Goal: Task Accomplishment & Management: Use online tool/utility

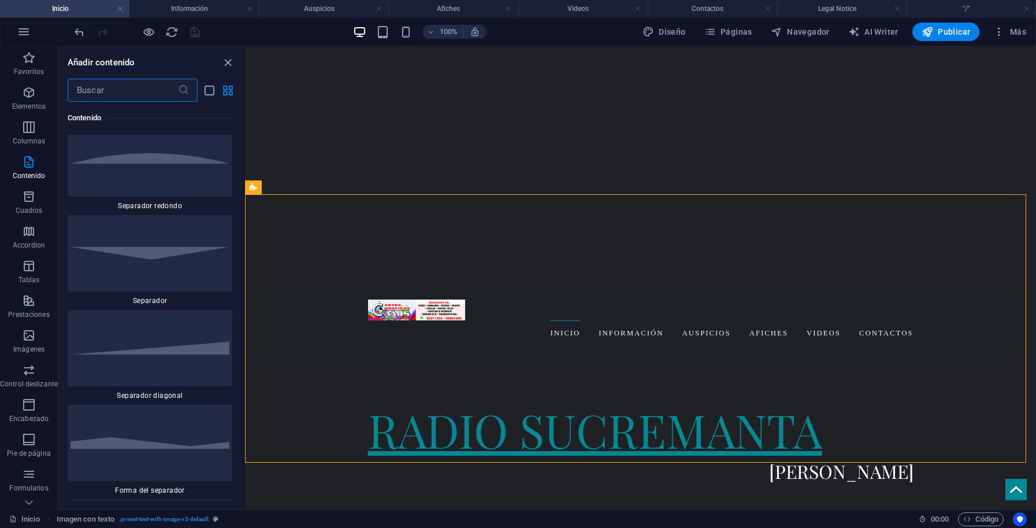
scroll to position [5603, 0]
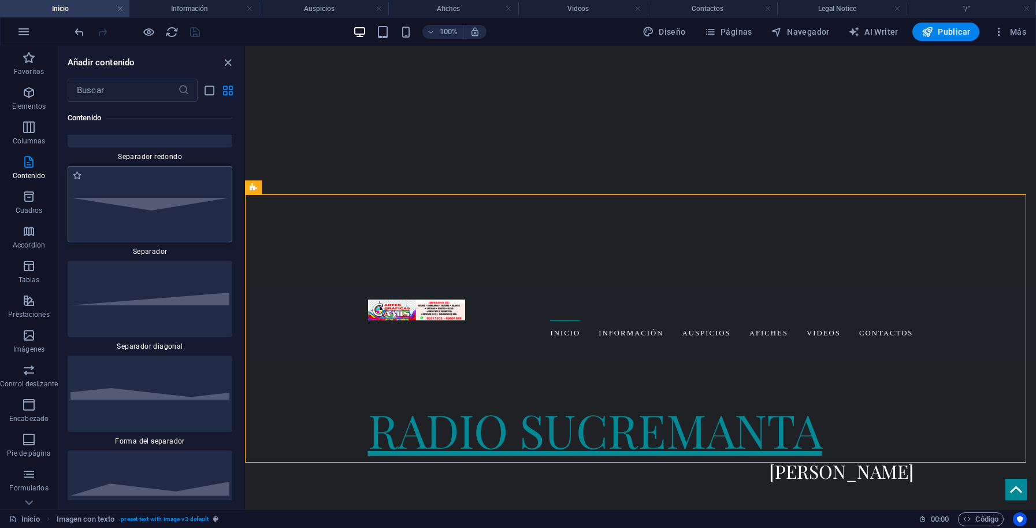
click at [143, 210] on img at bounding box center [150, 204] width 159 height 13
click at [245, 281] on div "H1 Banner Contenedor H3 Separador Menú Banner Barra de menús Logo Barra de info…" at bounding box center [640, 277] width 791 height 463
drag, startPoint x: 392, startPoint y: 324, endPoint x: 628, endPoint y: 466, distance: 274.9
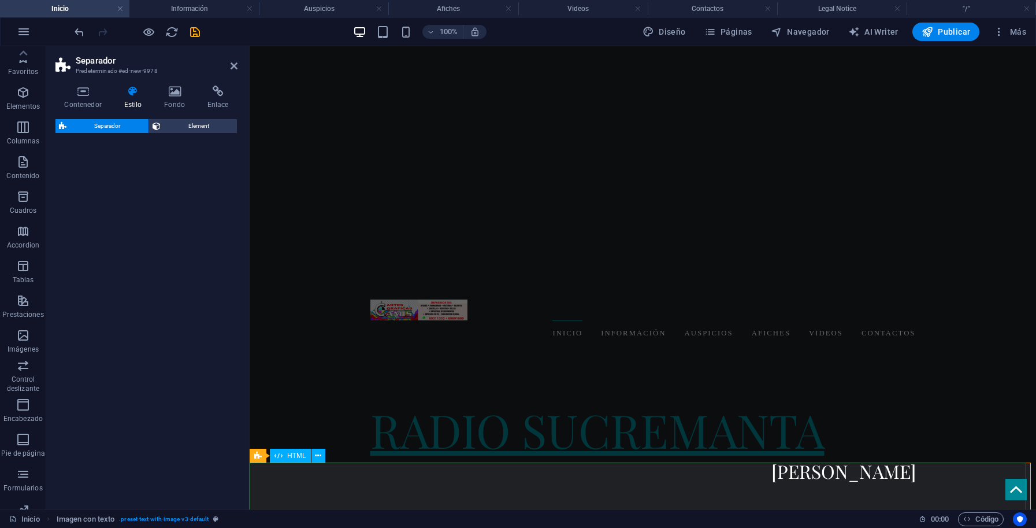
scroll to position [57, 0]
select select "rem"
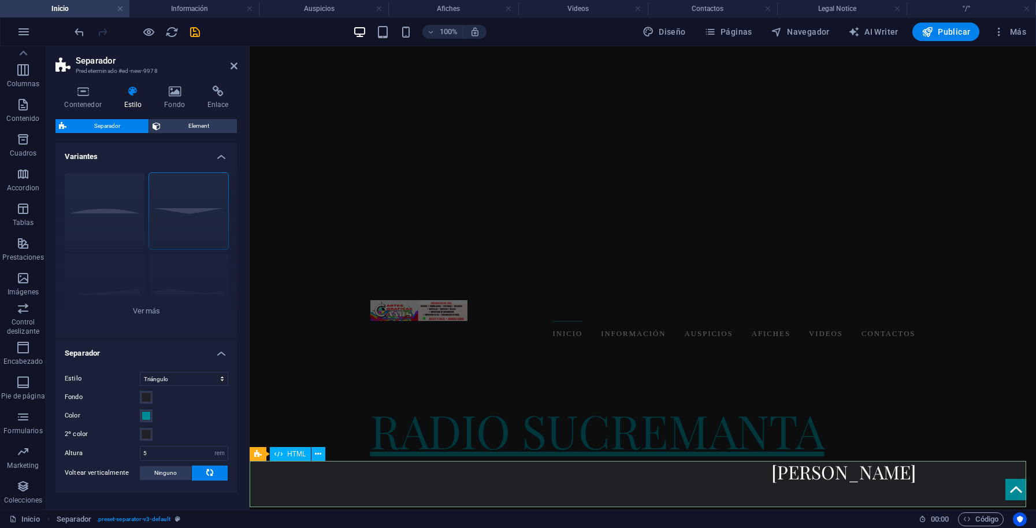
scroll to position [389, 0]
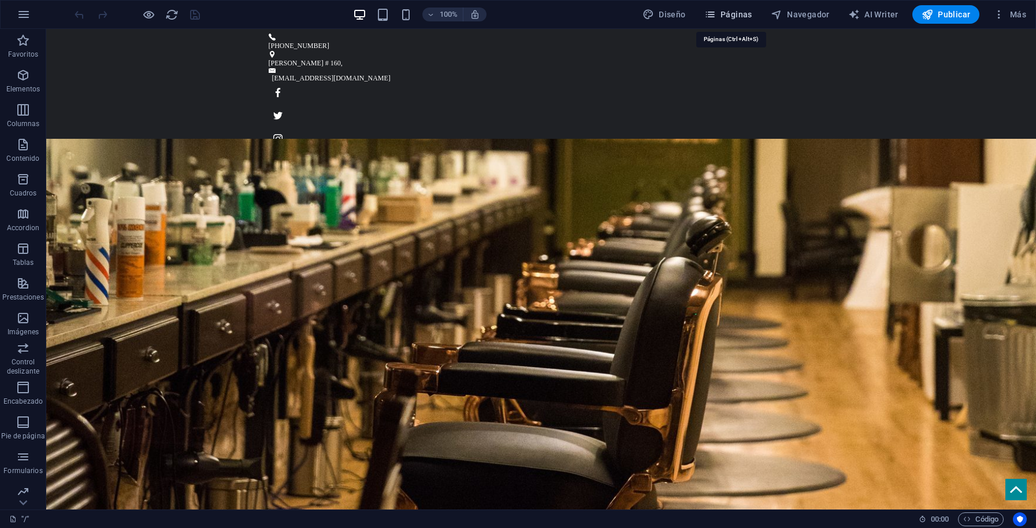
drag, startPoint x: 731, startPoint y: 16, endPoint x: 690, endPoint y: 235, distance: 223.0
click at [731, 16] on span "Páginas" at bounding box center [729, 15] width 48 height 12
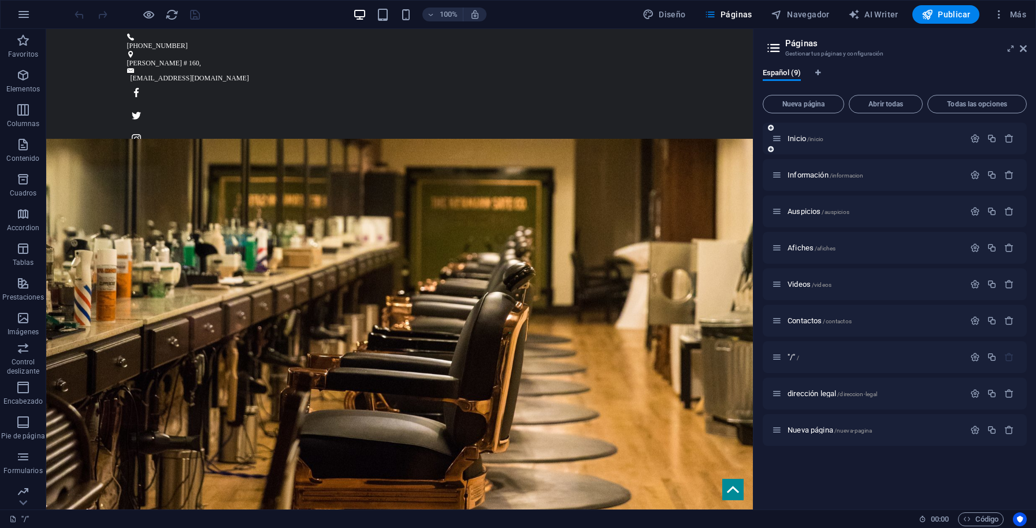
click at [796, 132] on div "Inicio /inicio" at bounding box center [868, 138] width 192 height 13
click at [795, 139] on span "Inicio /inicio" at bounding box center [806, 138] width 36 height 9
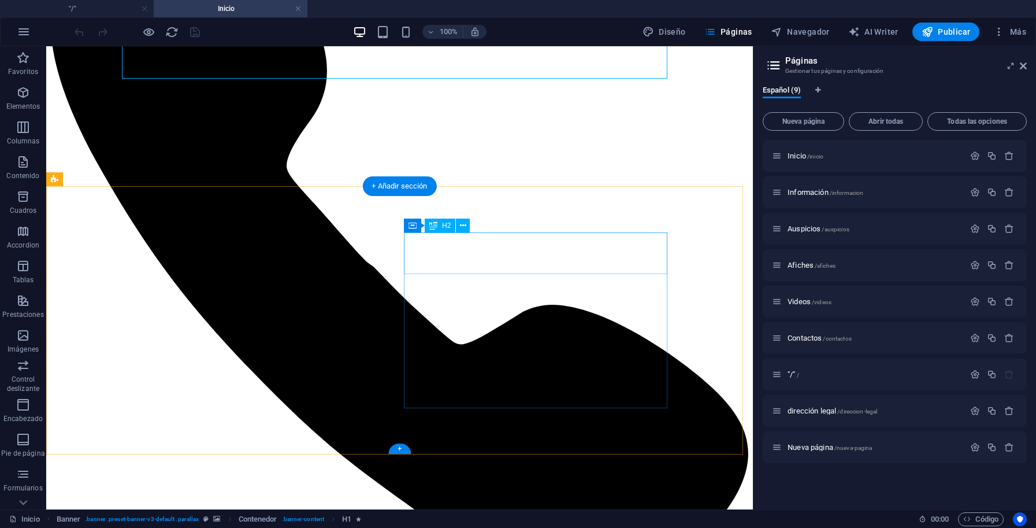
scroll to position [183, 0]
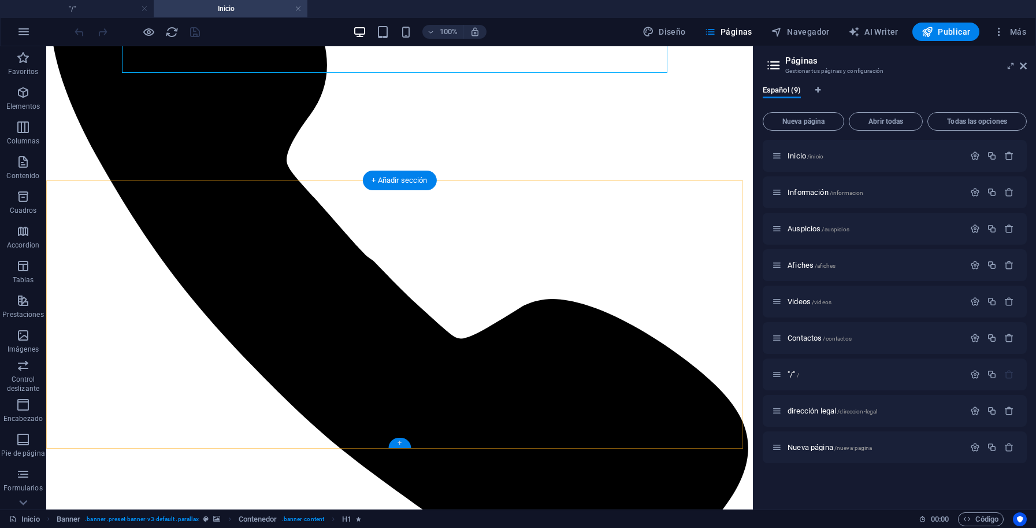
click at [399, 442] on div "+" at bounding box center [399, 443] width 23 height 10
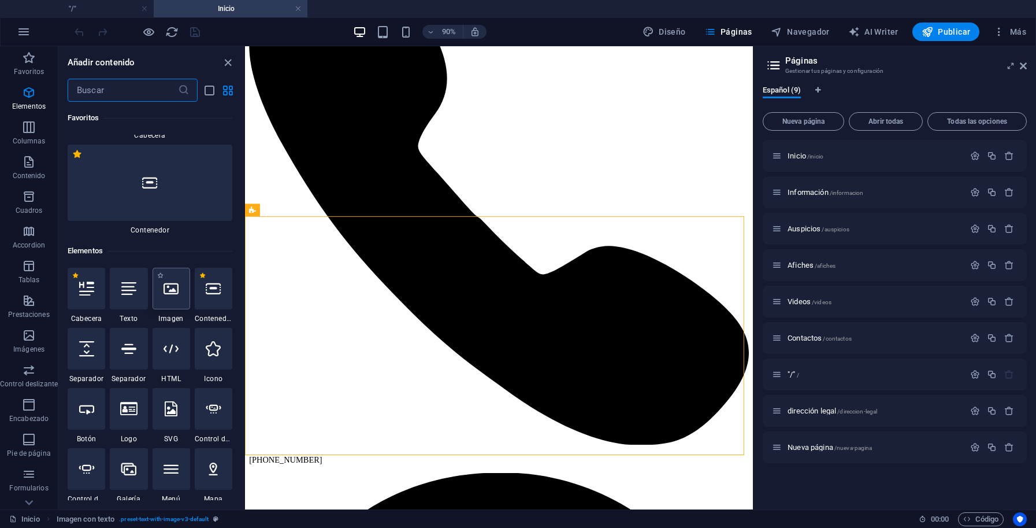
scroll to position [104, 0]
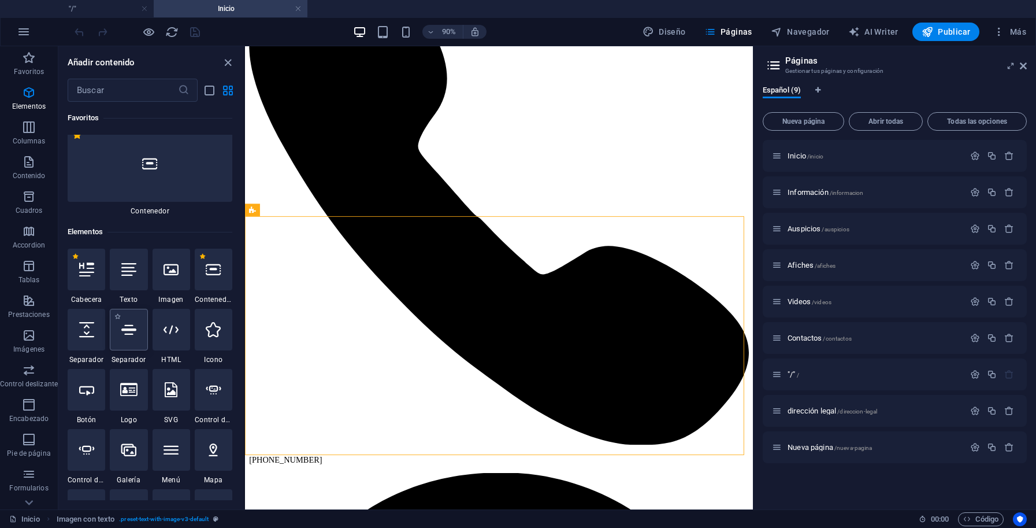
click at [147, 341] on div at bounding box center [129, 330] width 38 height 42
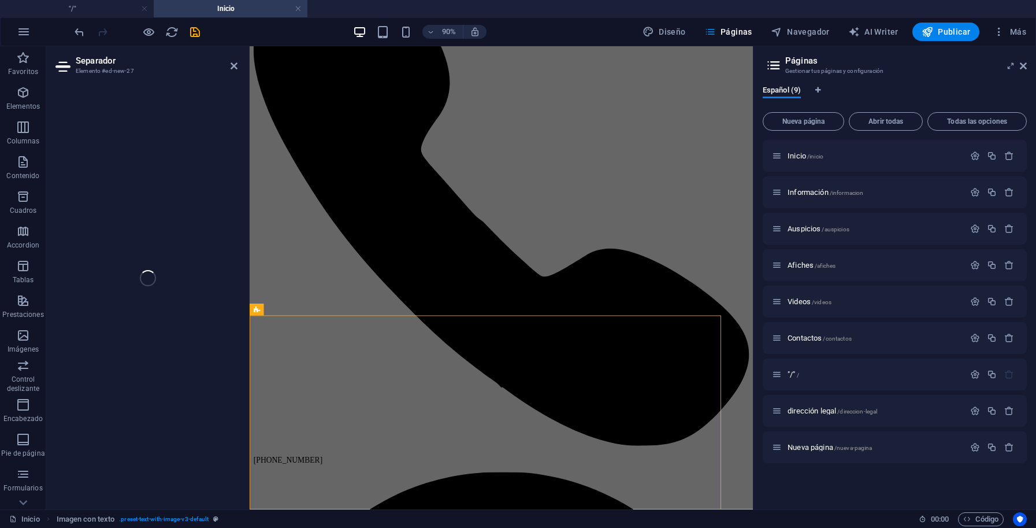
scroll to position [0, 0]
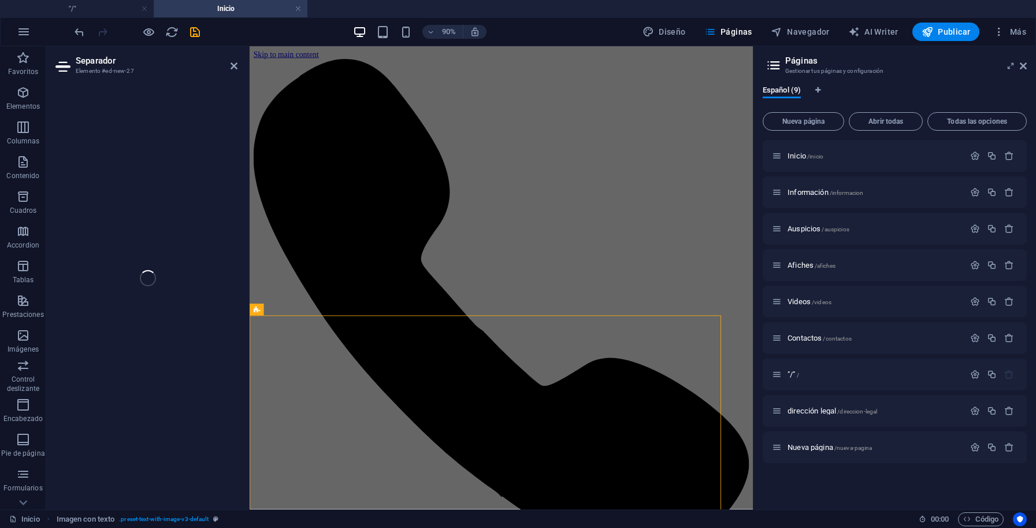
select select "%"
select select "px"
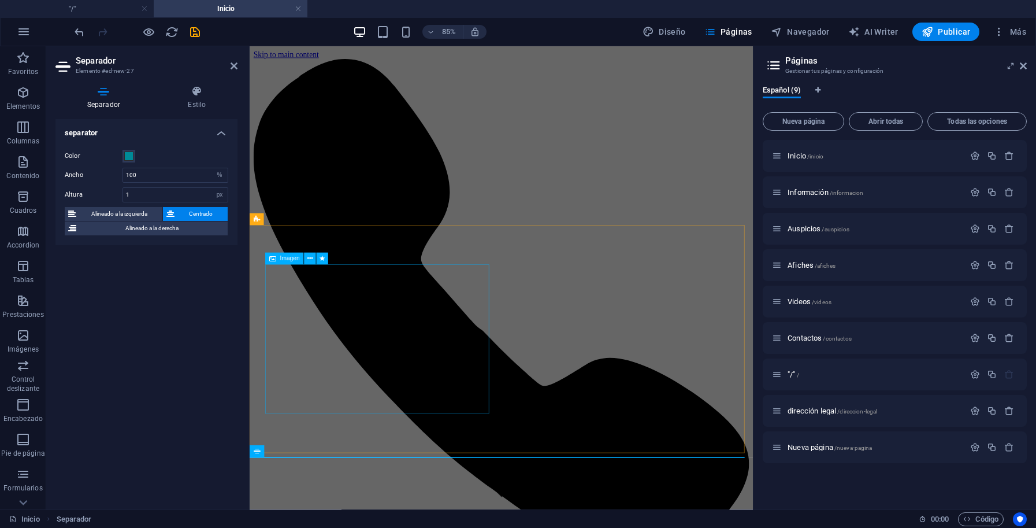
scroll to position [106, 0]
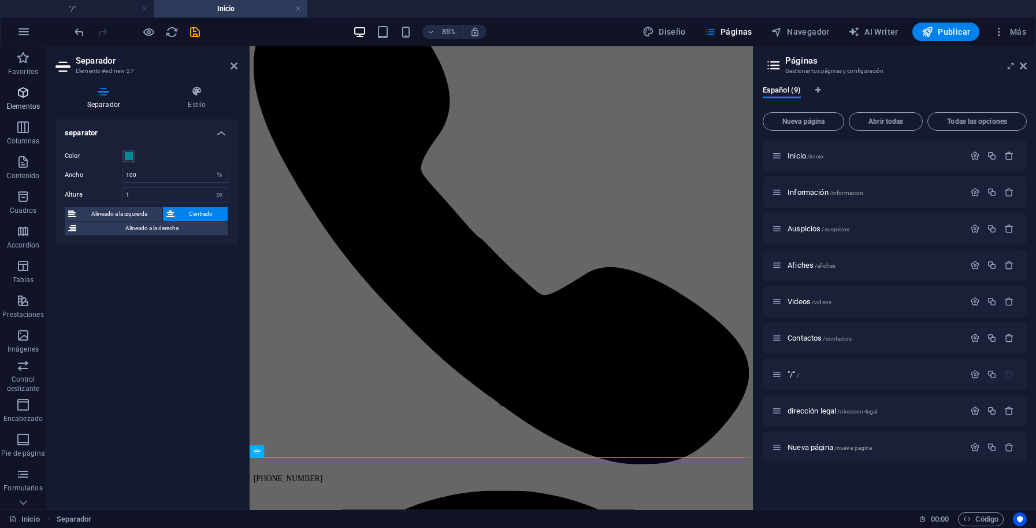
click at [24, 99] on icon "button" at bounding box center [23, 93] width 14 height 14
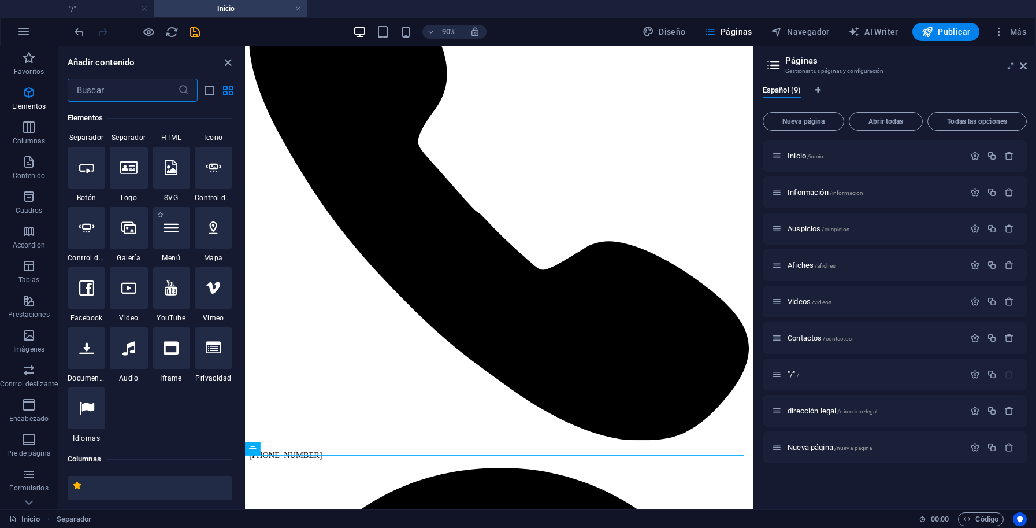
scroll to position [374, 0]
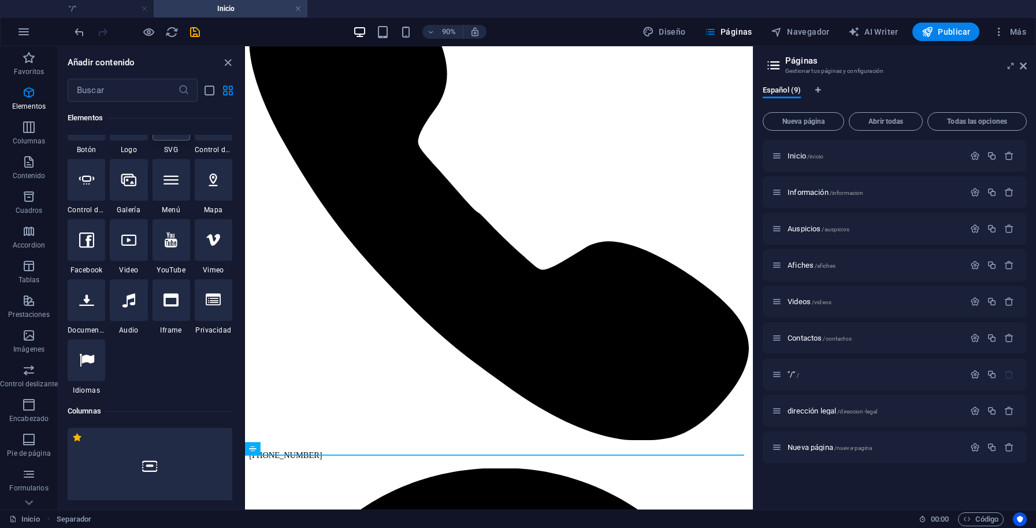
click at [153, 140] on div at bounding box center [172, 120] width 38 height 42
select select "xMidYMid"
select select "px"
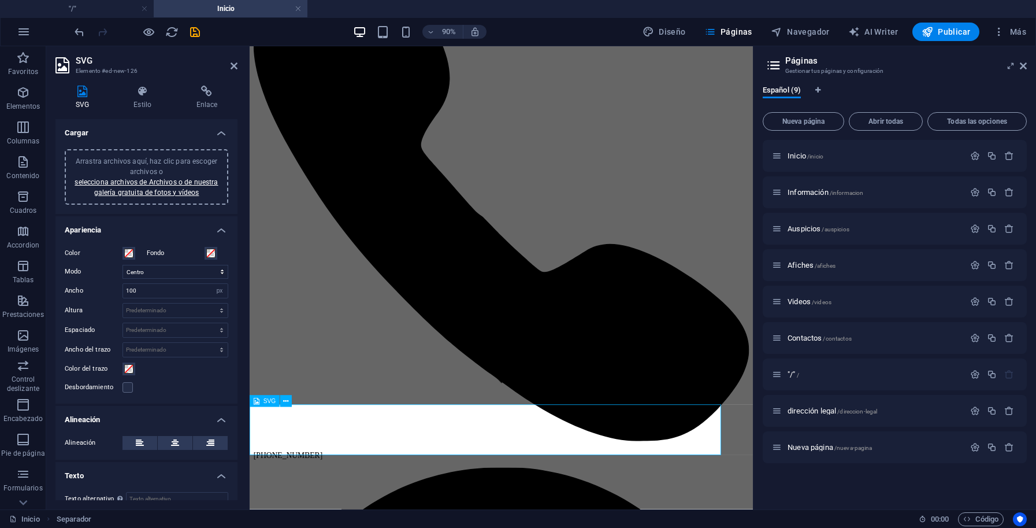
scroll to position [171, 0]
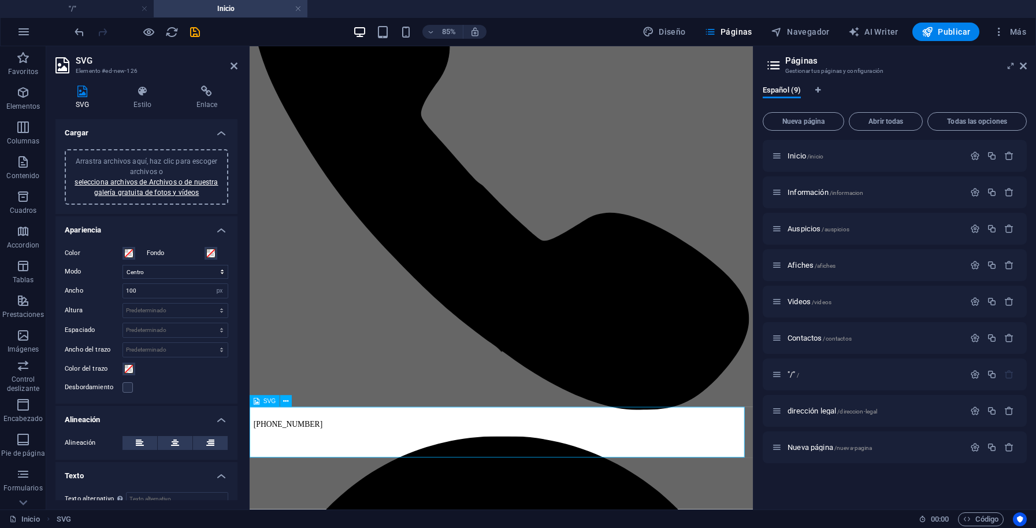
click at [186, 174] on div "Arrastra archivos aquí, haz clic para escoger archivos o selecciona archivos de…" at bounding box center [147, 177] width 150 height 42
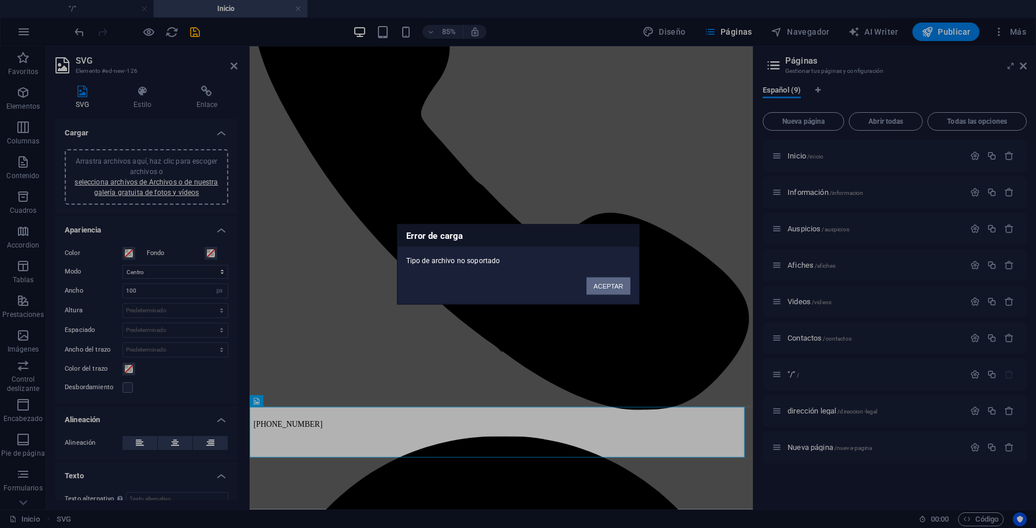
click at [620, 288] on button "ACEPTAR" at bounding box center [608, 285] width 43 height 17
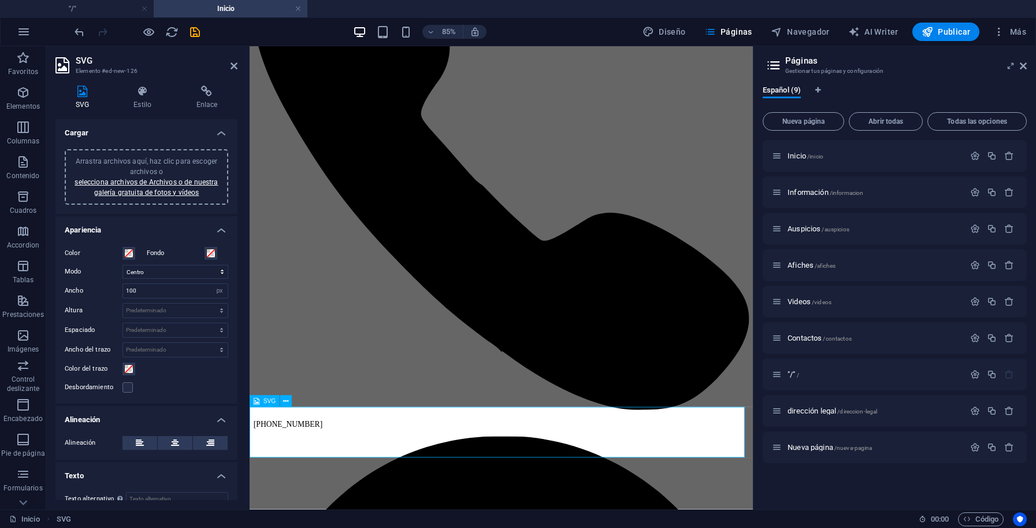
click at [155, 192] on link "selecciona archivos de Archivos o de nuestra galería gratuita de fotos y vídeos" at bounding box center [146, 187] width 143 height 18
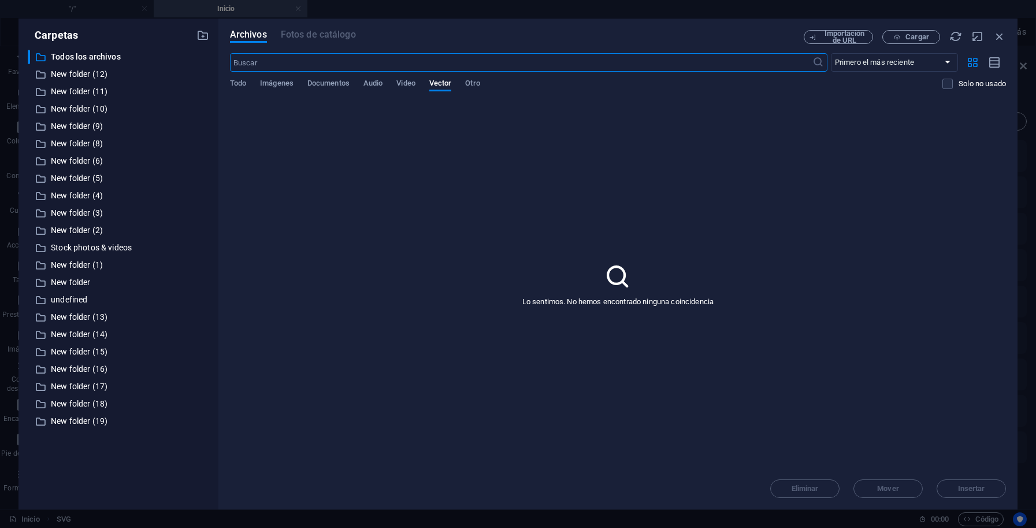
scroll to position [0, 0]
click at [204, 35] on icon "button" at bounding box center [203, 35] width 13 height 13
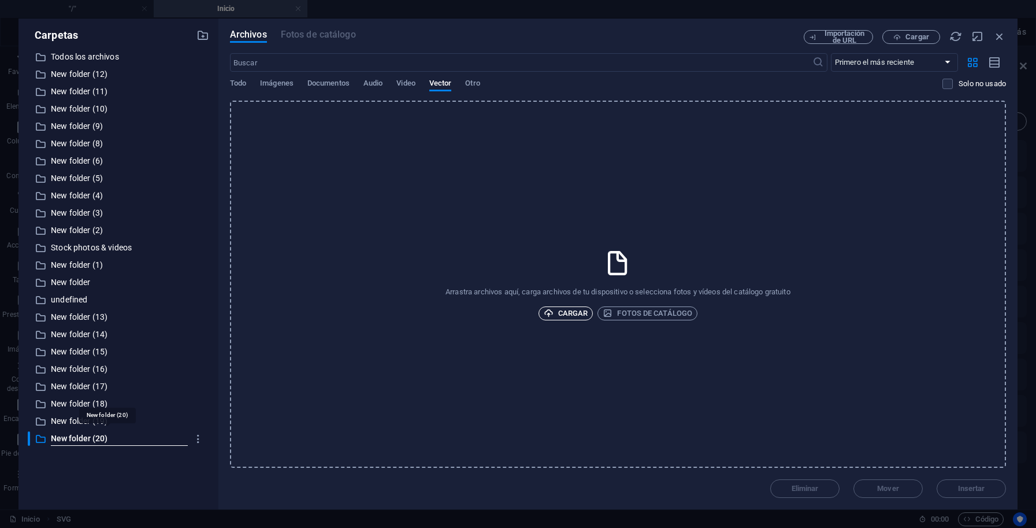
click at [575, 312] on span "Cargar" at bounding box center [566, 313] width 45 height 14
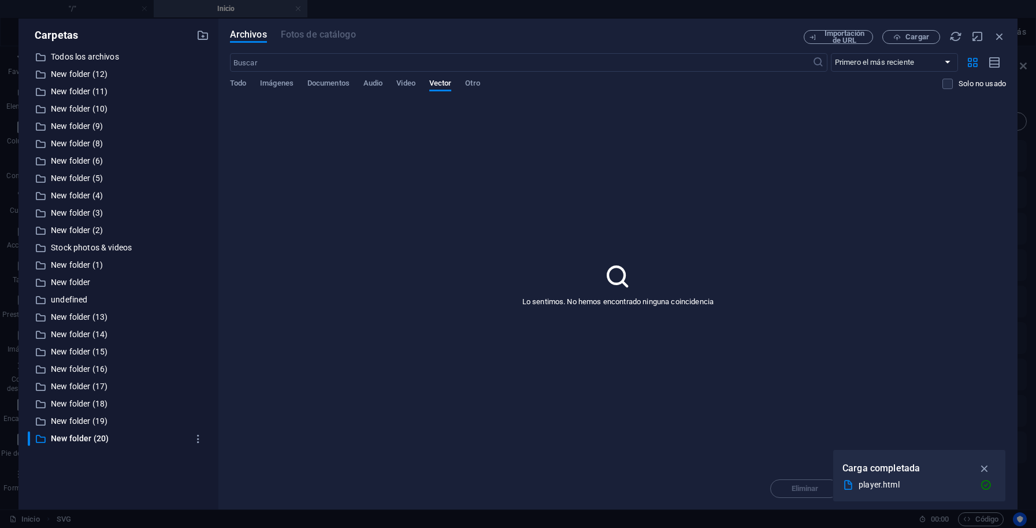
click at [875, 488] on div "player.html" at bounding box center [915, 484] width 112 height 13
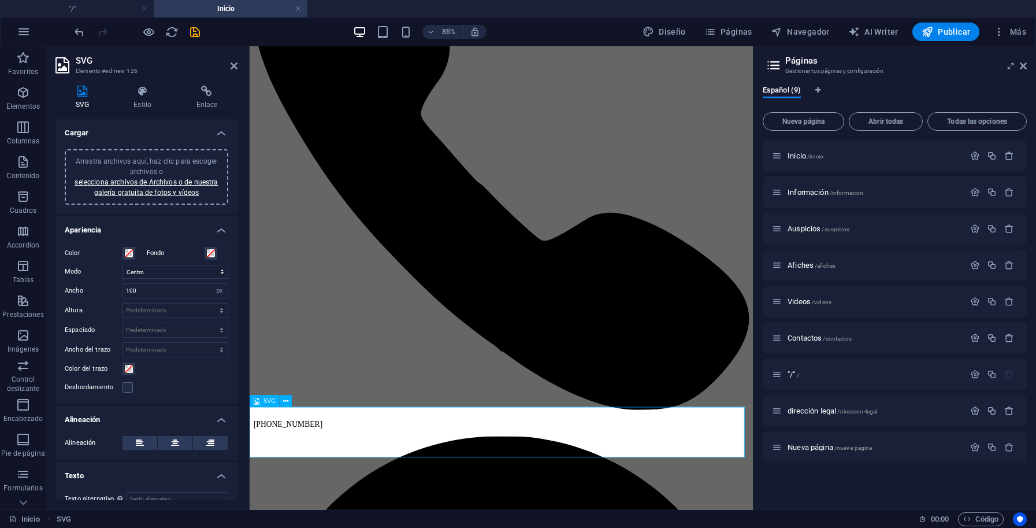
click at [286, 405] on icon at bounding box center [286, 401] width 5 height 10
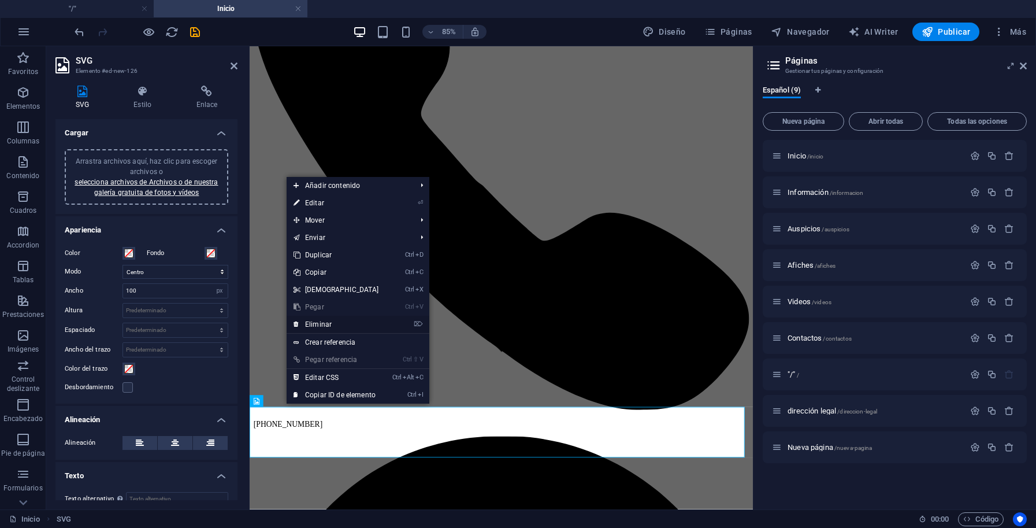
drag, startPoint x: 318, startPoint y: 318, endPoint x: 304, endPoint y: 324, distance: 14.8
click at [318, 318] on link "⌦ Eliminar" at bounding box center [336, 324] width 99 height 17
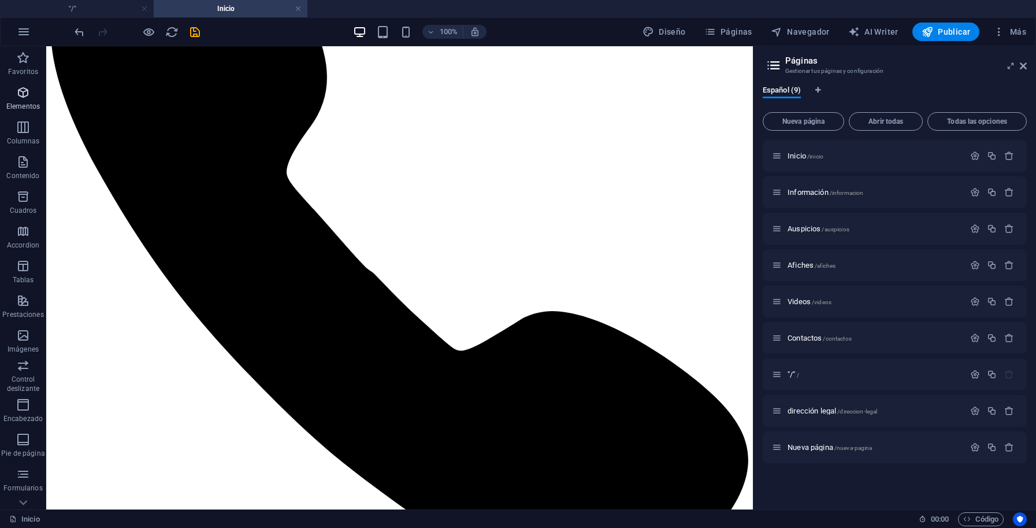
click at [30, 98] on icon "button" at bounding box center [23, 93] width 14 height 14
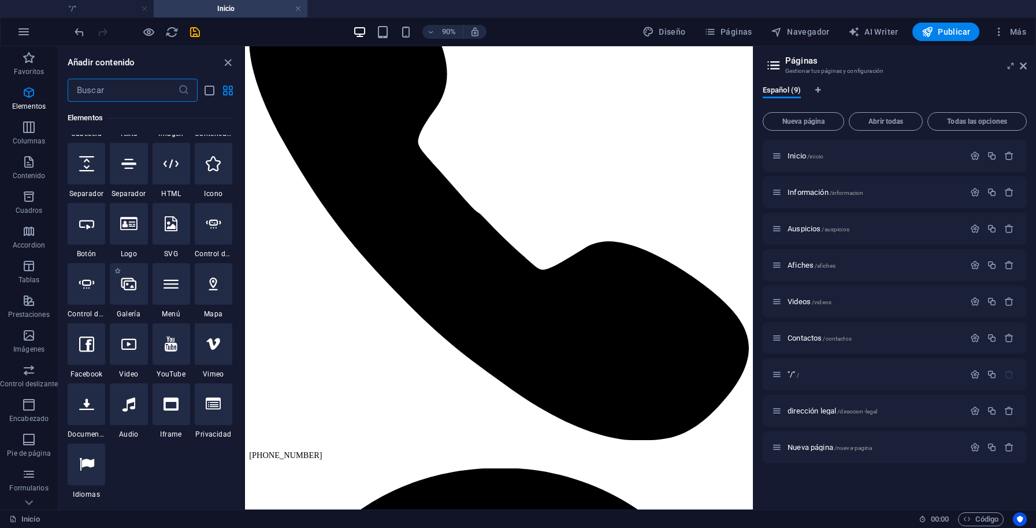
scroll to position [218, 0]
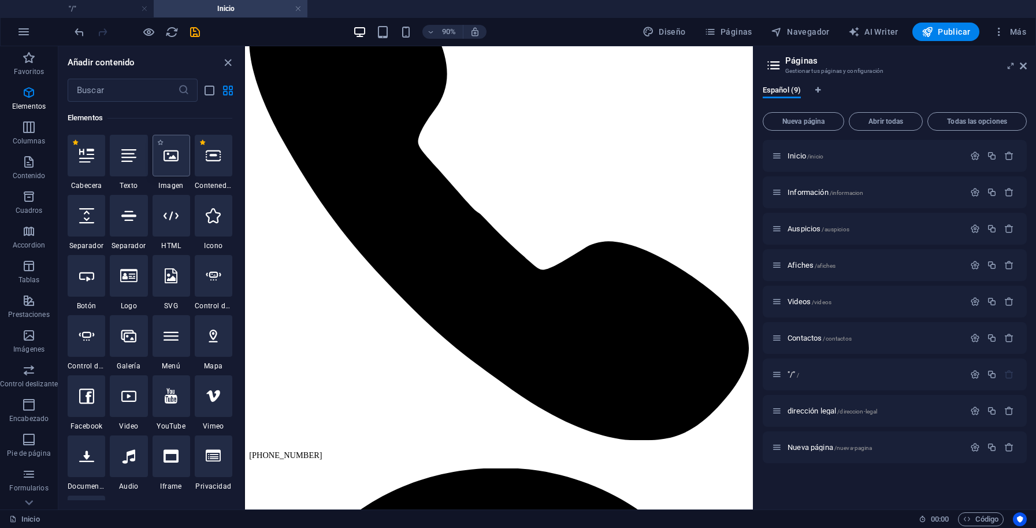
click at [190, 169] on div at bounding box center [172, 156] width 38 height 42
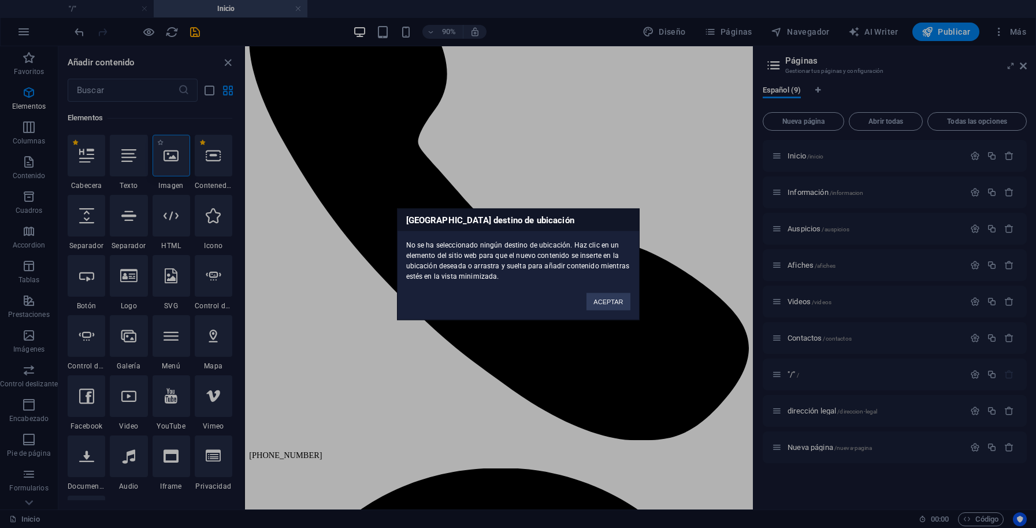
click at [205, 169] on div "Ningún destino de ubicación No se ha seleccionado ningún destino de ubicación. …" at bounding box center [518, 264] width 1036 height 528
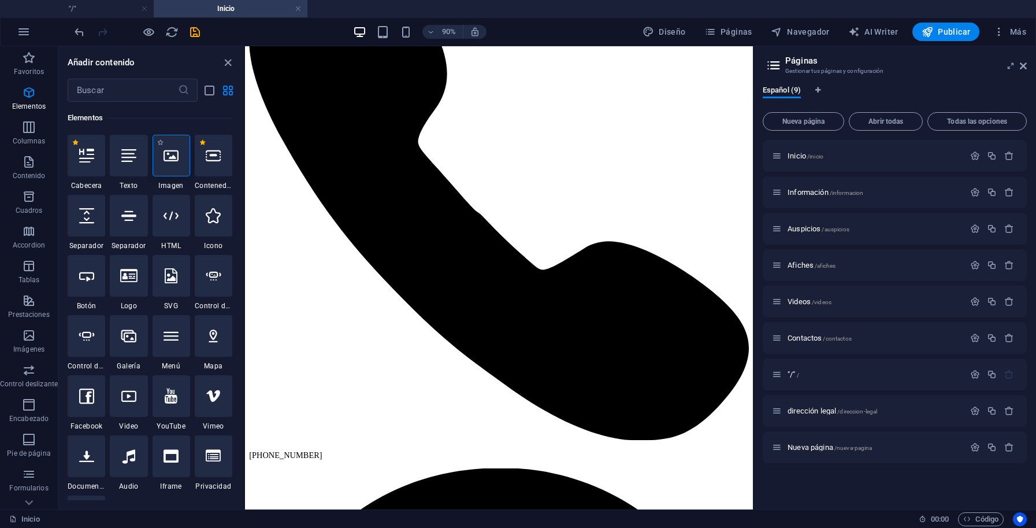
click at [190, 169] on div at bounding box center [172, 156] width 38 height 42
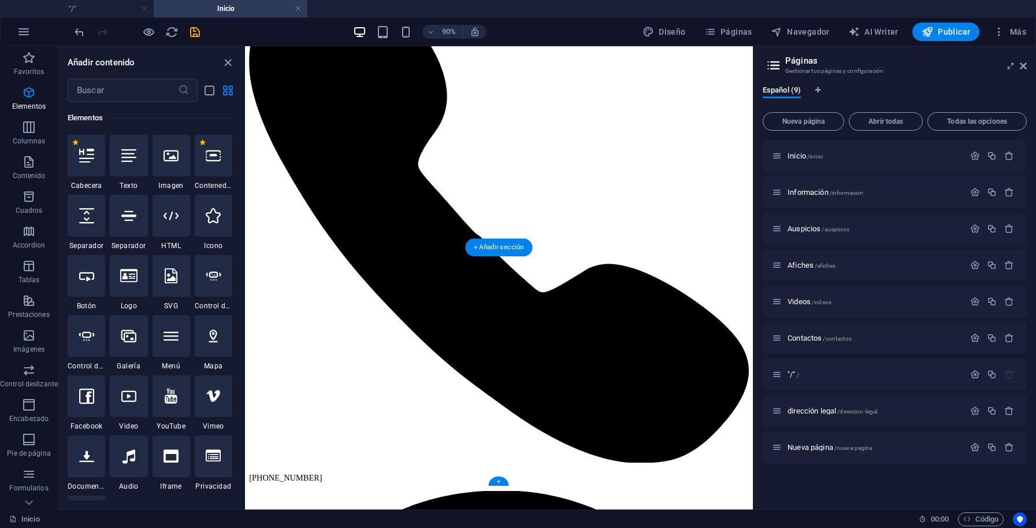
scroll to position [134, 0]
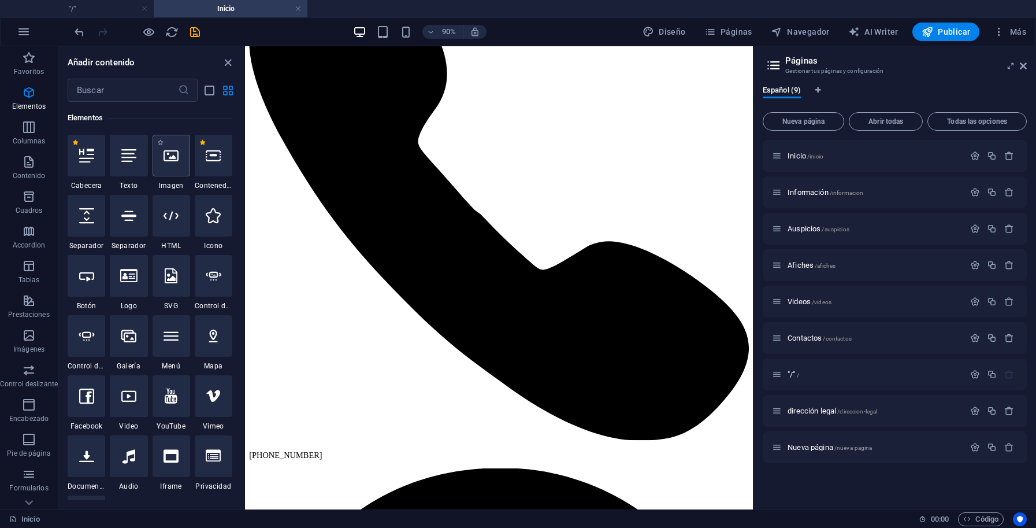
click at [179, 158] on icon at bounding box center [171, 155] width 15 height 15
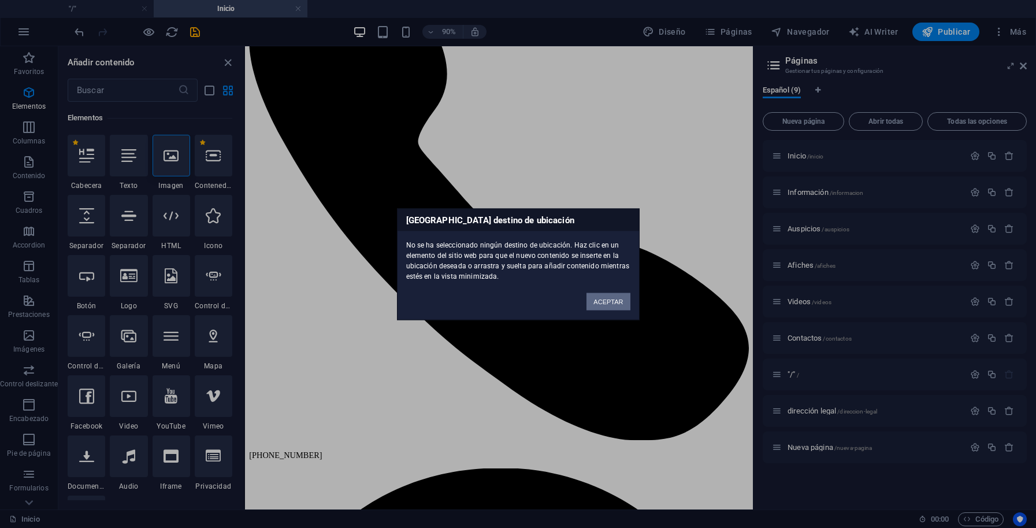
click at [606, 303] on button "ACEPTAR" at bounding box center [608, 300] width 43 height 17
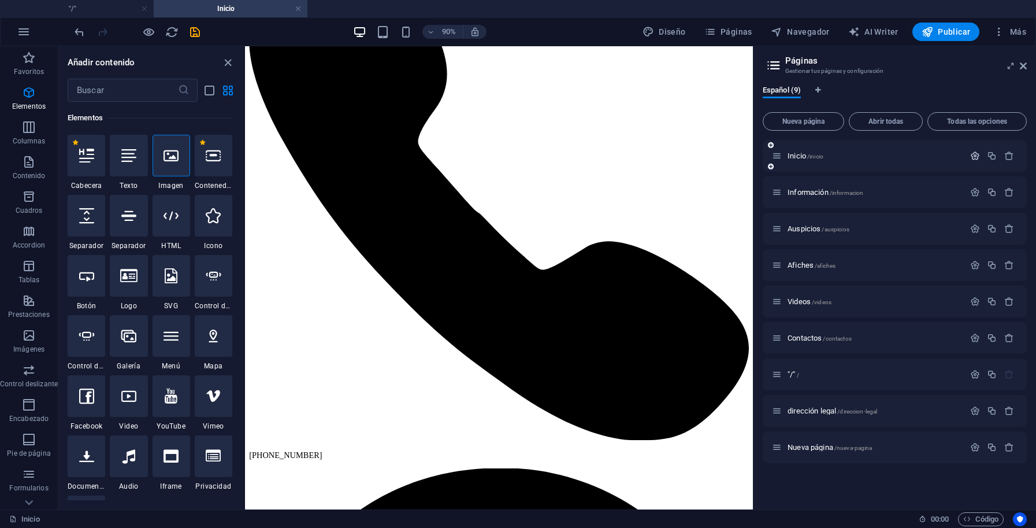
click at [972, 154] on icon "button" at bounding box center [975, 156] width 10 height 10
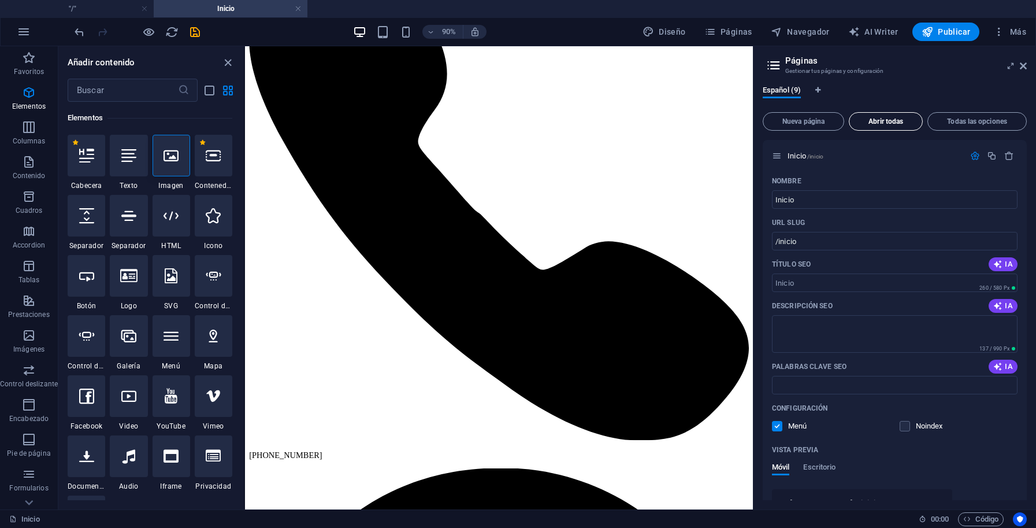
click at [880, 124] on span "Abrir todas" at bounding box center [886, 121] width 64 height 7
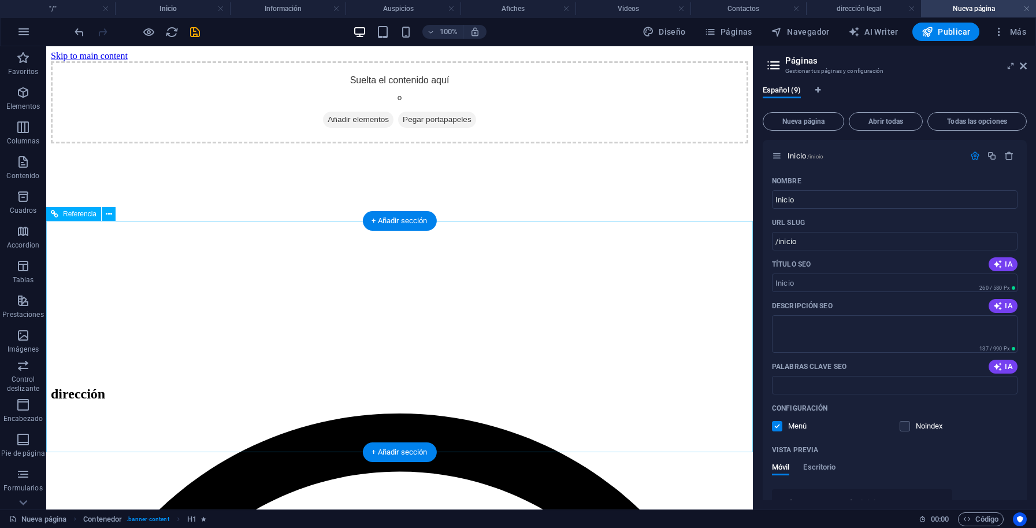
scroll to position [0, 0]
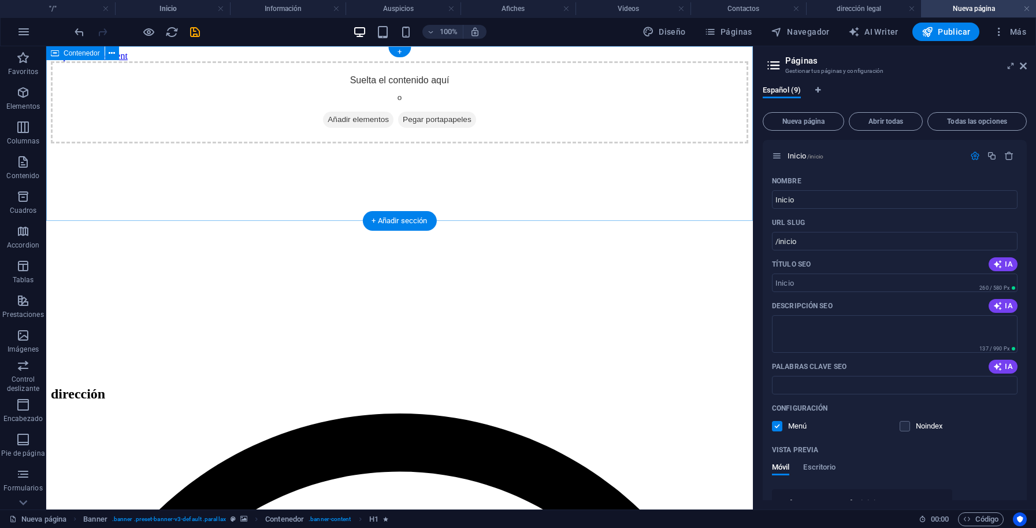
click at [432, 130] on div "Suelta el contenido aquí o Añadir elementos Pegar portapapeles" at bounding box center [400, 102] width 698 height 82
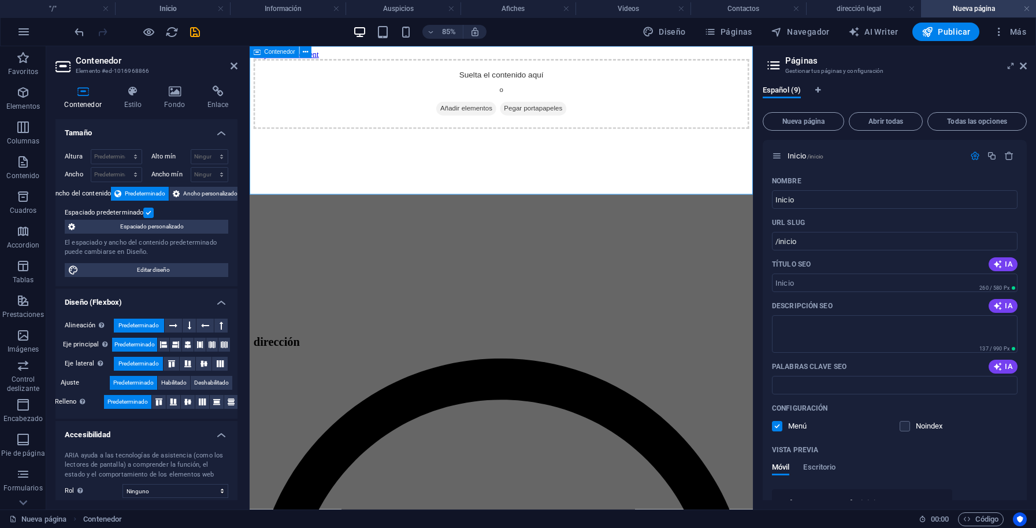
click at [409, 142] on div "Suelta el contenido aquí o Añadir elementos Pegar portapapeles" at bounding box center [545, 102] width 583 height 82
click at [27, 96] on icon "button" at bounding box center [23, 93] width 14 height 14
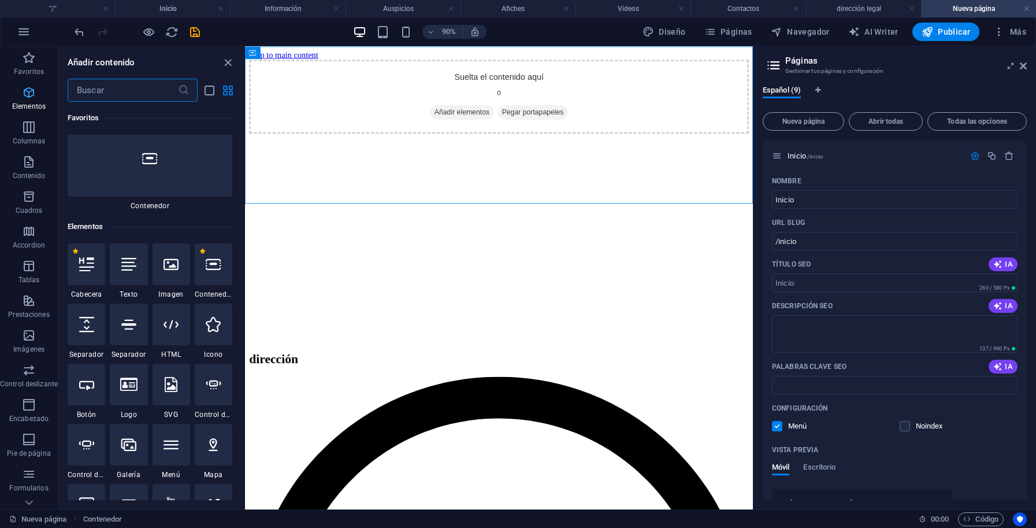
scroll to position [218, 0]
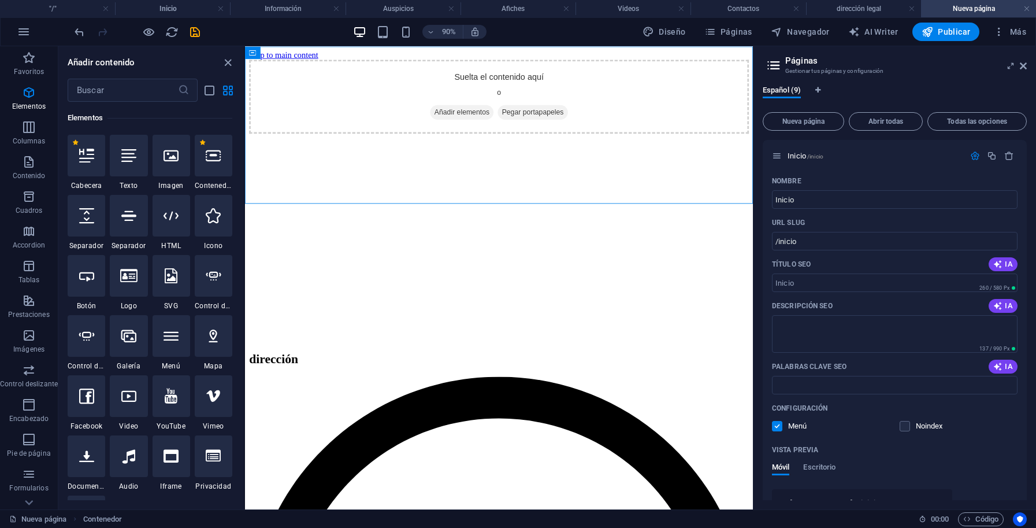
drag, startPoint x: 438, startPoint y: 209, endPoint x: 474, endPoint y: 140, distance: 78.1
click at [179, 152] on icon at bounding box center [171, 155] width 15 height 15
click at [245, 152] on div "Arrastra aquí para reemplazar el contenido existente. Si quieres crear un eleme…" at bounding box center [499, 277] width 508 height 463
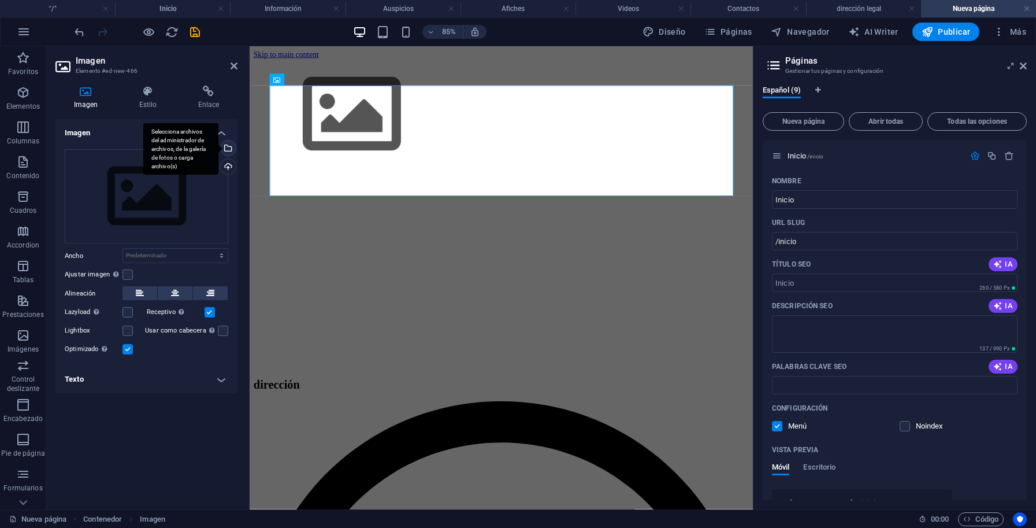
click at [218, 151] on div "Selecciona archivos del administrador de archivos, de la galería de fotos o car…" at bounding box center [180, 149] width 75 height 52
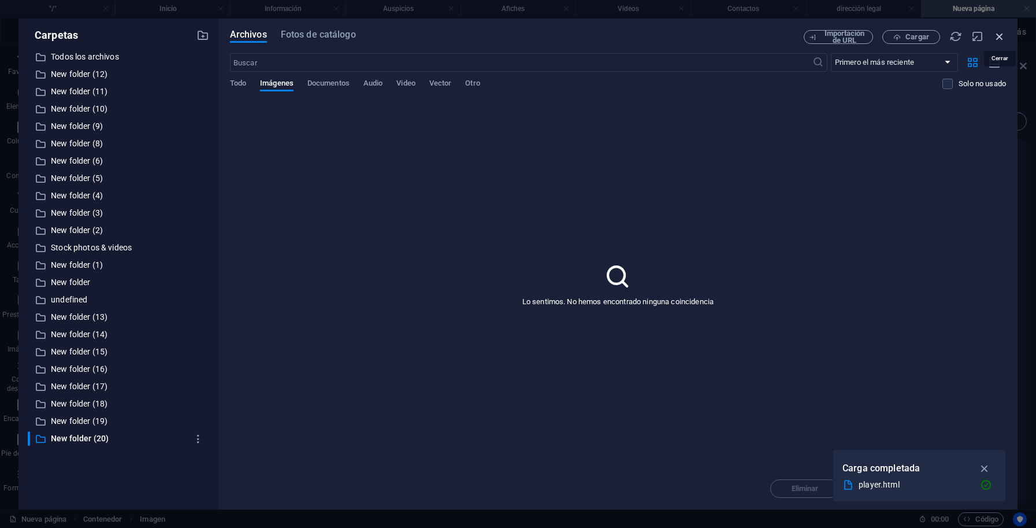
drag, startPoint x: 1000, startPoint y: 34, endPoint x: 325, endPoint y: 134, distance: 682.9
click at [1000, 34] on icon "button" at bounding box center [1000, 36] width 13 height 13
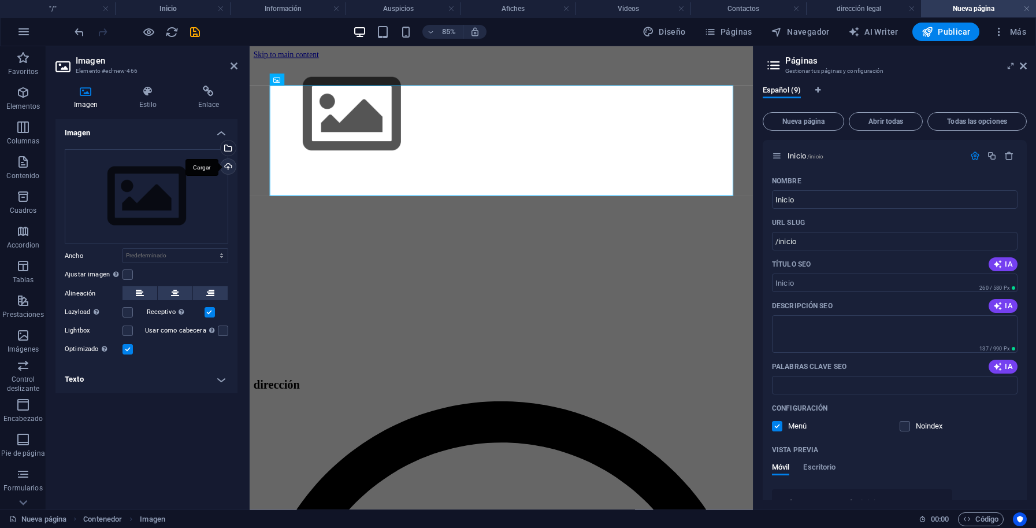
click at [230, 166] on div "Cargar" at bounding box center [226, 167] width 17 height 17
click at [294, 80] on span "Imagen" at bounding box center [294, 80] width 20 height 6
click at [312, 81] on button at bounding box center [315, 80] width 12 height 12
click at [316, 81] on icon at bounding box center [314, 80] width 5 height 10
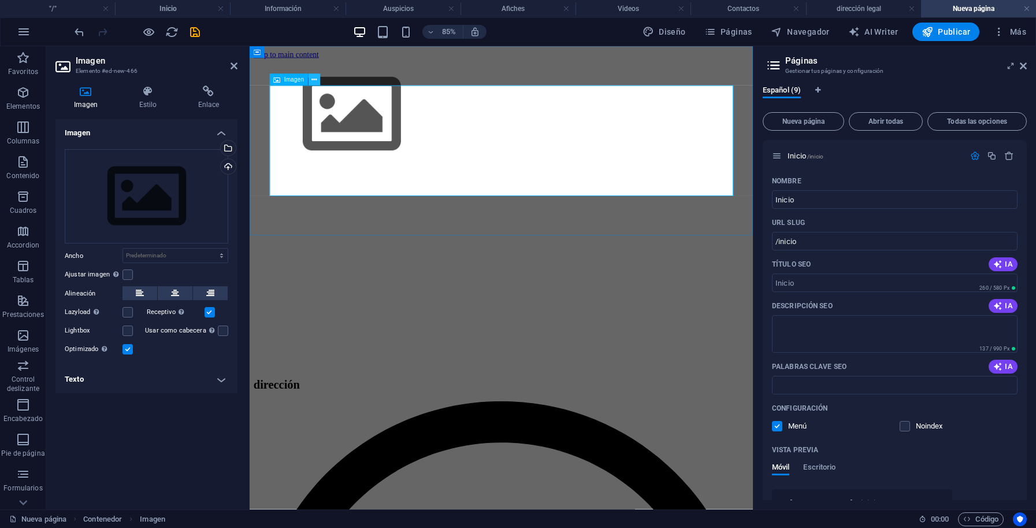
click at [314, 79] on icon at bounding box center [314, 80] width 5 height 10
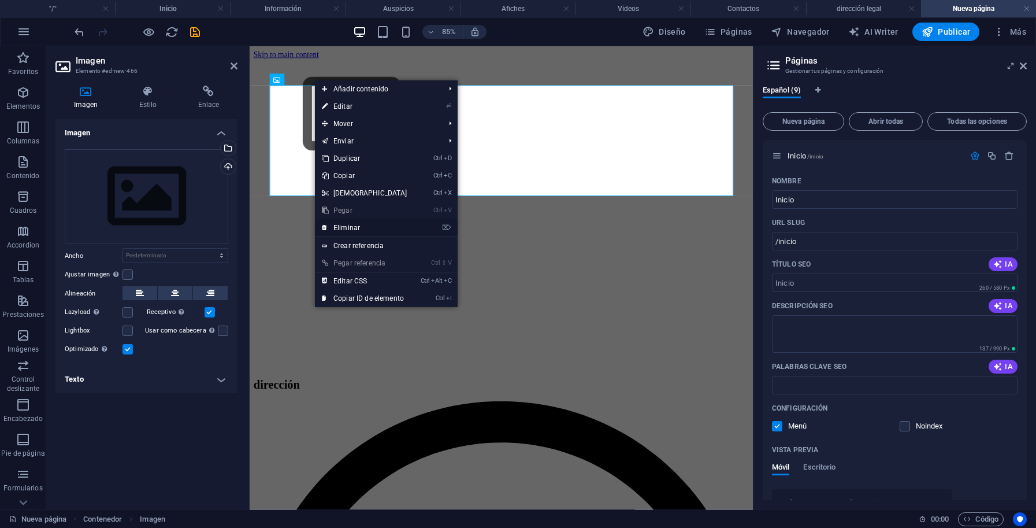
drag, startPoint x: 347, startPoint y: 227, endPoint x: 301, endPoint y: 175, distance: 70.0
click at [347, 227] on link "⌦ Eliminar" at bounding box center [364, 227] width 99 height 17
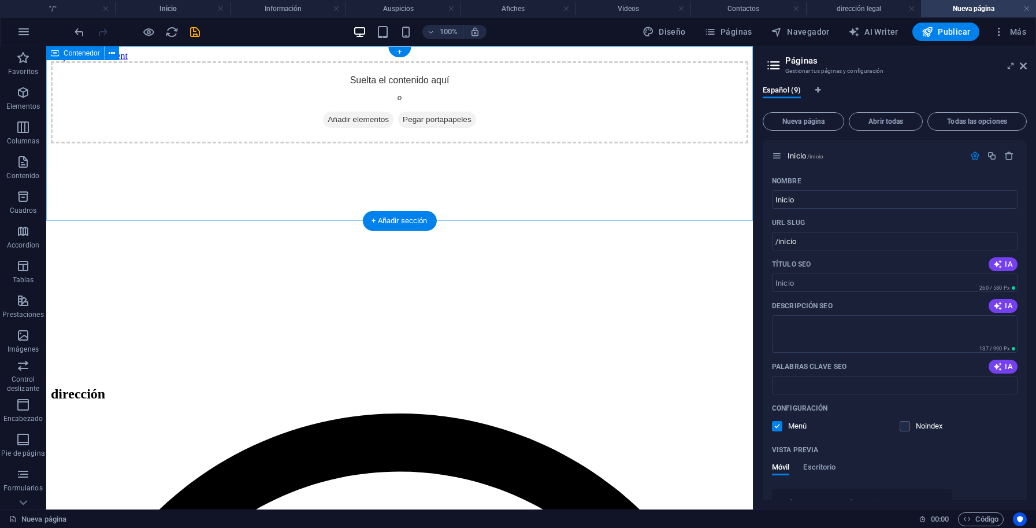
click at [291, 131] on div "Suelta el contenido aquí o Añadir elementos Pegar portapapeles" at bounding box center [400, 102] width 698 height 82
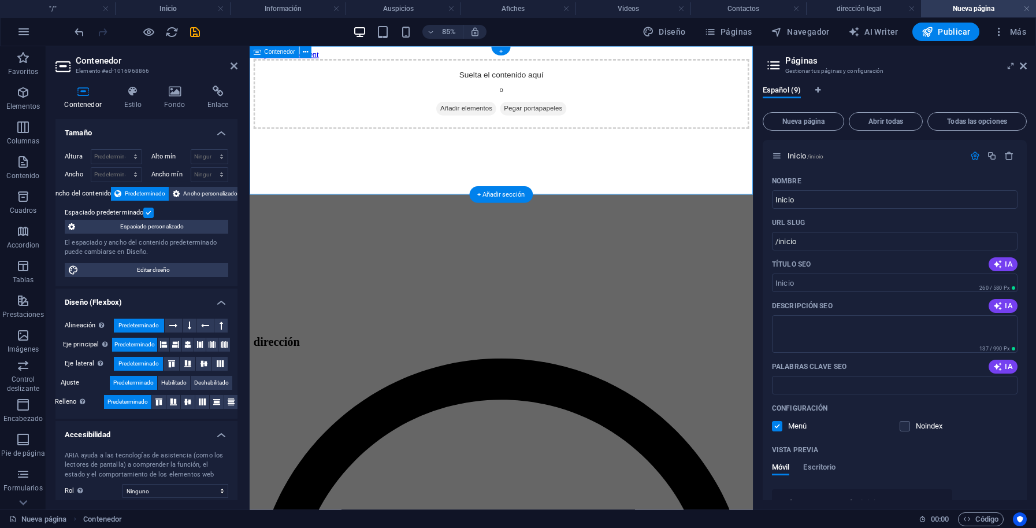
click at [349, 143] on div "Suelta el contenido aquí o Añadir elementos Pegar portapapeles" at bounding box center [545, 102] width 583 height 82
click at [177, 95] on icon at bounding box center [174, 92] width 39 height 12
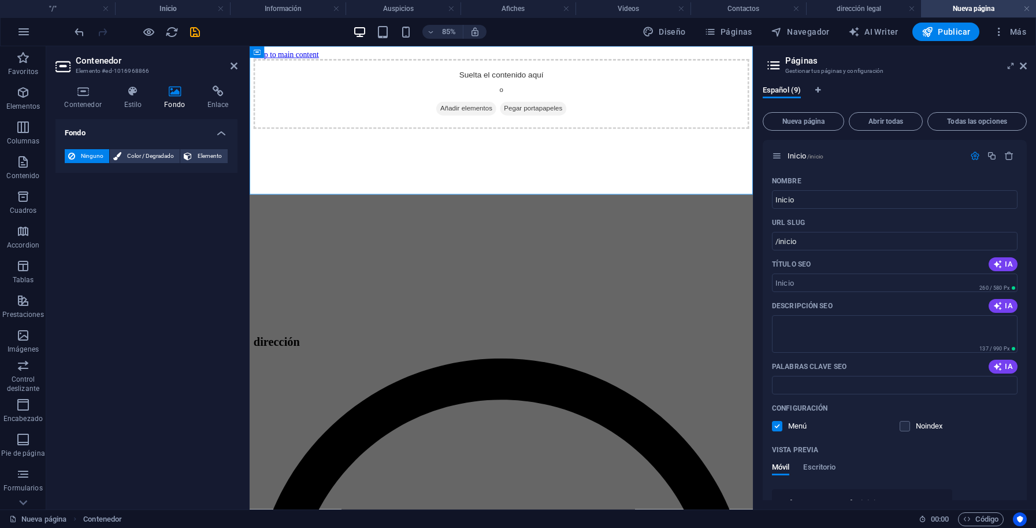
click at [221, 135] on h4 "Fondo" at bounding box center [146, 129] width 182 height 21
click at [221, 135] on h4 "Fondo" at bounding box center [146, 133] width 182 height 28
click at [173, 94] on icon at bounding box center [174, 92] width 39 height 12
click at [89, 101] on h4 "Contenedor" at bounding box center [85, 98] width 60 height 24
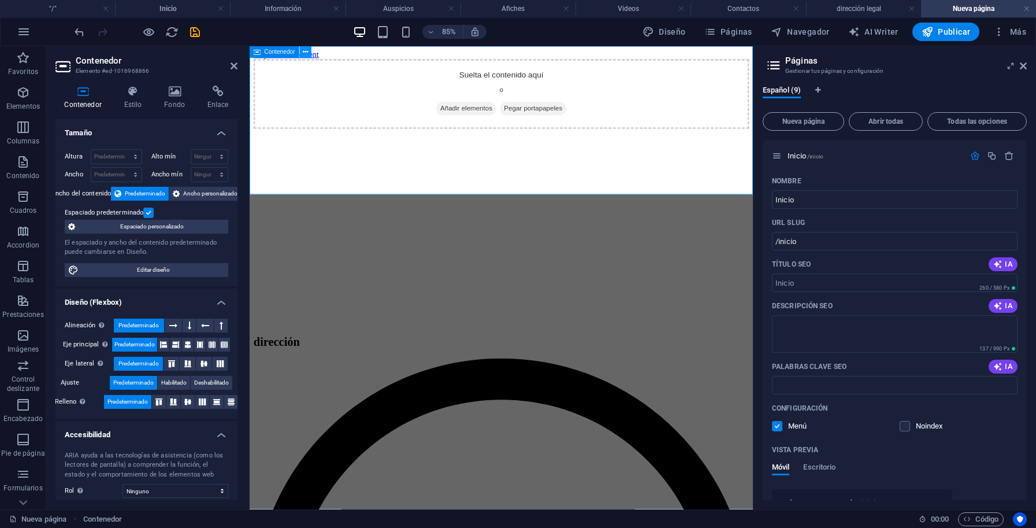
click at [307, 53] on icon at bounding box center [305, 52] width 5 height 10
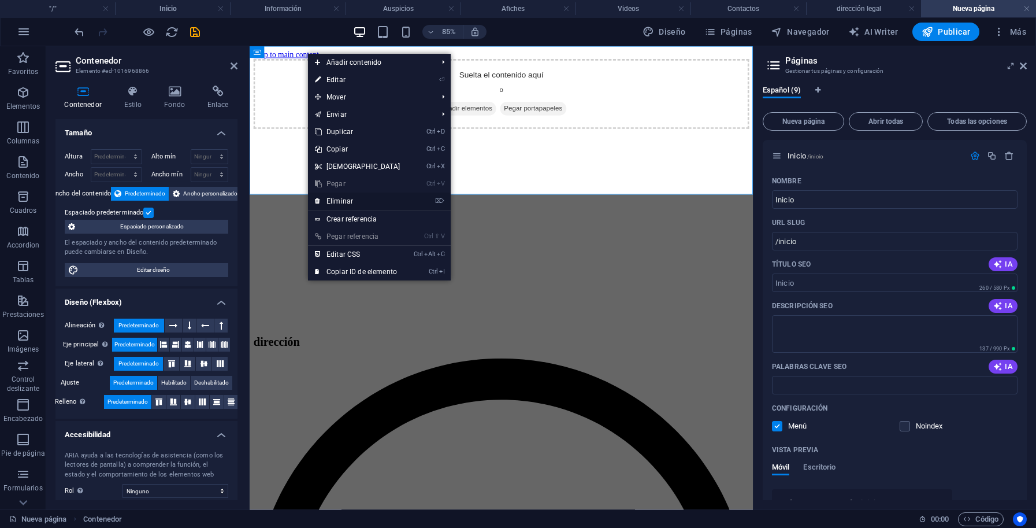
click at [343, 202] on link "⌦ Eliminar" at bounding box center [357, 200] width 99 height 17
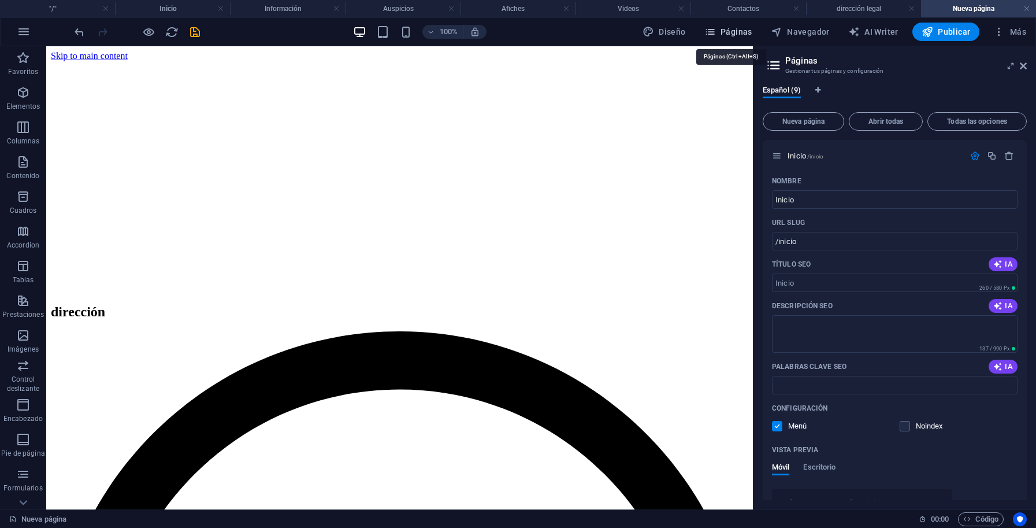
click at [744, 31] on span "Páginas" at bounding box center [729, 32] width 48 height 12
click at [1023, 65] on icon at bounding box center [1023, 65] width 7 height 9
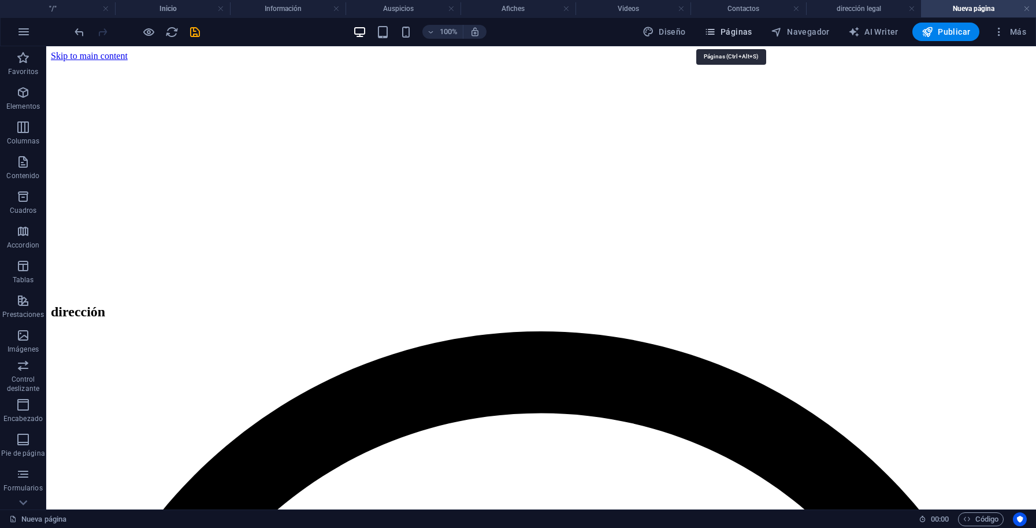
click at [748, 29] on span "Páginas" at bounding box center [729, 32] width 48 height 12
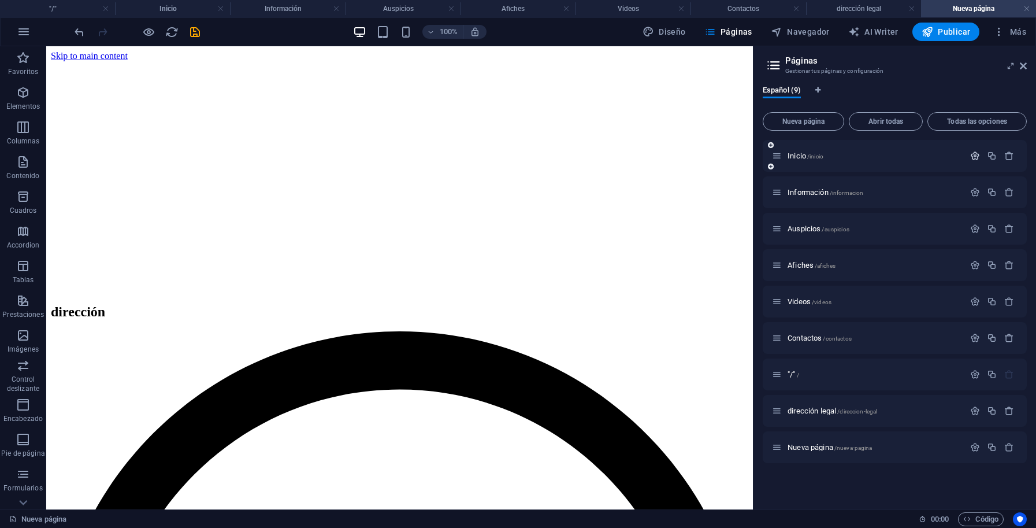
click at [973, 156] on icon "button" at bounding box center [975, 156] width 10 height 10
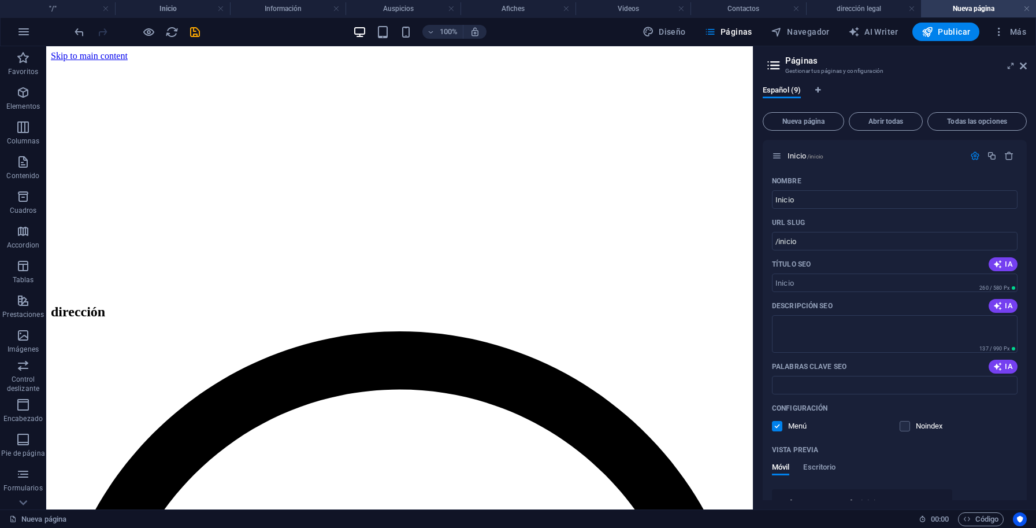
click at [668, 27] on span "Diseño" at bounding box center [664, 32] width 43 height 12
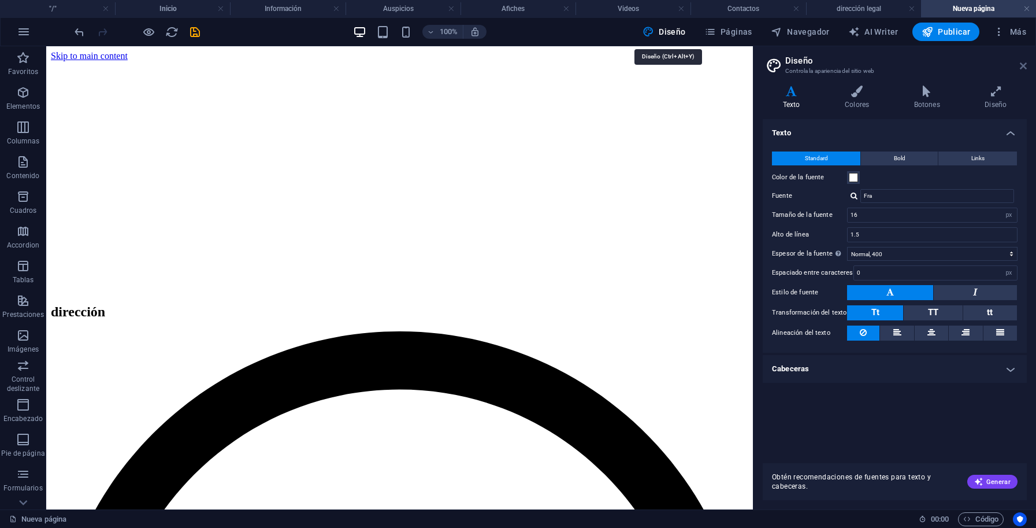
drag, startPoint x: 1020, startPoint y: 66, endPoint x: 531, endPoint y: 145, distance: 495.9
click at [1020, 66] on icon at bounding box center [1023, 65] width 7 height 9
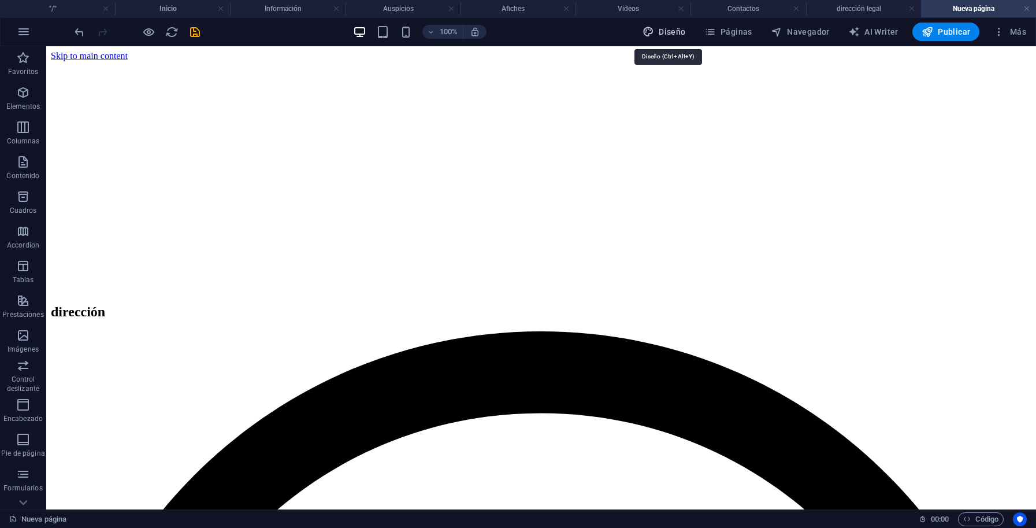
click at [672, 31] on span "Diseño" at bounding box center [664, 32] width 43 height 12
select select "px"
select select "400"
select select "px"
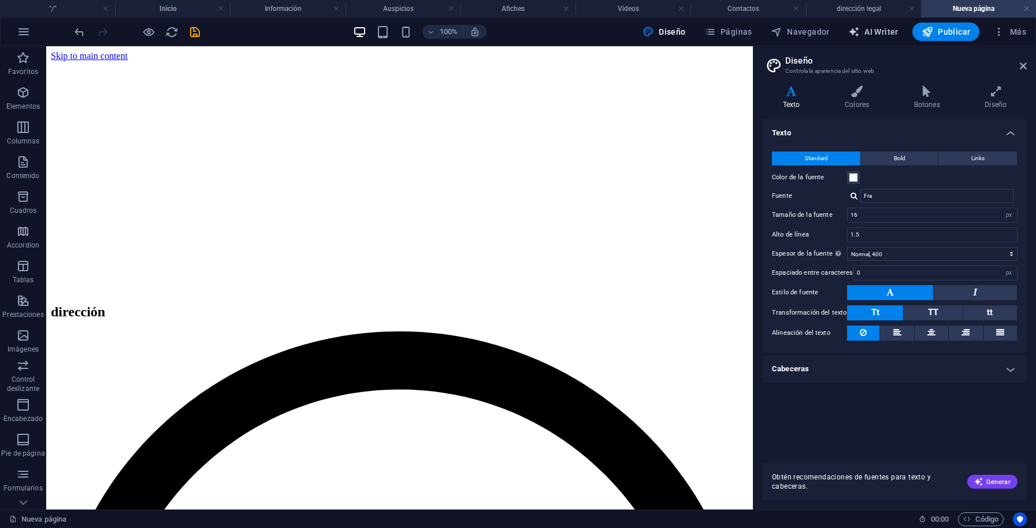
click at [891, 30] on span "AI Writer" at bounding box center [873, 32] width 50 height 12
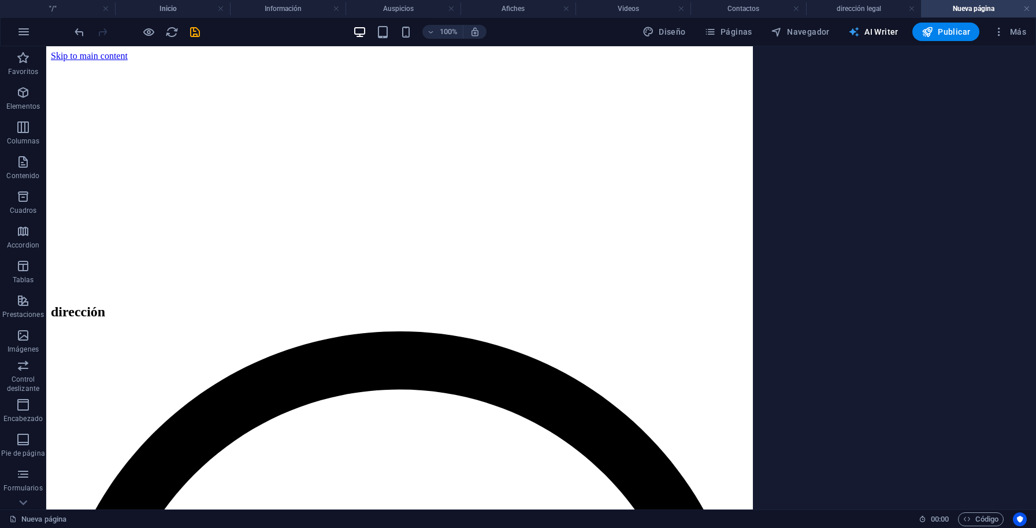
select select "English"
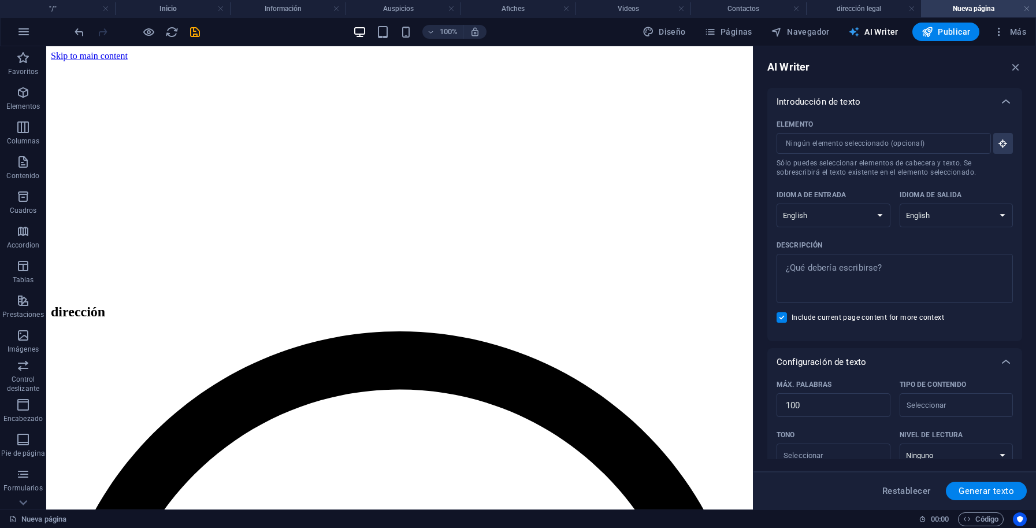
scroll to position [0, 0]
click at [816, 30] on span "Navegador" at bounding box center [800, 32] width 59 height 12
select select "18267390-es"
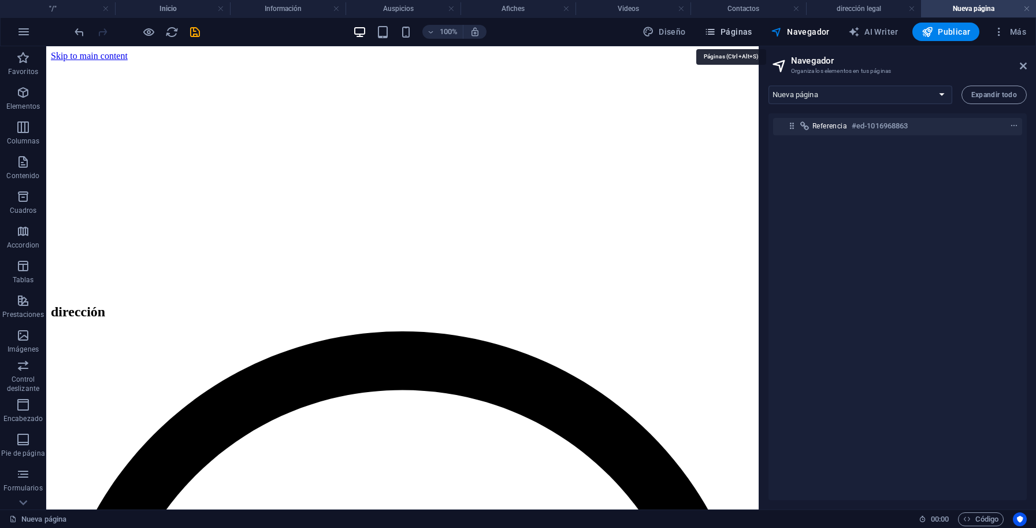
click at [738, 30] on span "Páginas" at bounding box center [729, 32] width 48 height 12
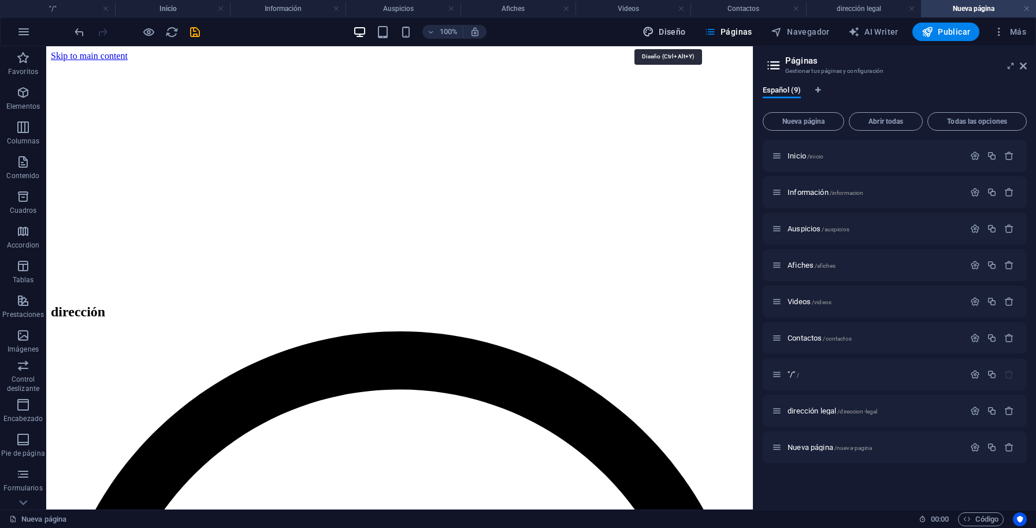
click at [681, 28] on span "Diseño" at bounding box center [664, 32] width 43 height 12
select select "px"
select select "400"
select select "px"
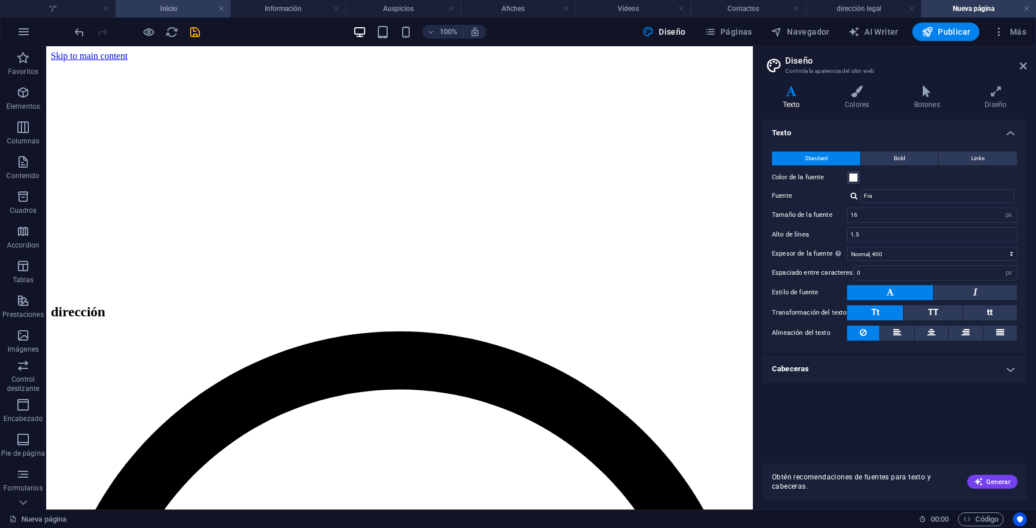
click at [190, 10] on h4 "Inicio" at bounding box center [173, 8] width 115 height 13
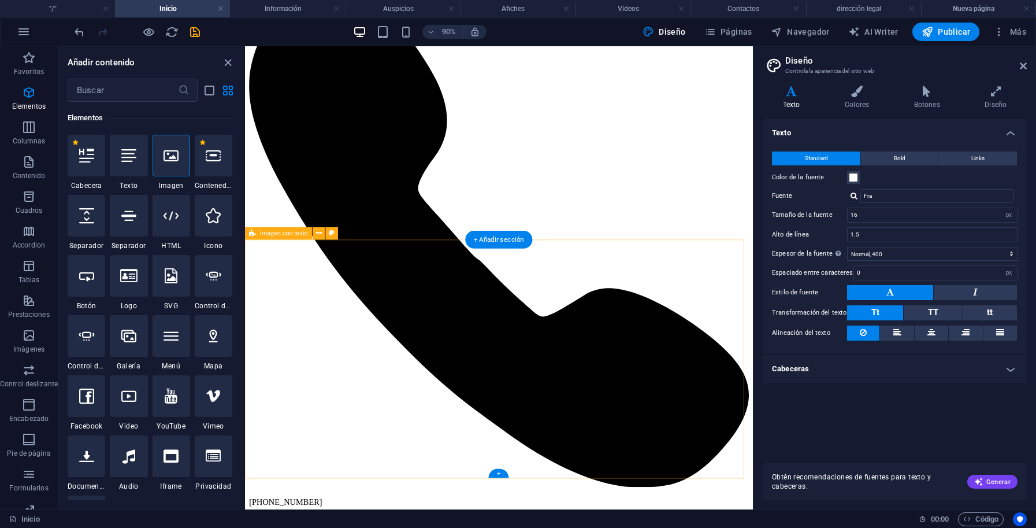
scroll to position [134, 0]
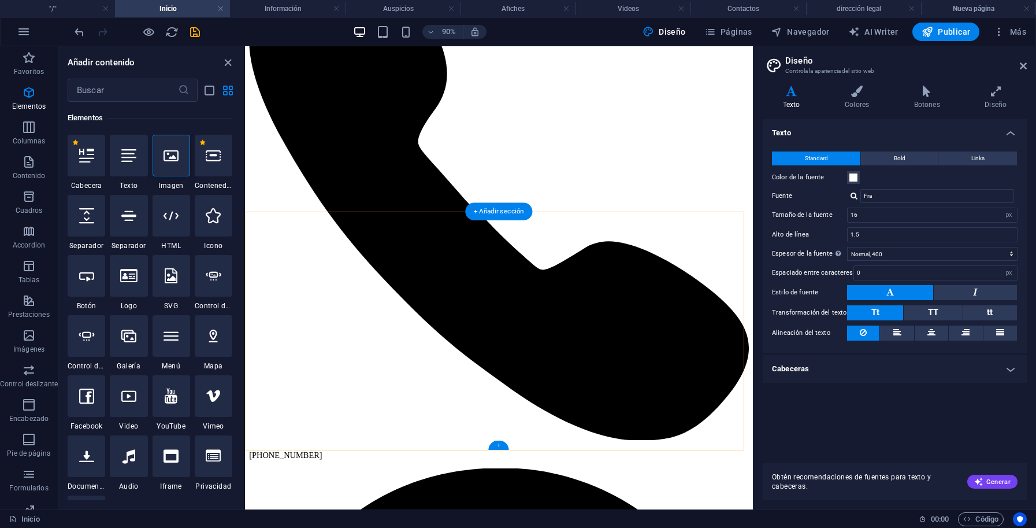
click at [498, 447] on div "+" at bounding box center [499, 444] width 20 height 9
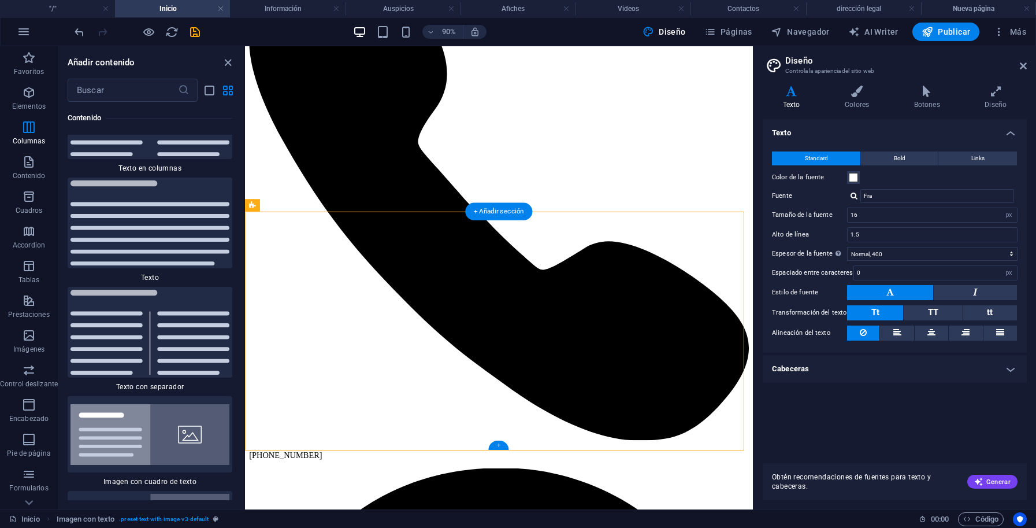
scroll to position [3990, 0]
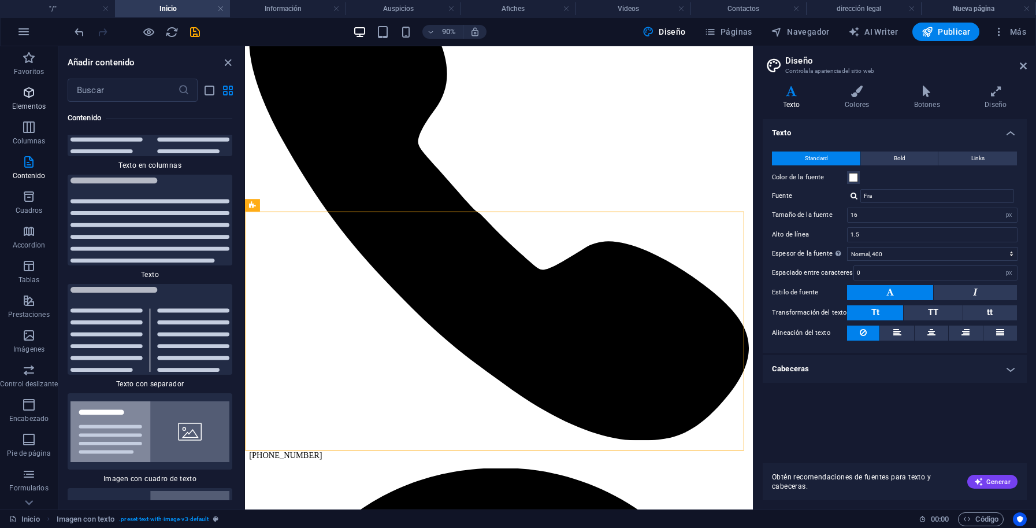
click at [28, 95] on icon "button" at bounding box center [29, 93] width 14 height 14
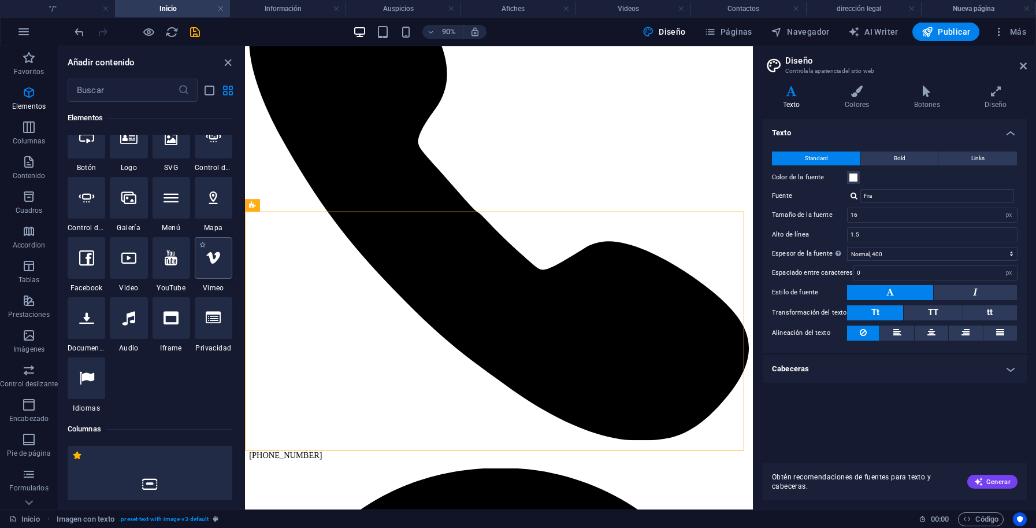
scroll to position [374, 0]
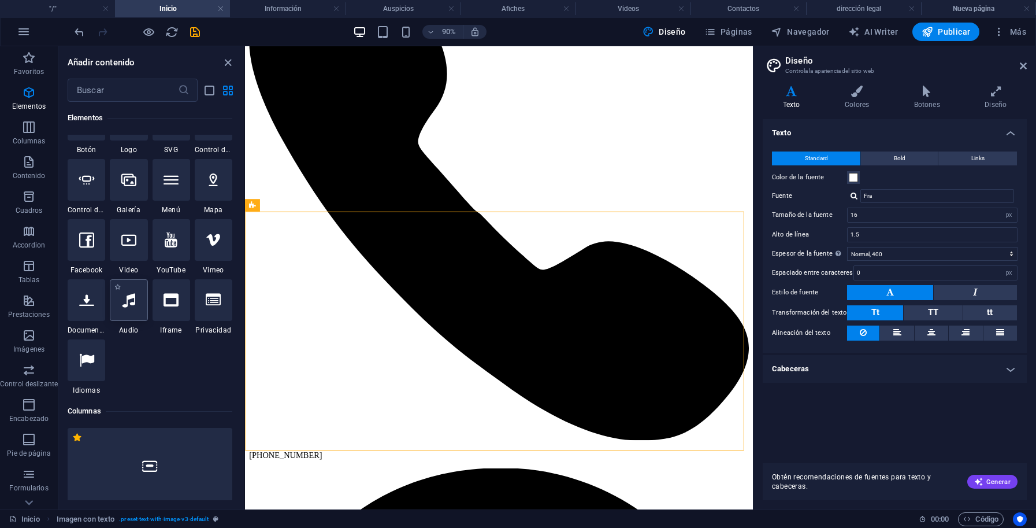
click at [123, 307] on icon at bounding box center [129, 299] width 13 height 15
click at [245, 420] on div "H1 Banner Contenedor H3 Separador H2 Imagen con texto Contenedor H6 Separador I…" at bounding box center [499, 277] width 508 height 463
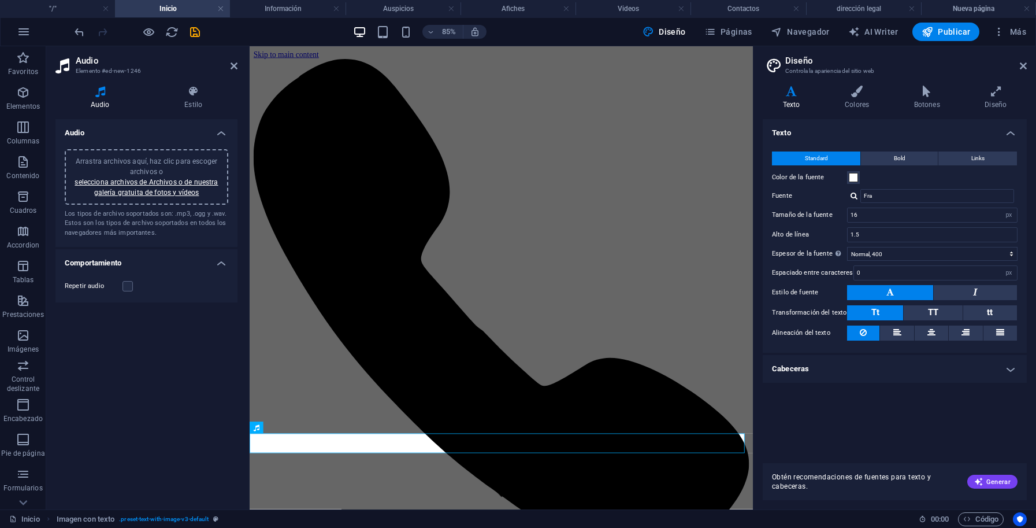
scroll to position [129, 0]
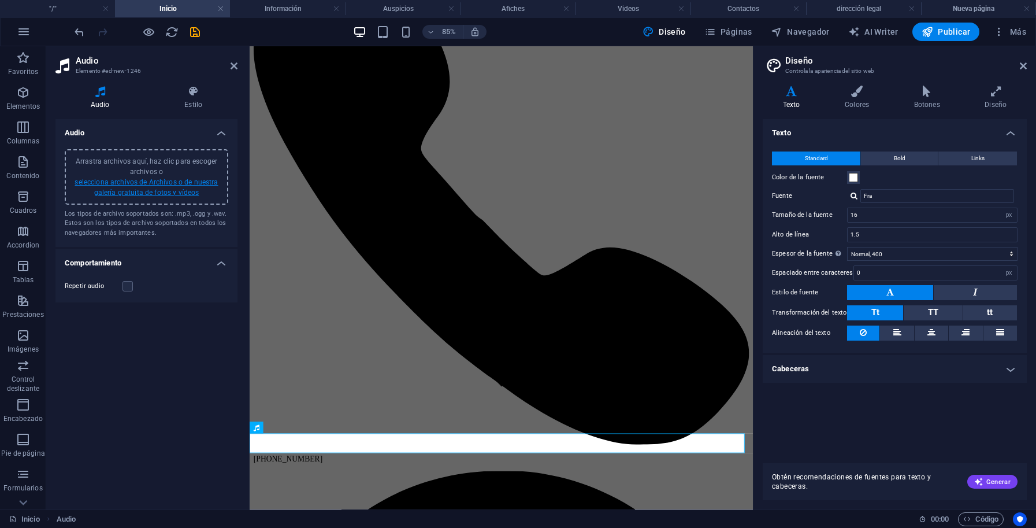
click at [183, 184] on link "selecciona archivos de Archivos o de nuestra galería gratuita de fotos y vídeos" at bounding box center [146, 187] width 143 height 18
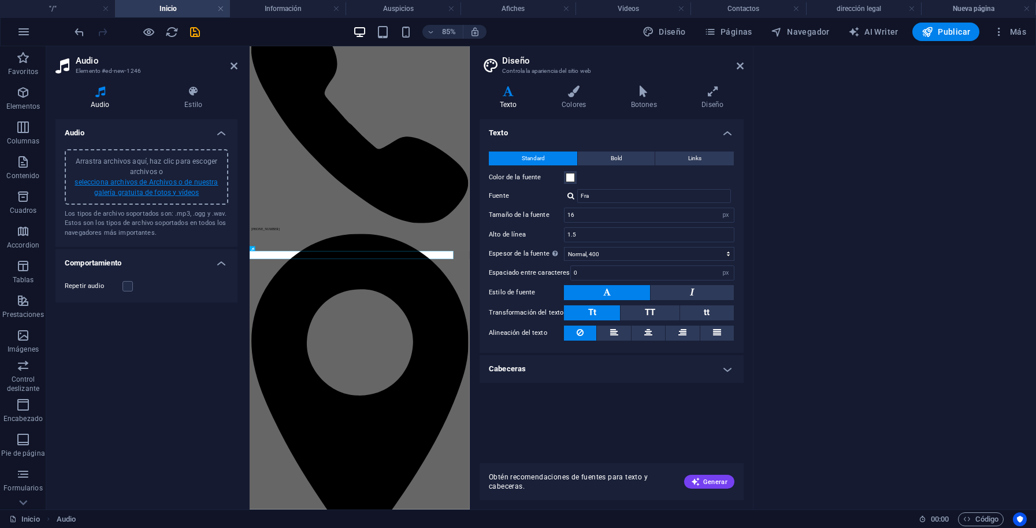
scroll to position [0, 0]
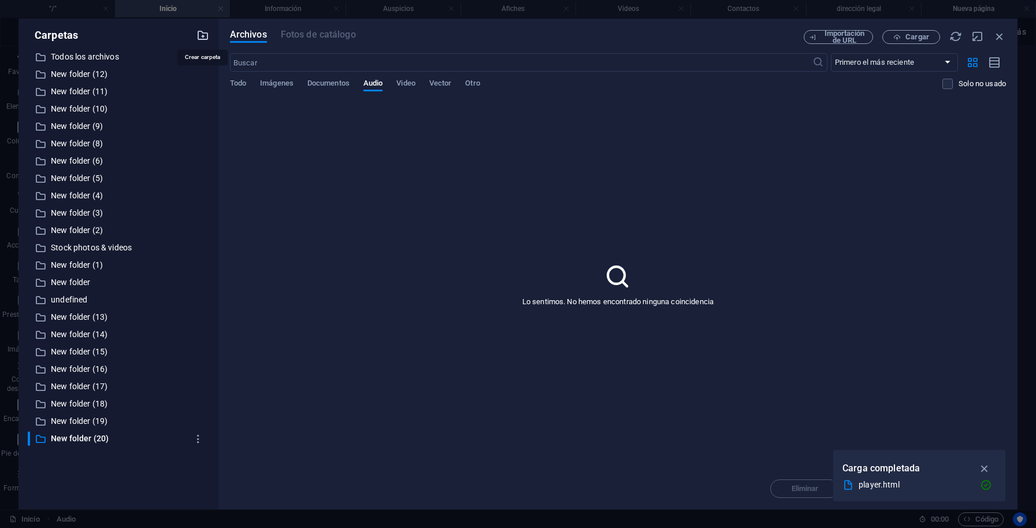
click at [203, 32] on icon "button" at bounding box center [203, 35] width 13 height 13
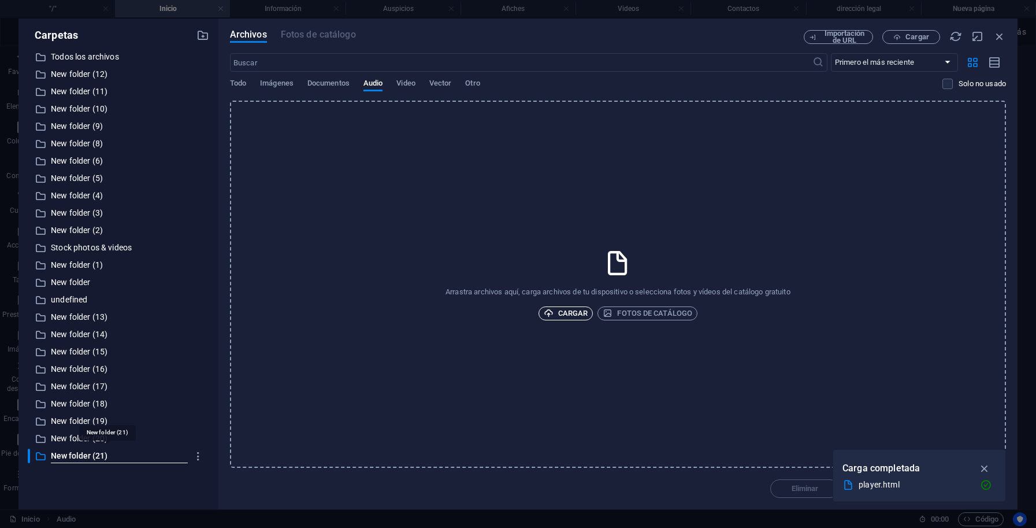
click at [568, 316] on span "Cargar" at bounding box center [566, 313] width 45 height 14
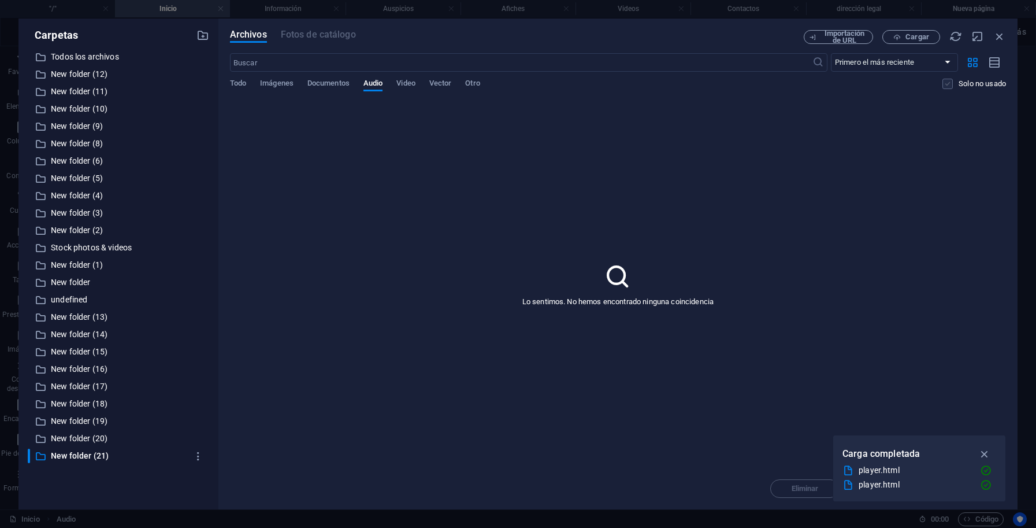
click at [947, 83] on label at bounding box center [948, 84] width 10 height 10
click at [0, 0] on input "checkbox" at bounding box center [0, 0] width 0 height 0
click at [947, 83] on label at bounding box center [948, 84] width 10 height 10
click at [0, 0] on input "checkbox" at bounding box center [0, 0] width 0 height 0
click at [847, 471] on icon at bounding box center [849, 471] width 12 height 12
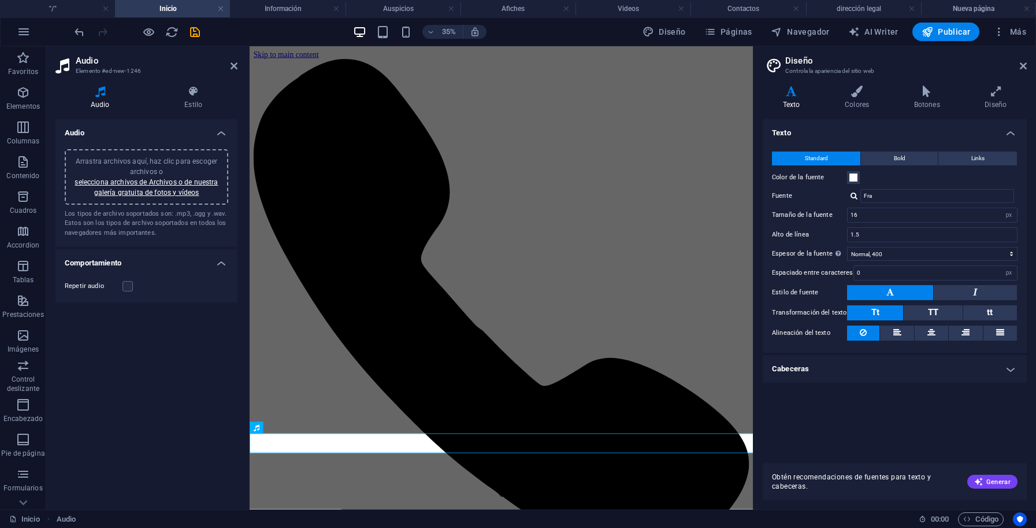
scroll to position [129, 0]
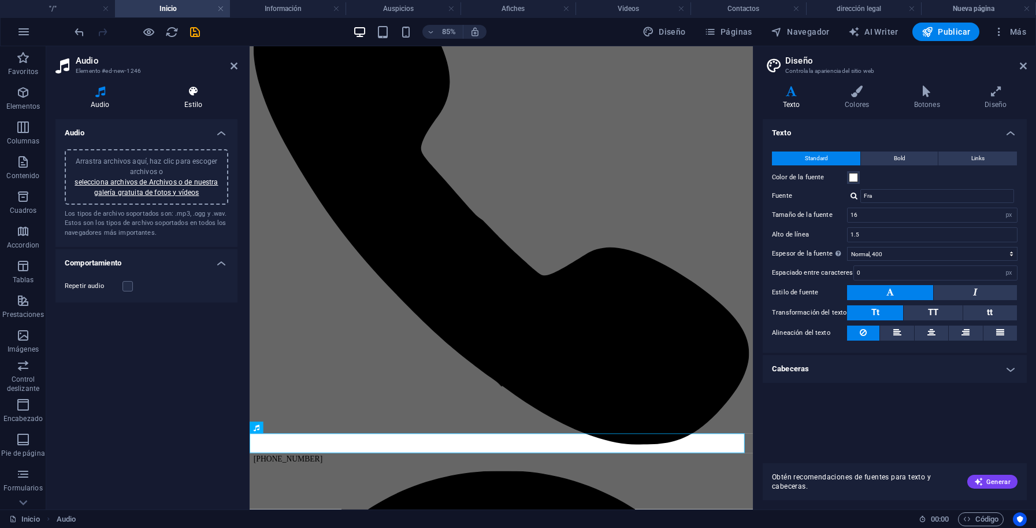
click at [198, 92] on icon at bounding box center [193, 92] width 88 height 12
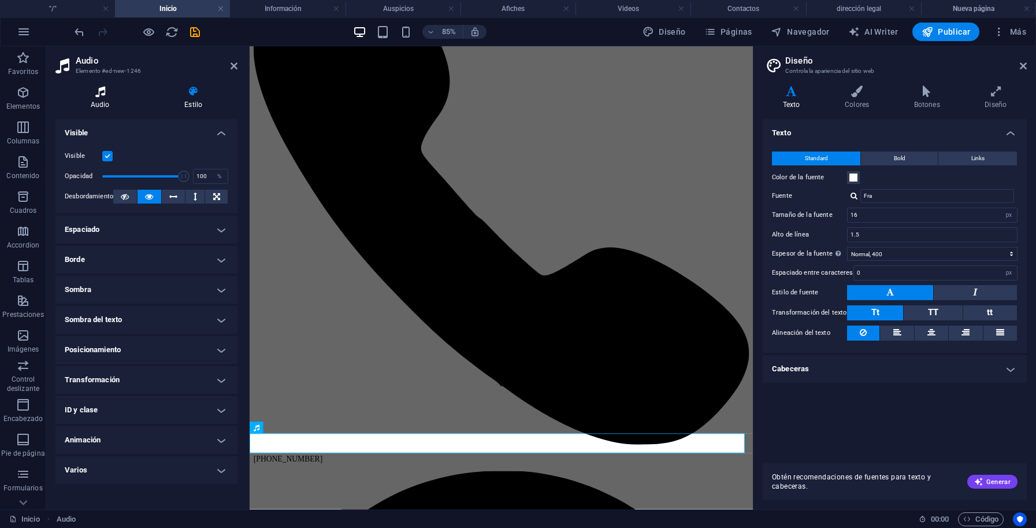
click at [103, 87] on icon at bounding box center [99, 92] width 89 height 12
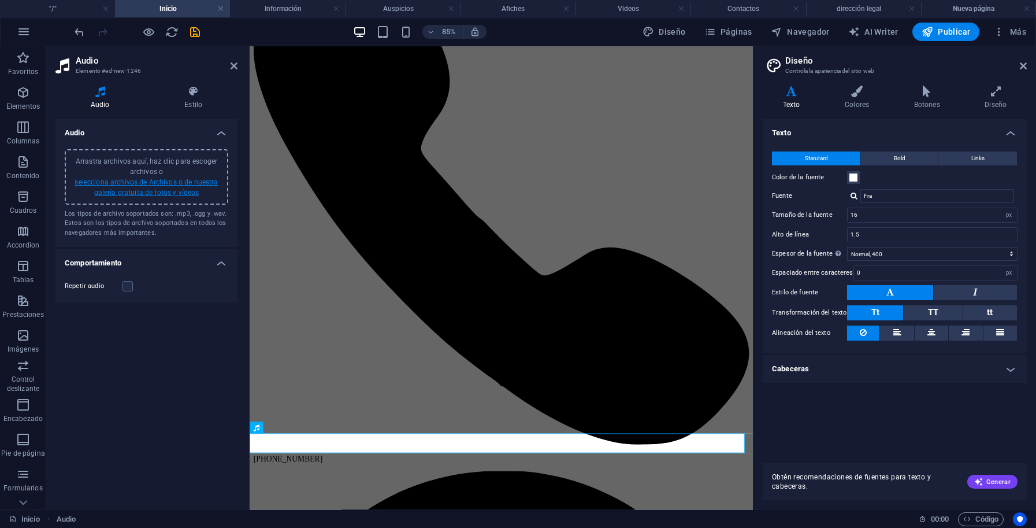
click at [139, 188] on link "selecciona archivos de Archivos o de nuestra galería gratuita de fotos y vídeos" at bounding box center [146, 187] width 143 height 18
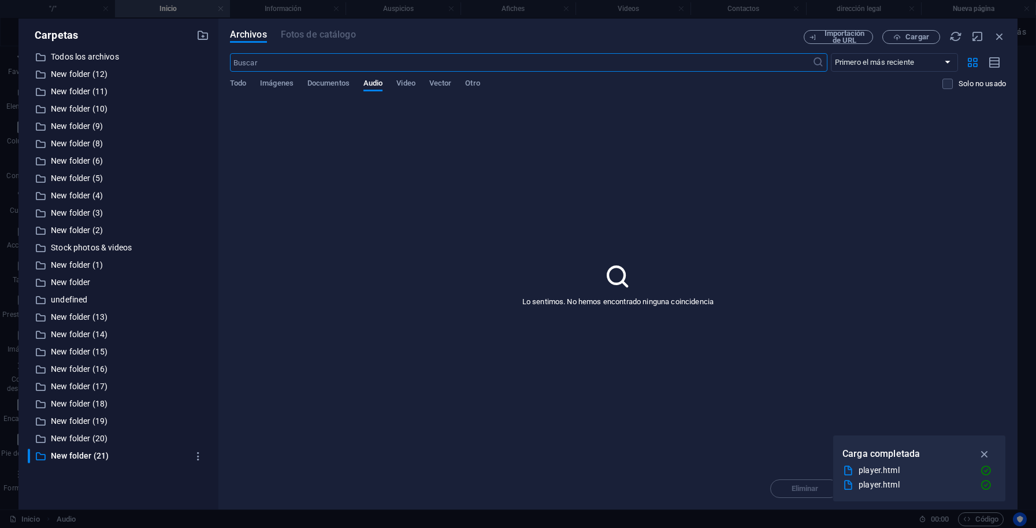
scroll to position [0, 0]
click at [987, 472] on icon "button" at bounding box center [986, 471] width 12 height 12
click at [883, 483] on div "player.html" at bounding box center [915, 484] width 112 height 13
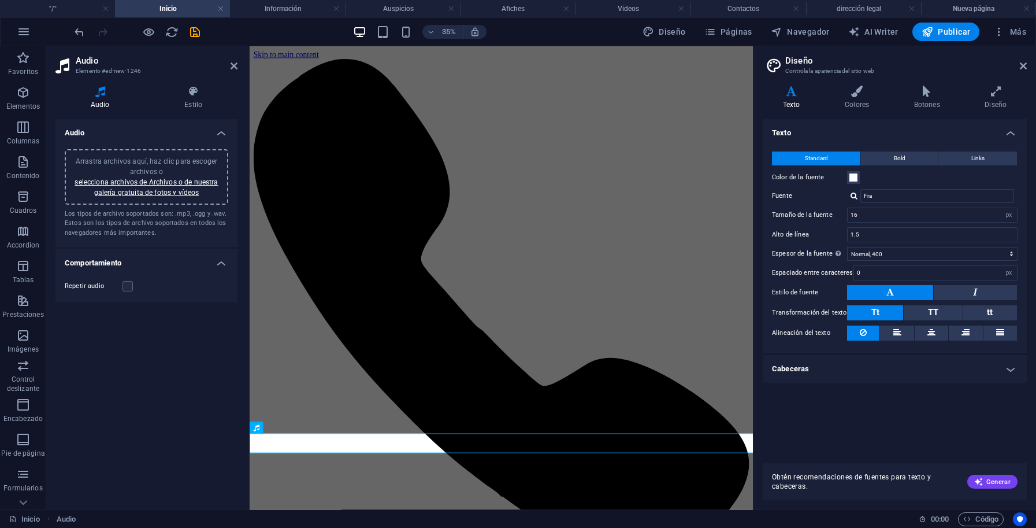
scroll to position [129, 0]
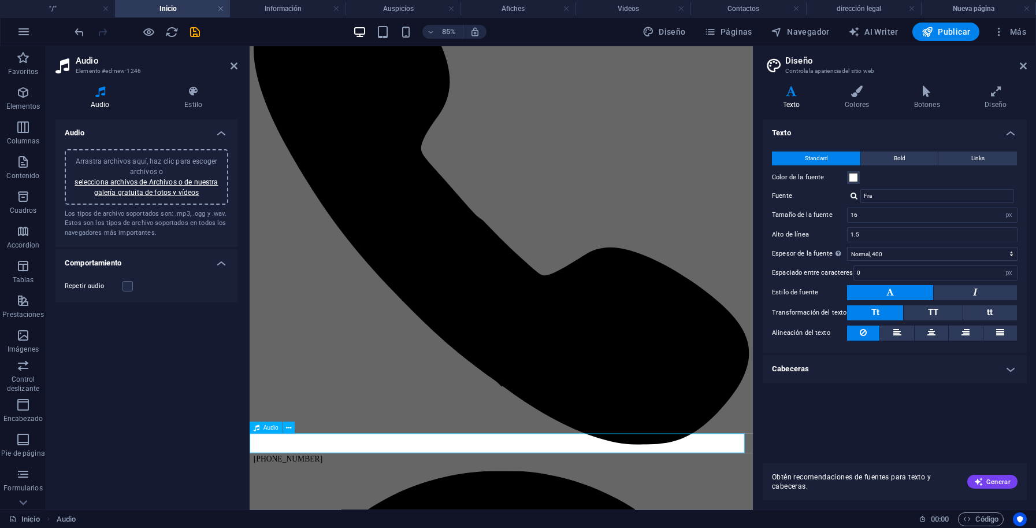
click at [233, 66] on icon at bounding box center [234, 65] width 7 height 9
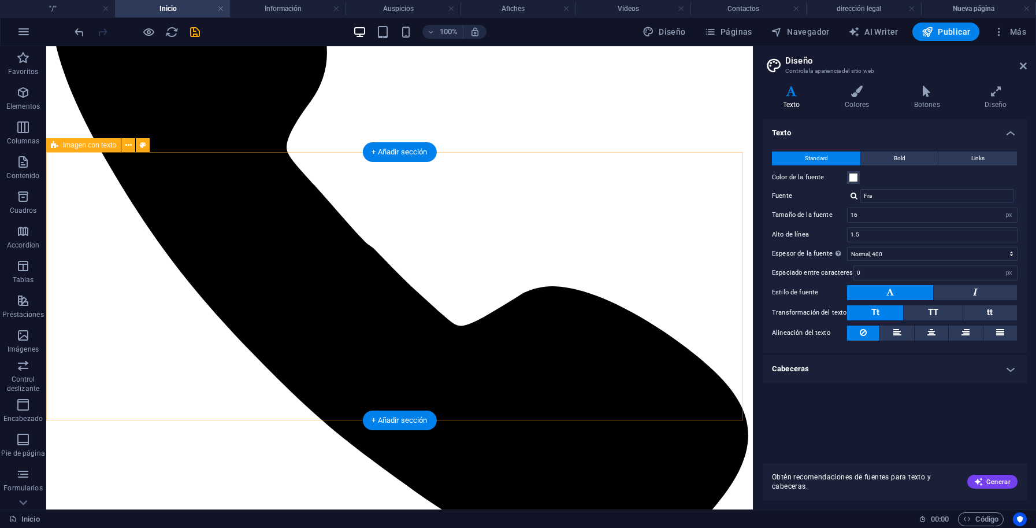
scroll to position [211, 0]
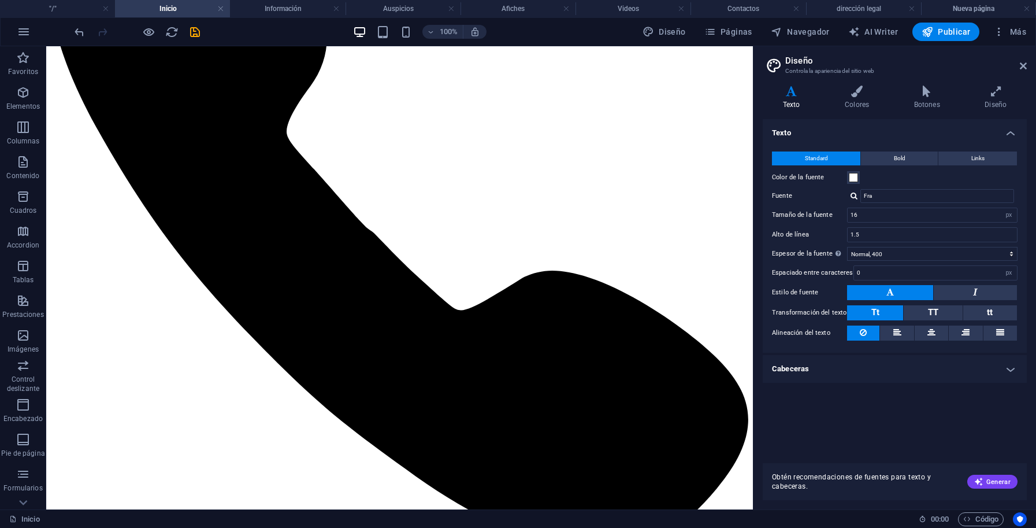
click at [90, 416] on icon at bounding box center [92, 413] width 6 height 12
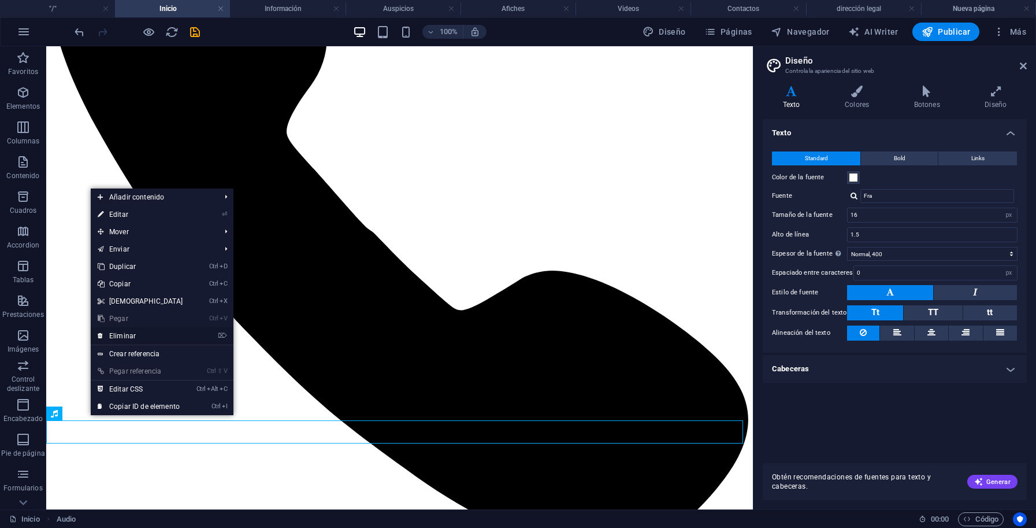
click at [127, 335] on link "⌦ Eliminar" at bounding box center [140, 335] width 99 height 17
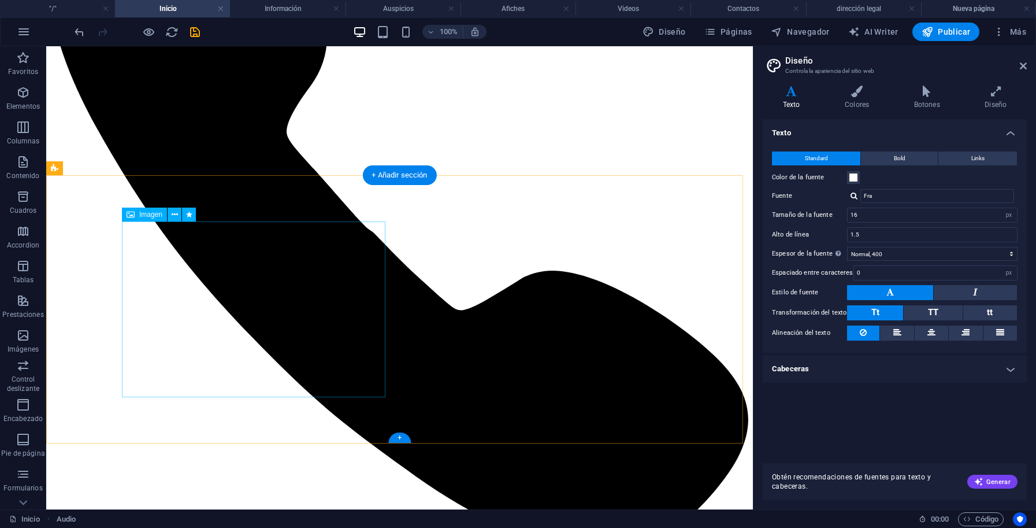
scroll to position [188, 0]
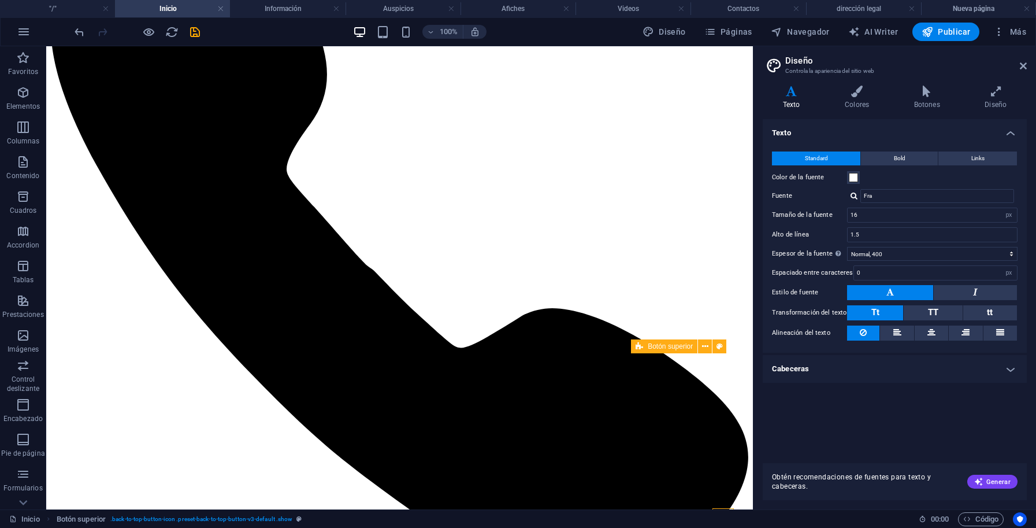
scroll to position [0, 0]
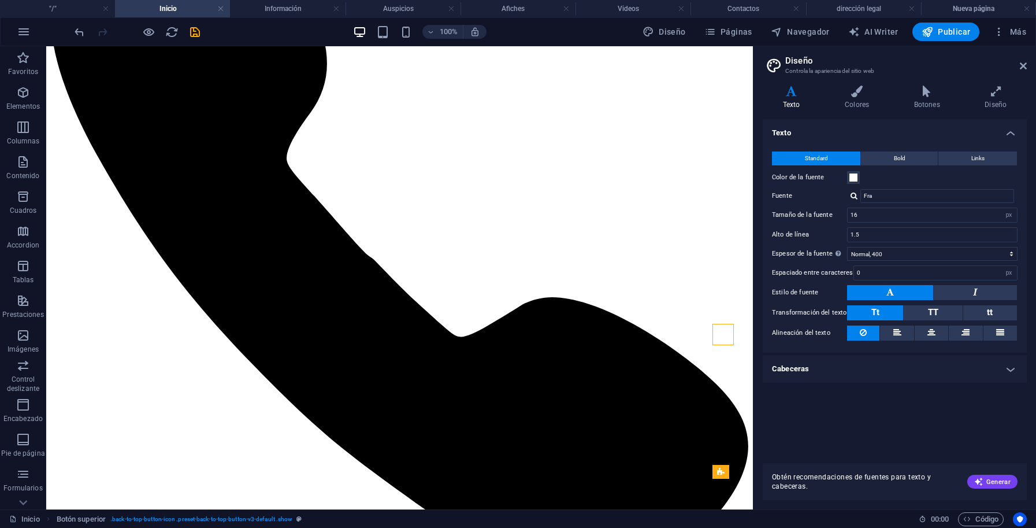
scroll to position [188, 0]
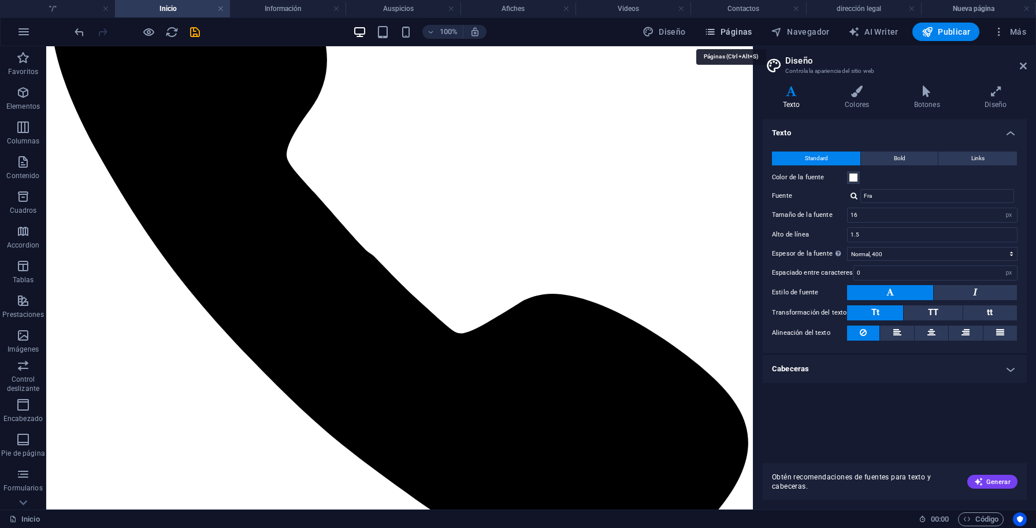
click at [740, 31] on span "Páginas" at bounding box center [729, 32] width 48 height 12
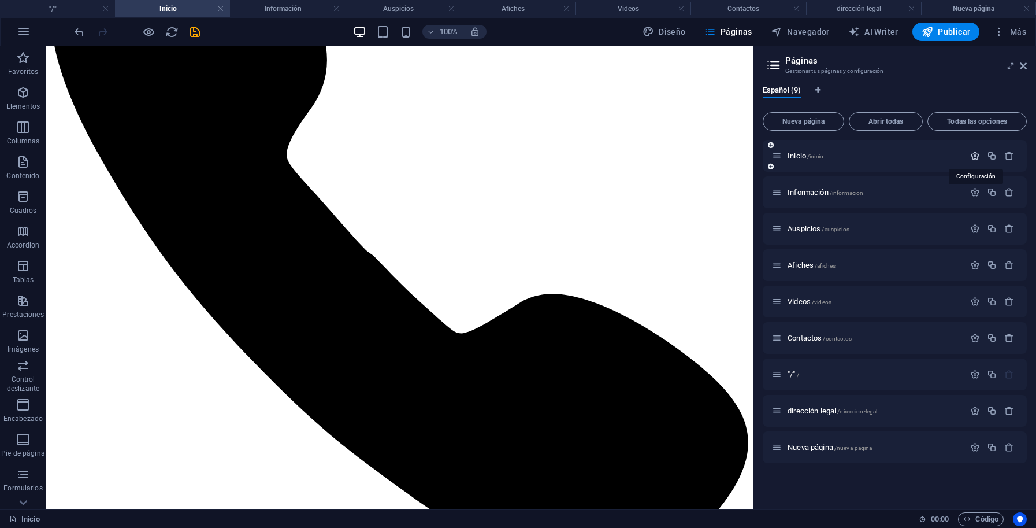
click at [977, 155] on icon "button" at bounding box center [975, 156] width 10 height 10
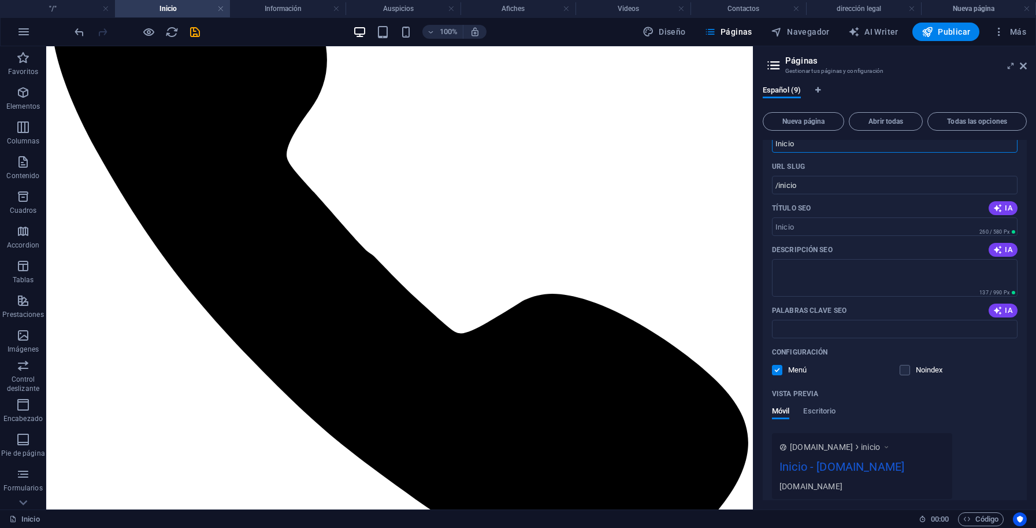
scroll to position [86, 0]
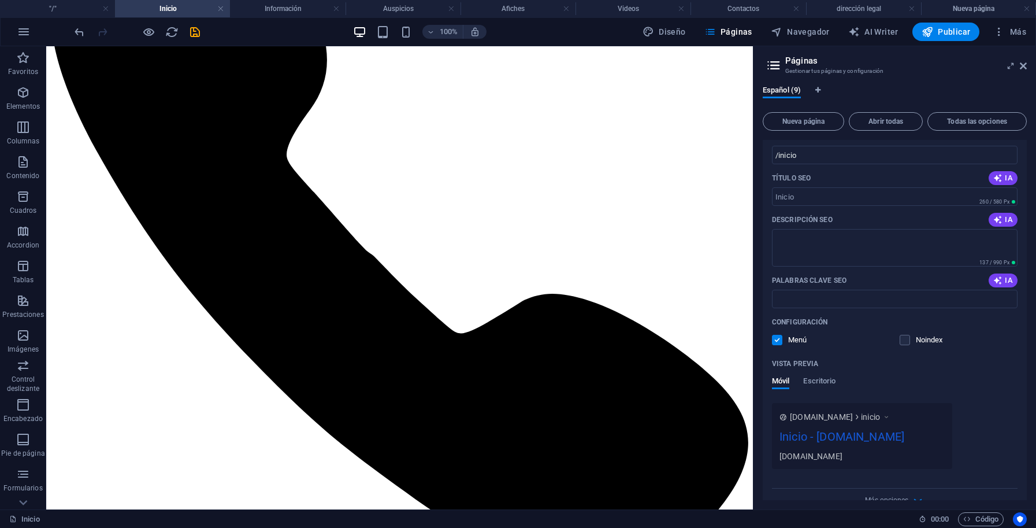
click at [841, 438] on div "Inicio - radiosucremanta.com" at bounding box center [862, 439] width 165 height 23
click at [827, 454] on div "[DOMAIN_NAME]" at bounding box center [862, 456] width 165 height 12
click at [825, 420] on span "www.example.com" at bounding box center [821, 417] width 63 height 12
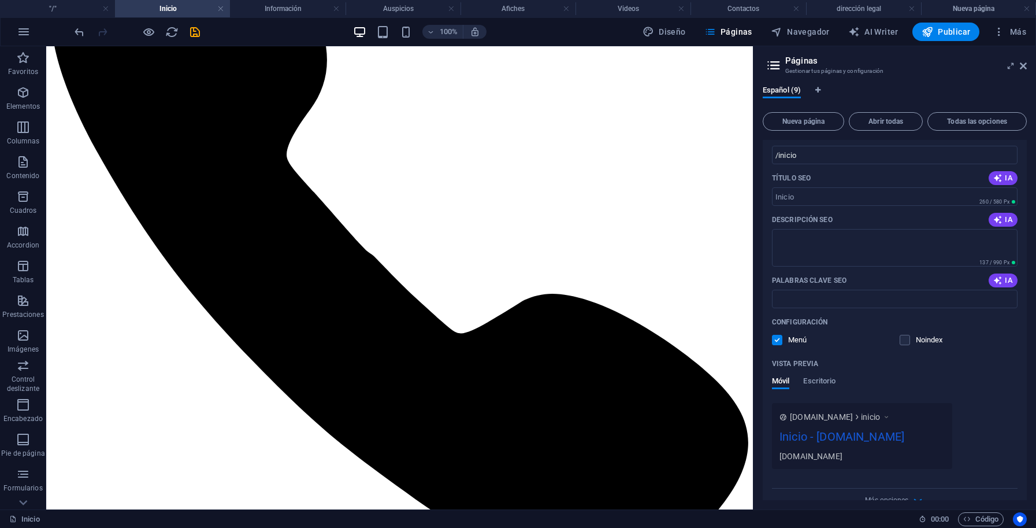
click at [825, 420] on span "www.example.com" at bounding box center [821, 417] width 63 height 12
click at [816, 380] on span "Escritorio" at bounding box center [819, 382] width 32 height 16
click at [789, 382] on span "Móvil" at bounding box center [780, 382] width 17 height 16
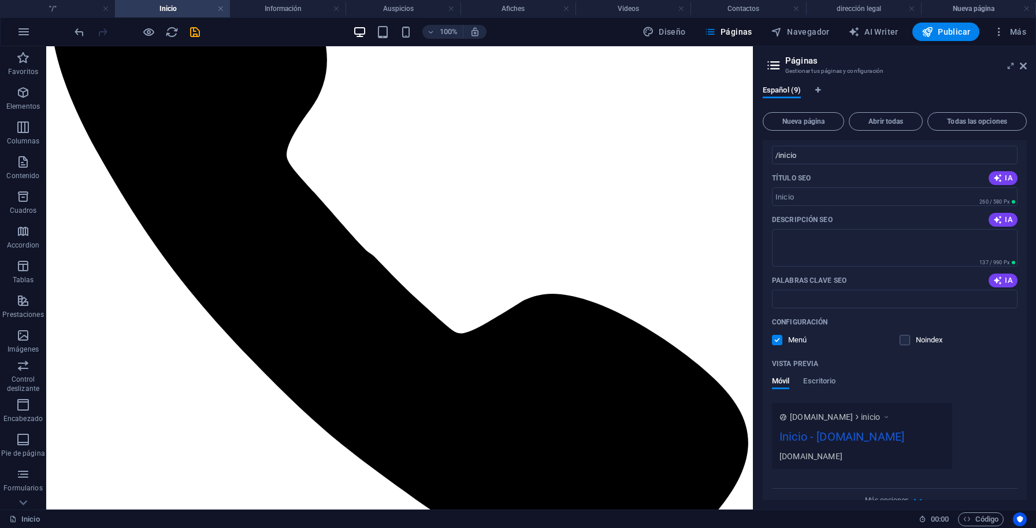
click at [817, 92] on icon "Pestañas de idiomas" at bounding box center [818, 90] width 5 height 7
select select "44"
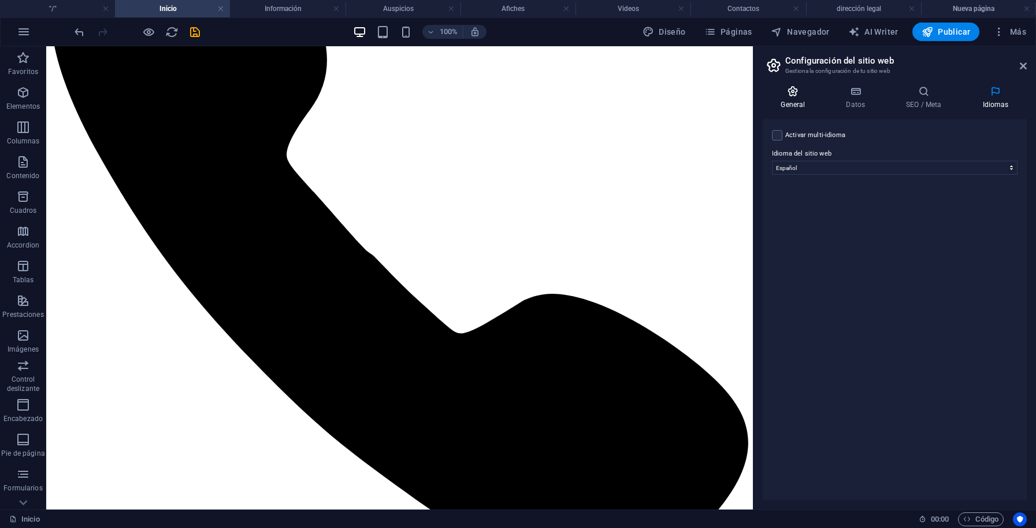
click at [791, 95] on icon at bounding box center [793, 92] width 61 height 12
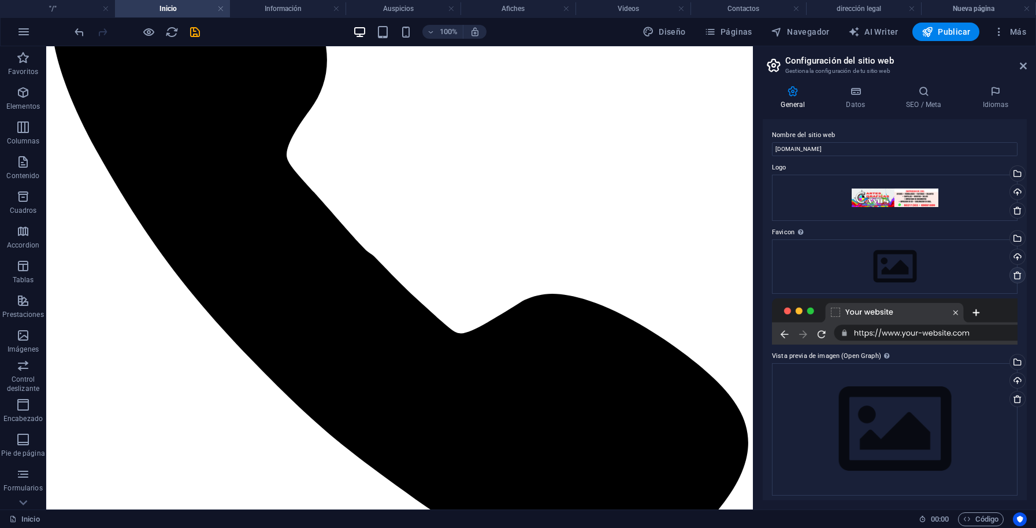
click at [1013, 274] on icon at bounding box center [1017, 274] width 9 height 9
click at [1013, 276] on icon at bounding box center [1017, 274] width 9 height 9
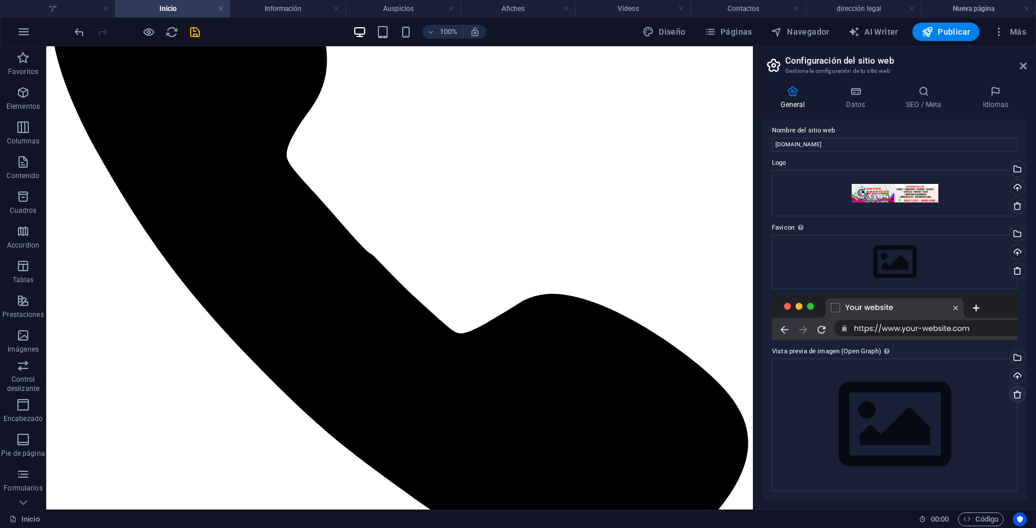
click at [1013, 394] on icon at bounding box center [1017, 394] width 9 height 9
click at [1013, 395] on icon at bounding box center [1017, 394] width 9 height 9
click at [968, 389] on div "Arrastra archivos aquí, haz clic para escoger archivos o selecciona archivos de…" at bounding box center [895, 424] width 246 height 132
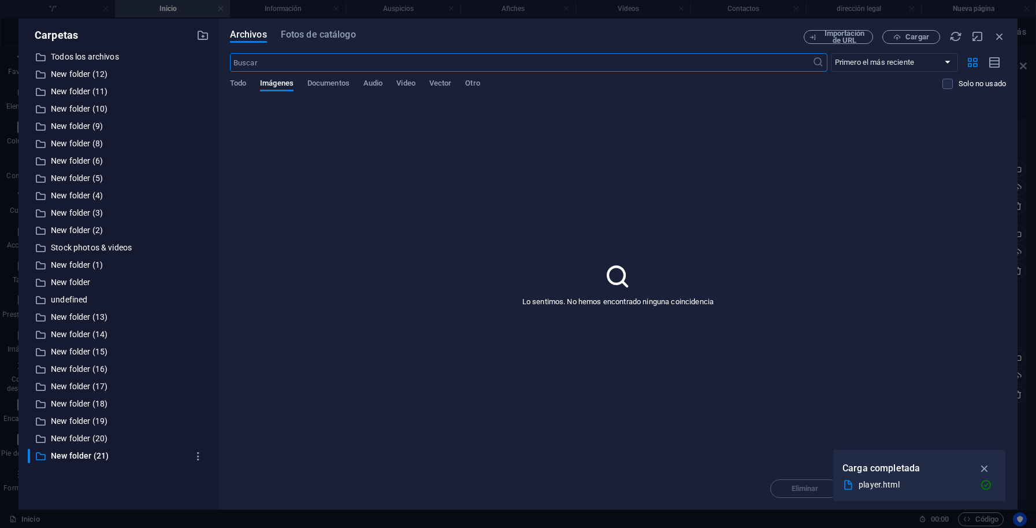
scroll to position [31, 0]
click at [999, 37] on icon "button" at bounding box center [1000, 36] width 13 height 13
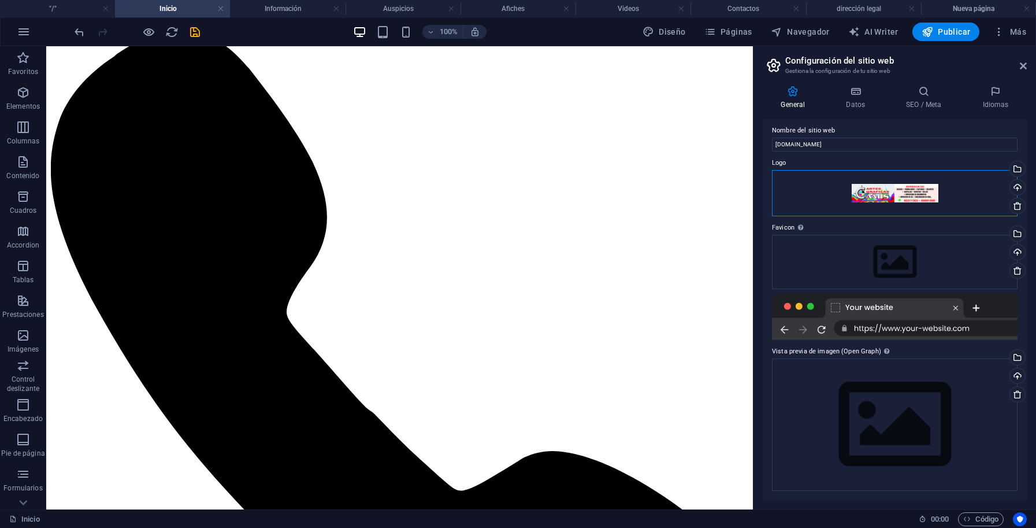
click at [905, 193] on div "Arrastra archivos aquí, haz clic para escoger archivos o selecciona archivos de…" at bounding box center [895, 193] width 246 height 46
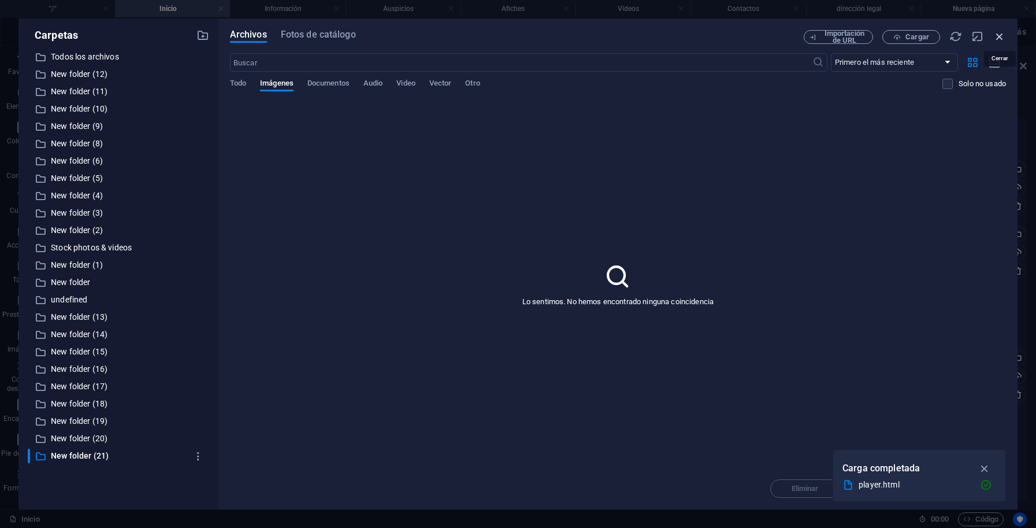
click at [1002, 35] on icon "button" at bounding box center [1000, 36] width 13 height 13
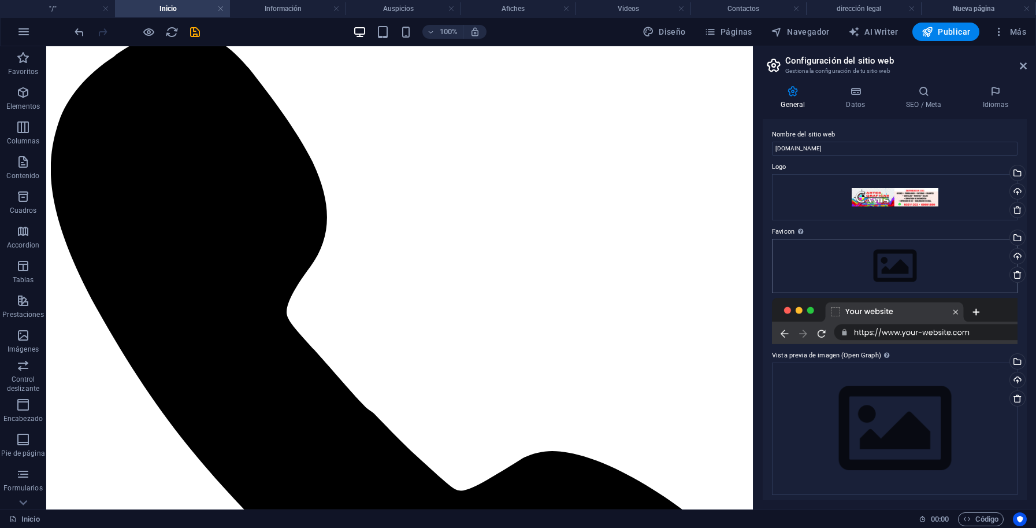
scroll to position [0, 0]
click at [1013, 209] on icon at bounding box center [1017, 210] width 9 height 9
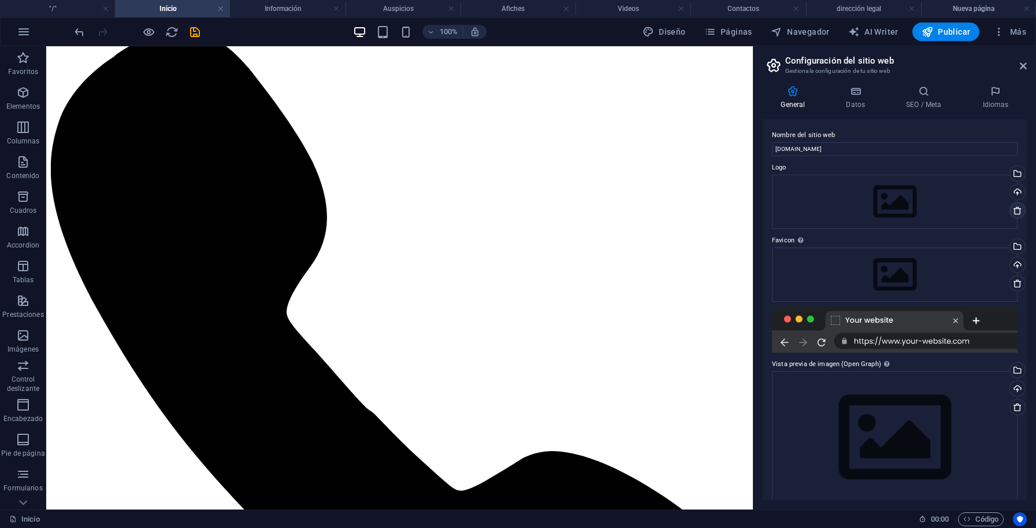
click at [1013, 212] on icon at bounding box center [1017, 210] width 9 height 9
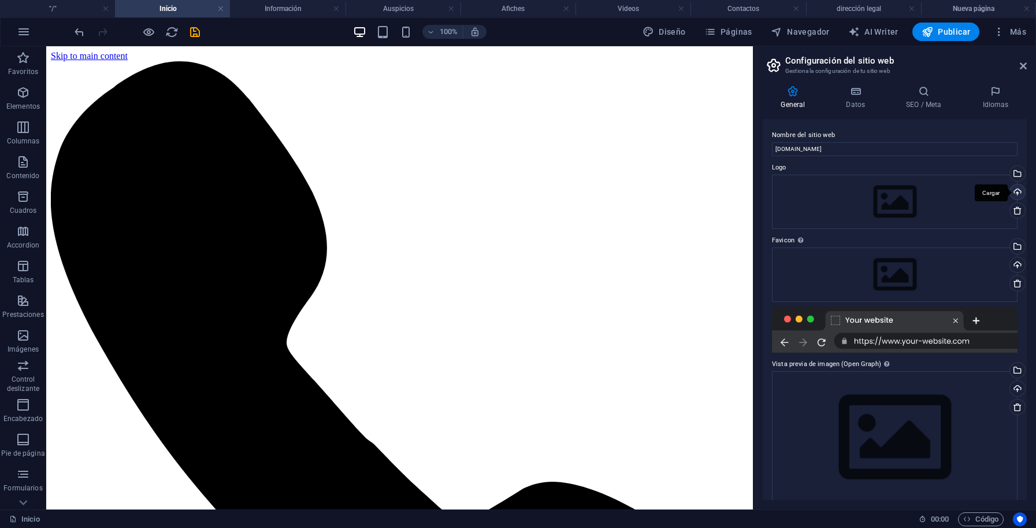
click at [1008, 194] on div "Cargar" at bounding box center [1016, 192] width 17 height 17
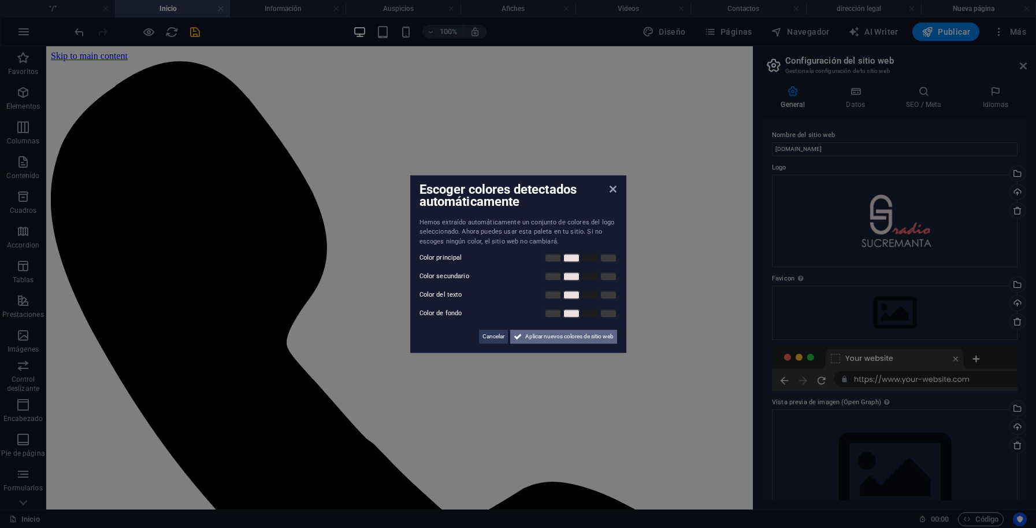
click at [570, 336] on span "Aplicar nuevos colores de sitio web" at bounding box center [569, 336] width 88 height 14
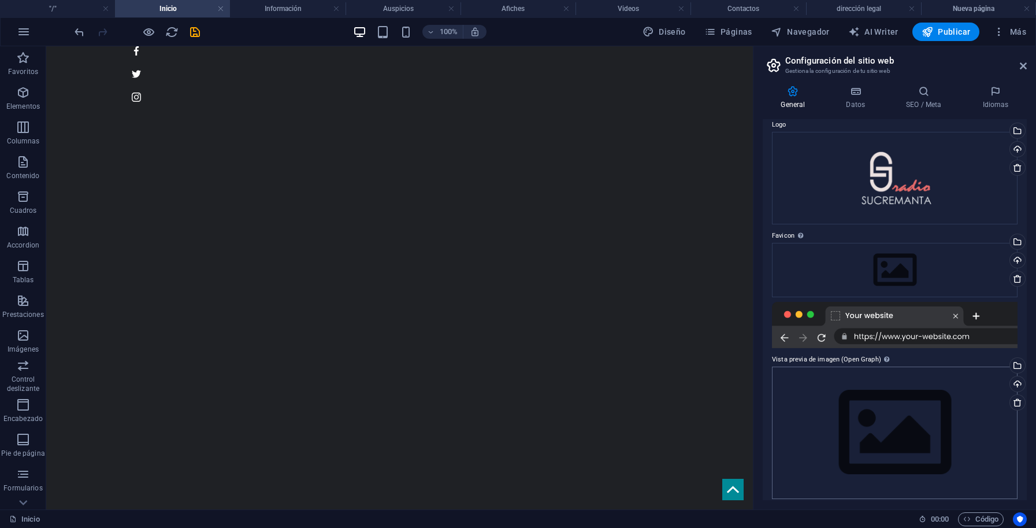
scroll to position [51, 0]
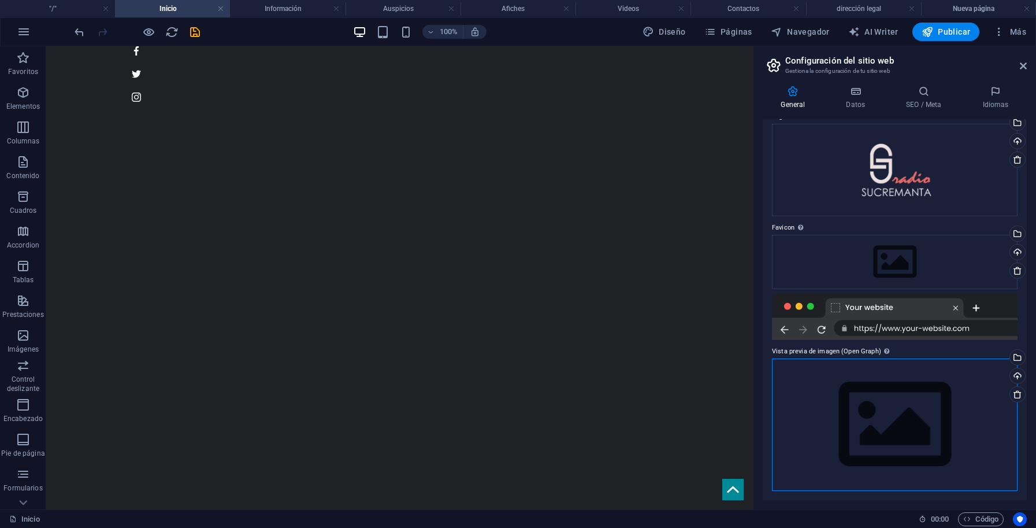
click at [883, 417] on div "Arrastra archivos aquí, haz clic para escoger archivos o selecciona archivos de…" at bounding box center [895, 424] width 246 height 132
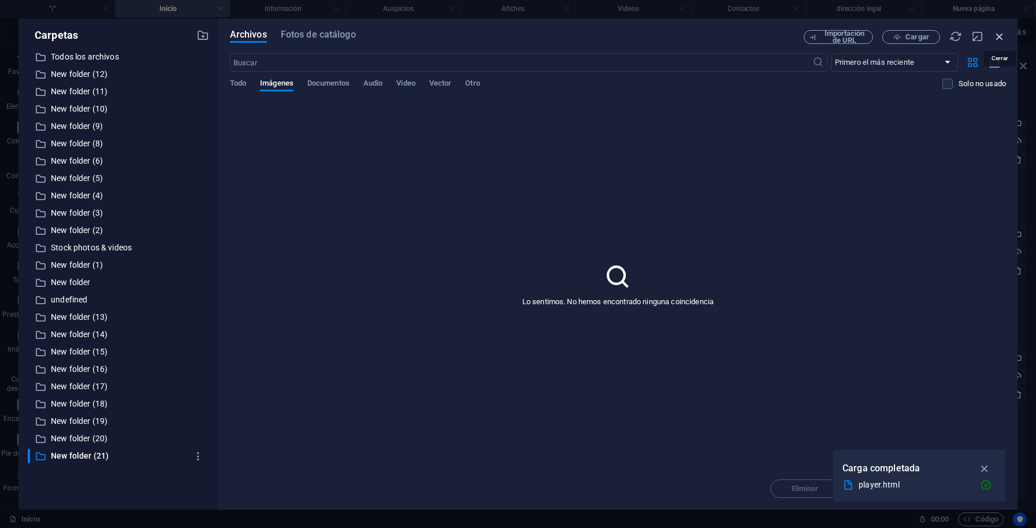
click at [1000, 31] on icon "button" at bounding box center [1000, 36] width 13 height 13
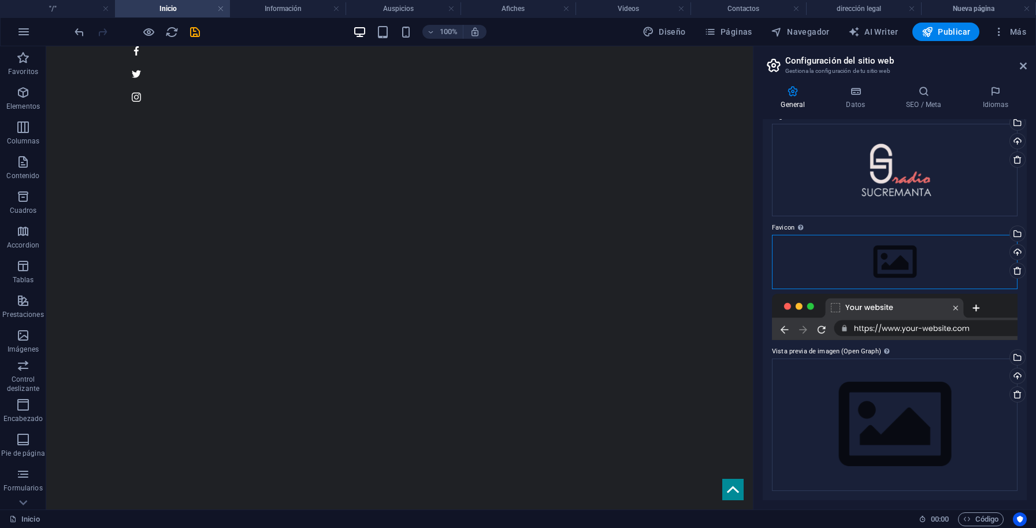
click at [944, 263] on div "Arrastra archivos aquí, haz clic para escoger archivos o selecciona archivos de…" at bounding box center [895, 262] width 246 height 54
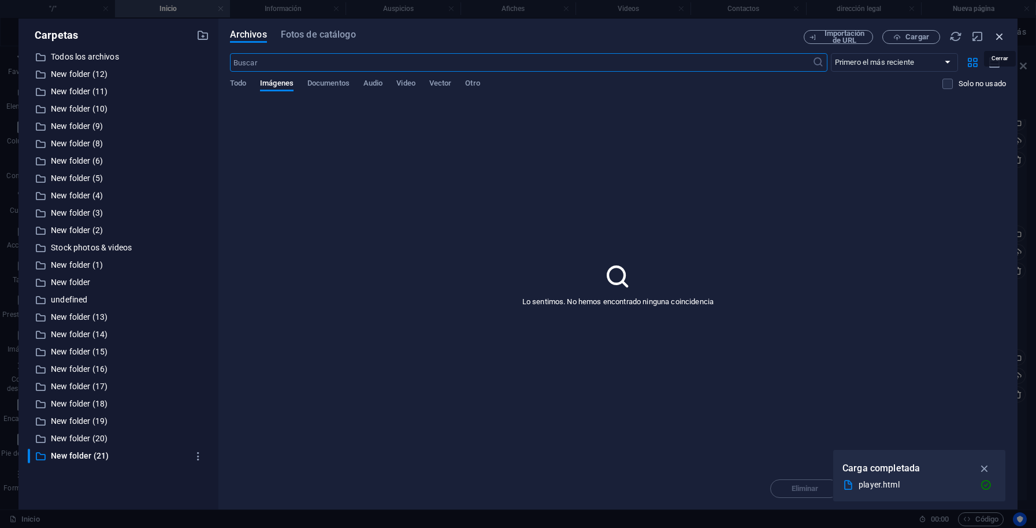
click at [1001, 39] on icon "button" at bounding box center [1000, 36] width 13 height 13
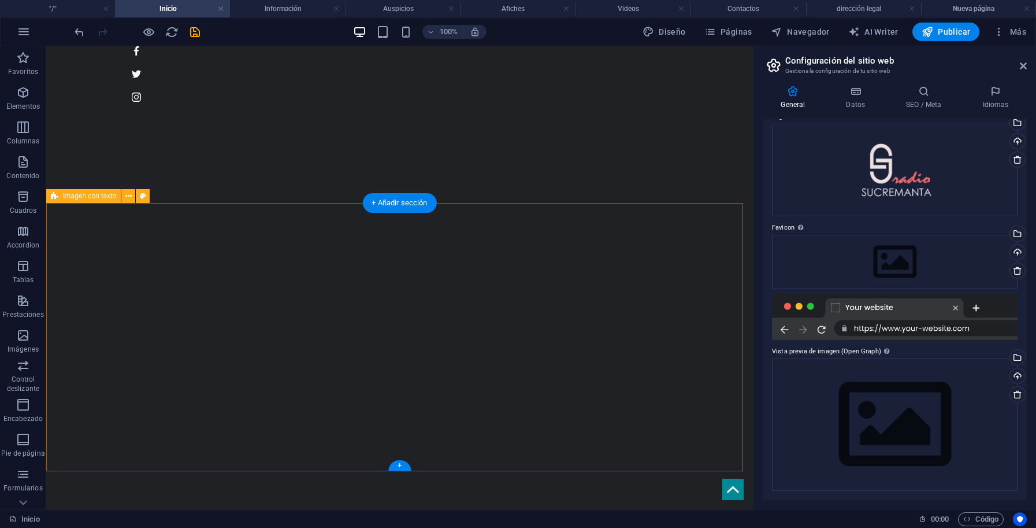
scroll to position [235, 0]
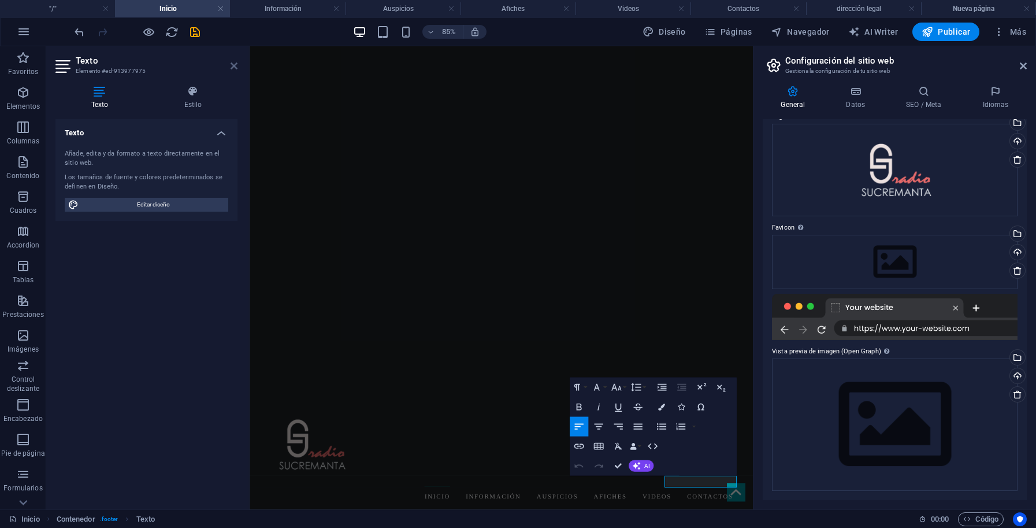
click at [235, 66] on icon at bounding box center [234, 65] width 7 height 9
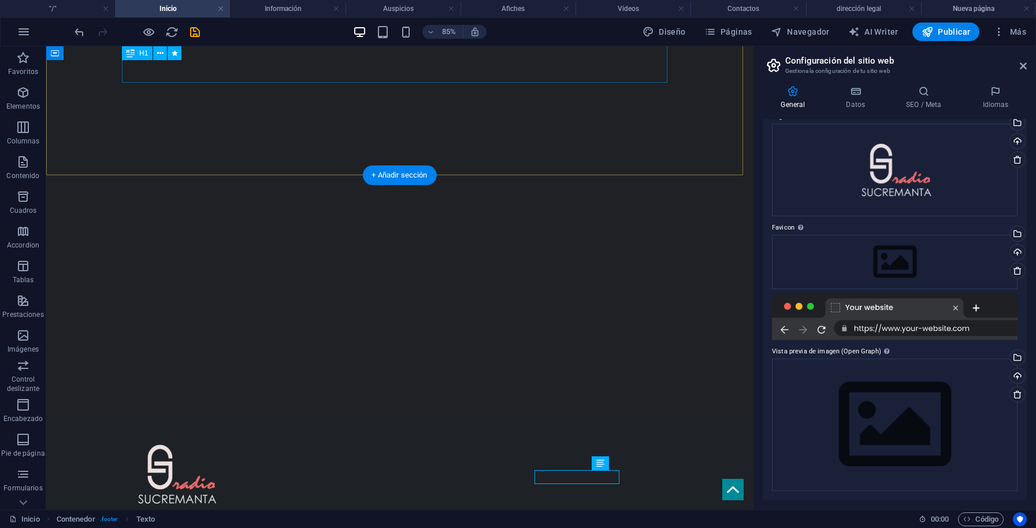
scroll to position [235, 0]
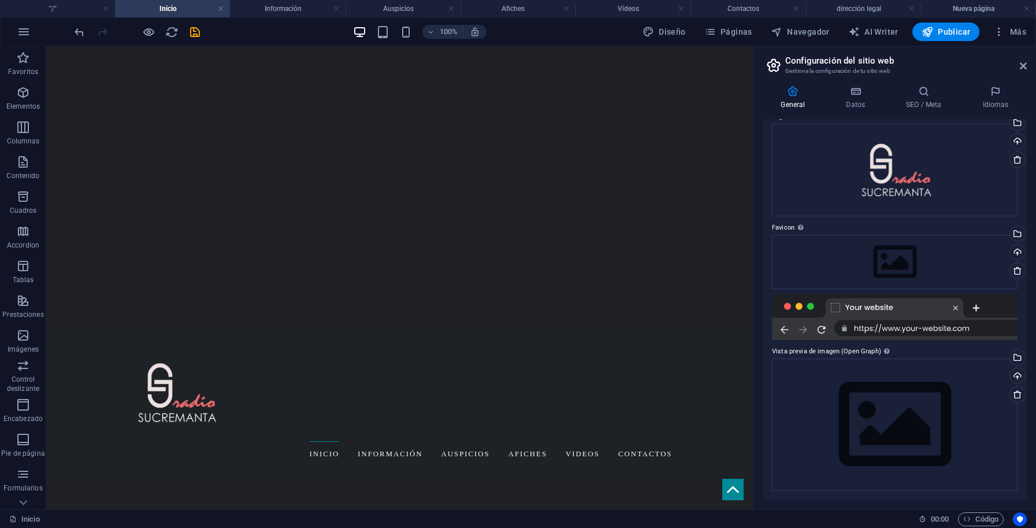
click at [855, 98] on h4 "Datos" at bounding box center [858, 98] width 60 height 24
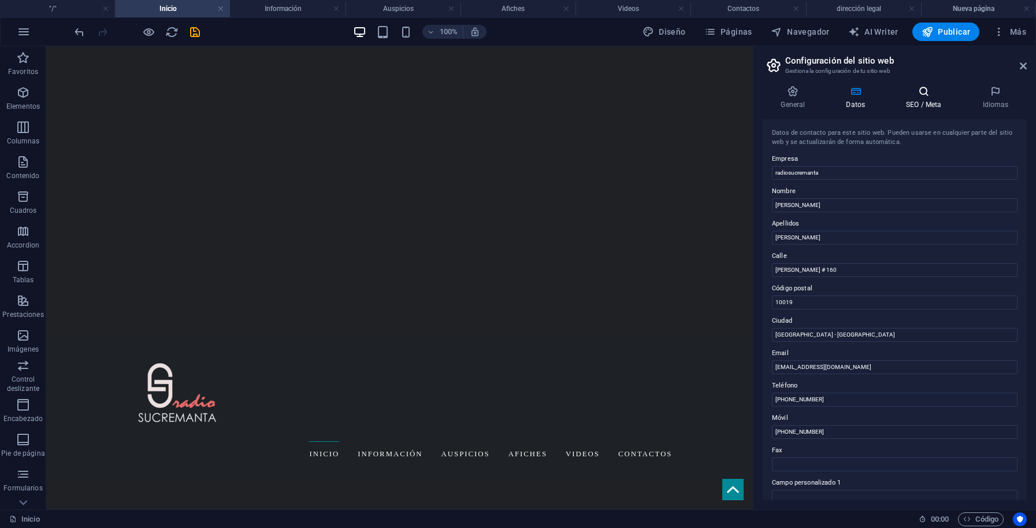
click at [917, 93] on icon at bounding box center [924, 92] width 72 height 12
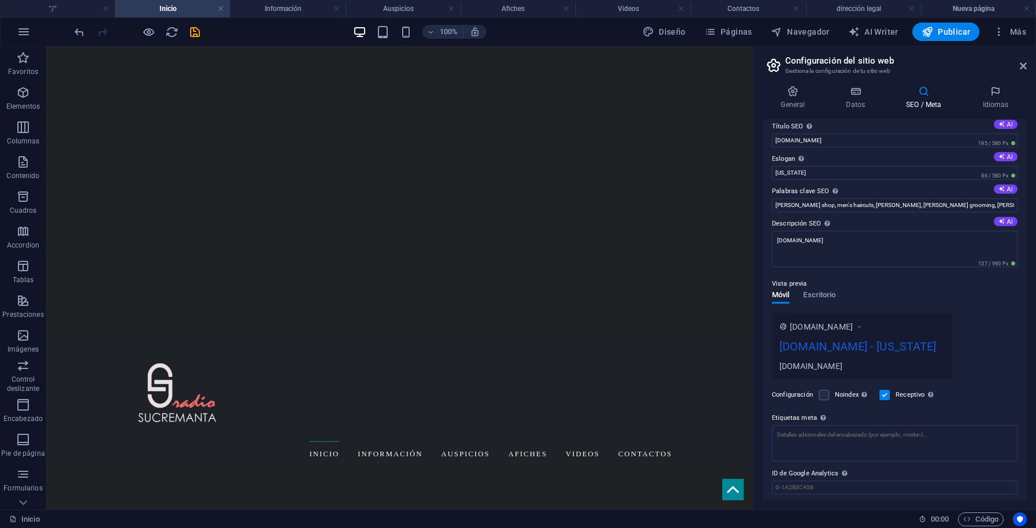
scroll to position [0, 0]
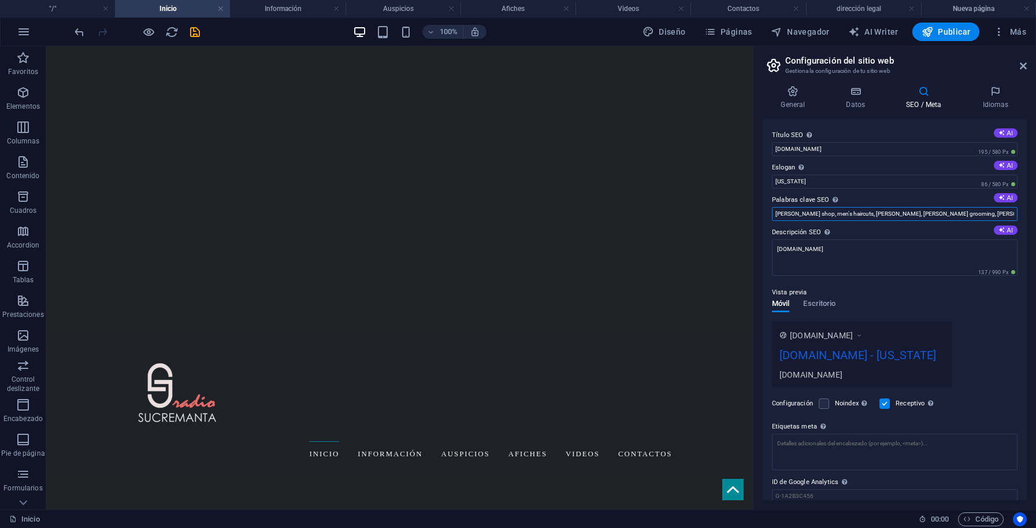
click at [971, 214] on input "barber shop, men's haircuts, barber, beard grooming, beard trim, barbershop, ra…" at bounding box center [895, 214] width 246 height 14
type input "radiosucremanta.com, New York"
click at [950, 182] on input "New York" at bounding box center [895, 182] width 246 height 14
click at [893, 149] on input "[DOMAIN_NAME]" at bounding box center [895, 149] width 246 height 14
click at [855, 97] on icon at bounding box center [855, 92] width 55 height 12
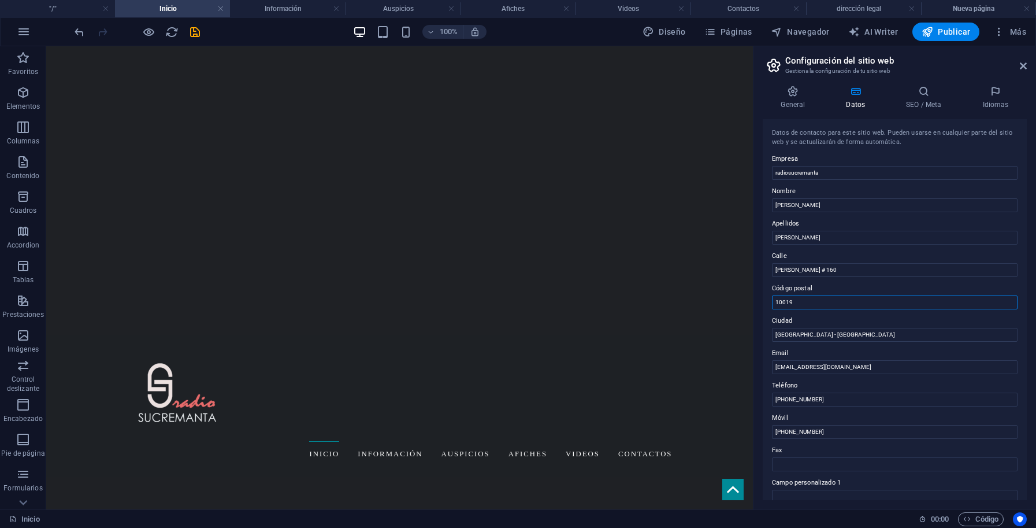
drag, startPoint x: 809, startPoint y: 302, endPoint x: 766, endPoint y: 302, distance: 43.3
click at [772, 302] on input "10019" at bounding box center [895, 302] width 246 height 14
drag, startPoint x: 194, startPoint y: 32, endPoint x: 213, endPoint y: 103, distance: 73.6
click at [194, 32] on icon "save" at bounding box center [194, 31] width 13 height 13
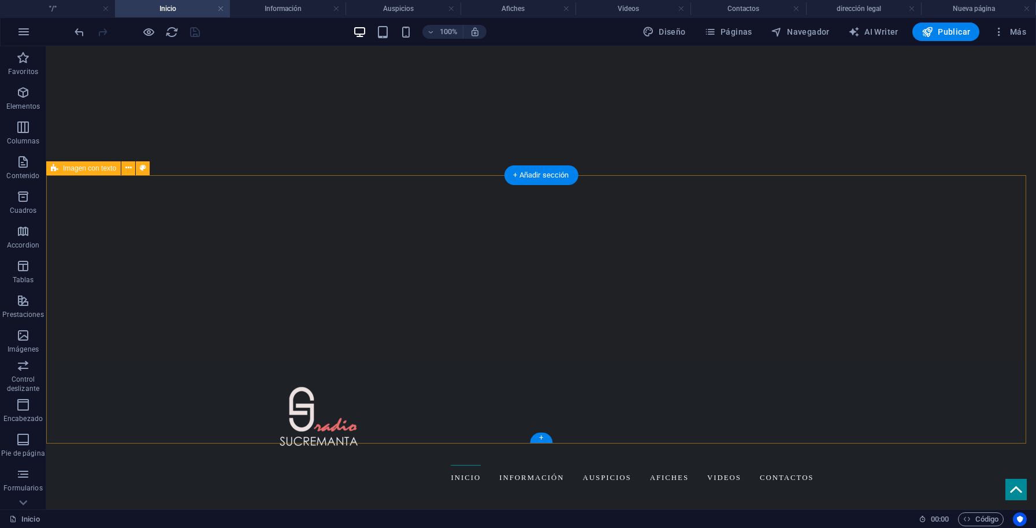
scroll to position [235, 0]
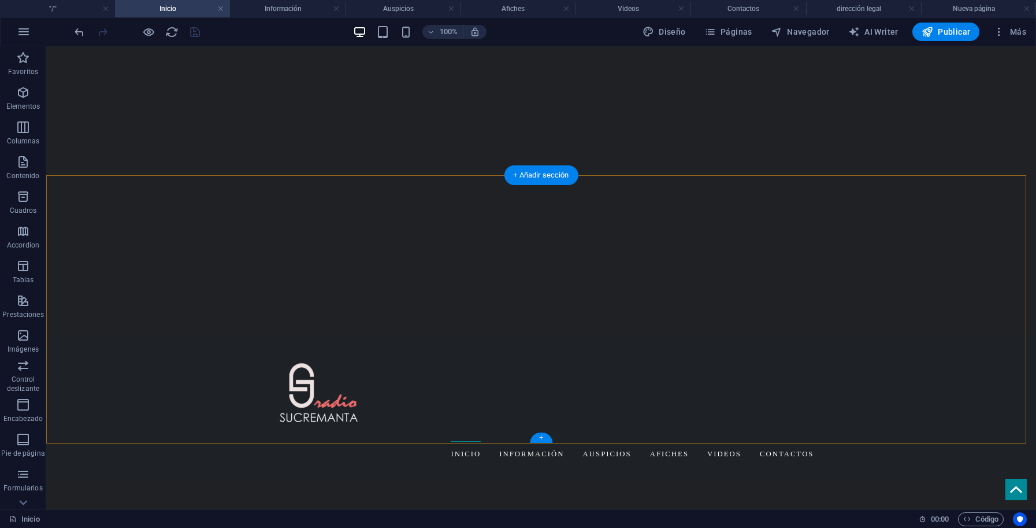
click at [543, 436] on div "+" at bounding box center [541, 437] width 23 height 10
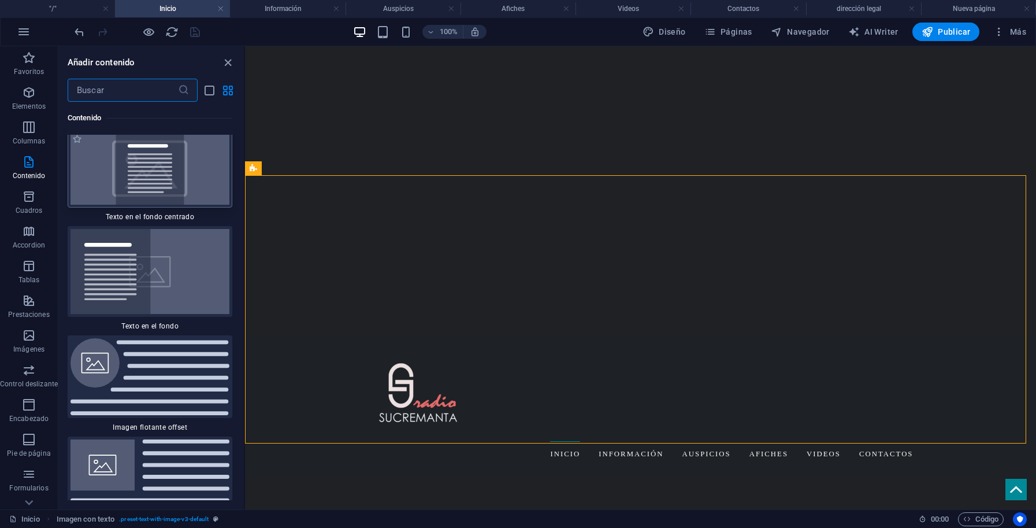
scroll to position [4735, 0]
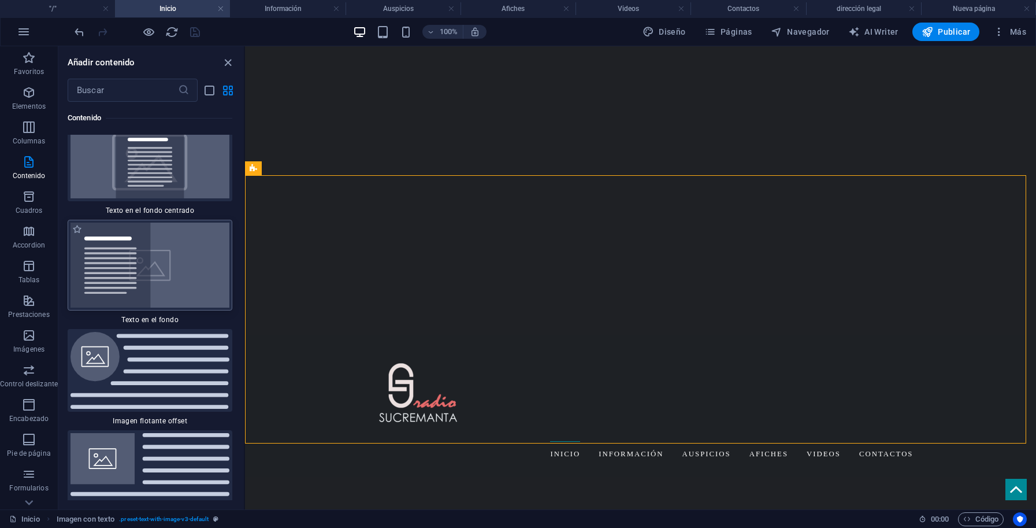
click at [161, 307] on img at bounding box center [150, 265] width 159 height 85
click at [245, 321] on div "H1 Banner Banner Contenedor H3 Separador H2 Imagen con texto Contenedor H6 Sepa…" at bounding box center [640, 277] width 791 height 463
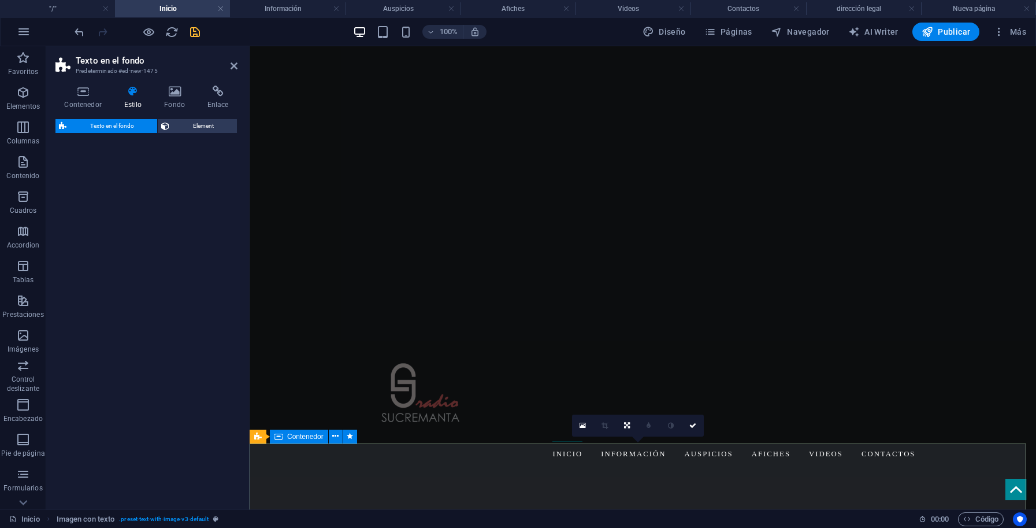
drag, startPoint x: 410, startPoint y: 367, endPoint x: 650, endPoint y: 459, distance: 256.3
select select "%"
select select "rem"
select select "px"
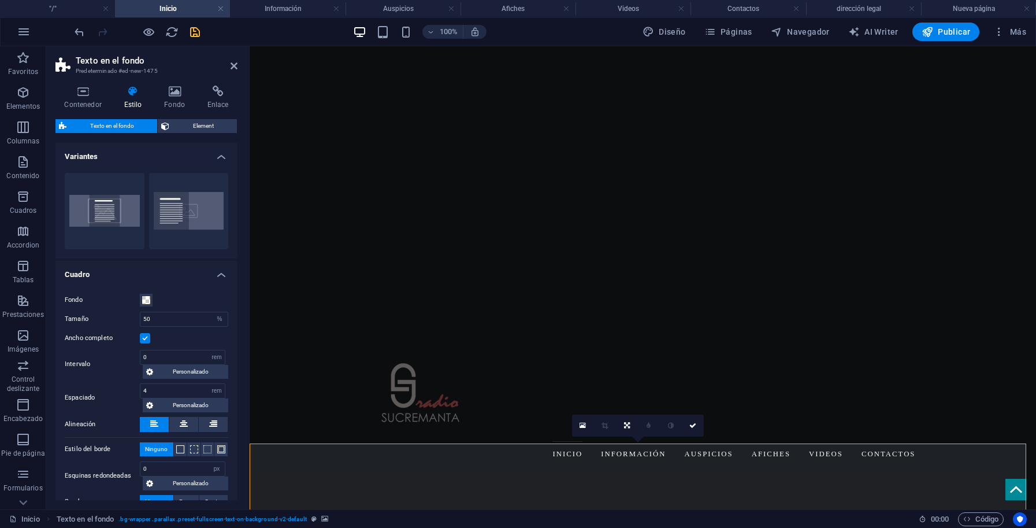
scroll to position [406, 0]
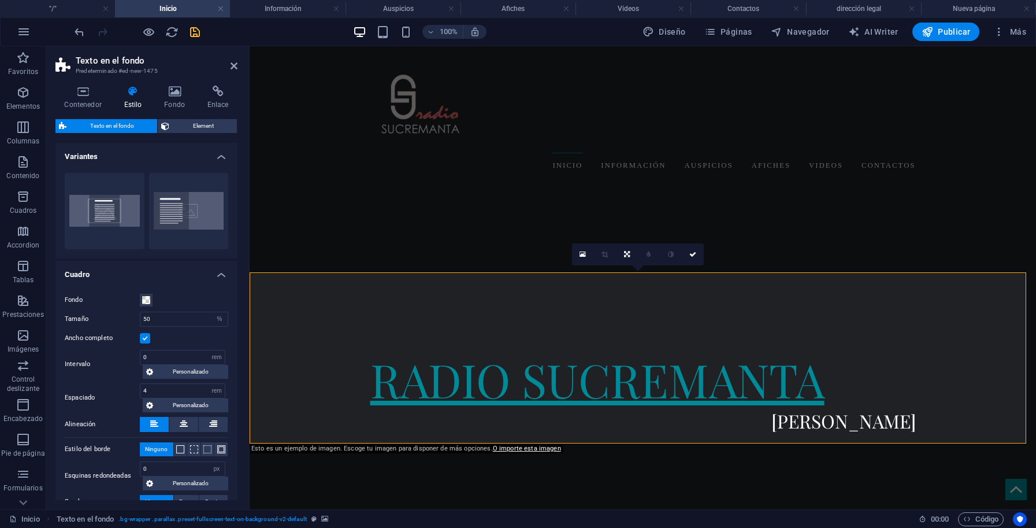
click at [156, 210] on button "Predeterminado" at bounding box center [189, 211] width 80 height 76
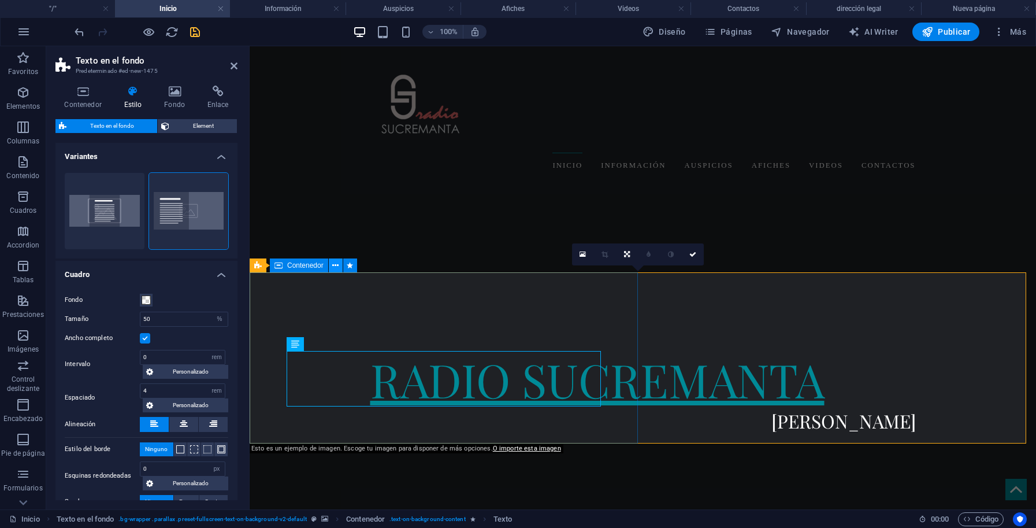
click at [335, 266] on icon at bounding box center [335, 266] width 6 height 12
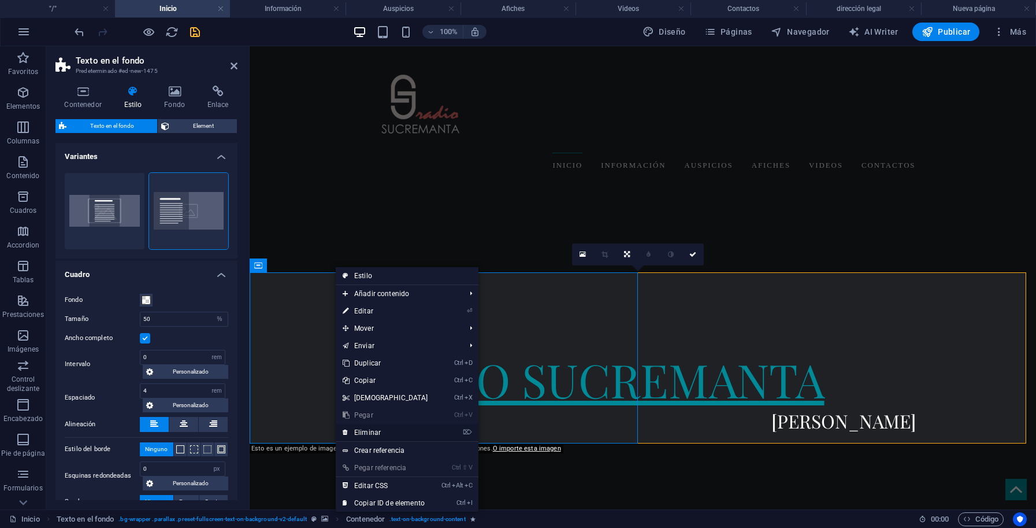
click at [366, 429] on link "⌦ Eliminar" at bounding box center [385, 432] width 99 height 17
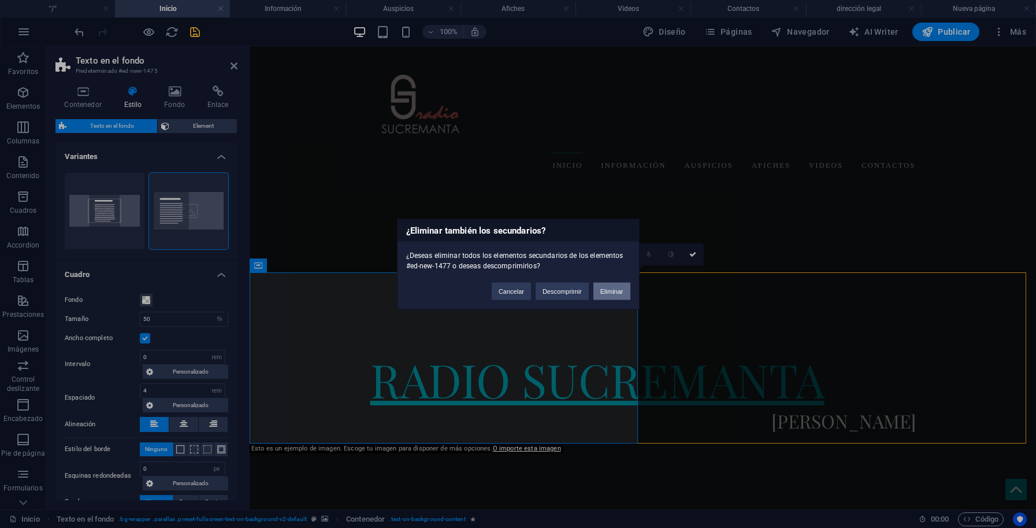
drag, startPoint x: 615, startPoint y: 290, endPoint x: 402, endPoint y: 286, distance: 212.7
click at [615, 290] on button "Eliminar" at bounding box center [612, 290] width 37 height 17
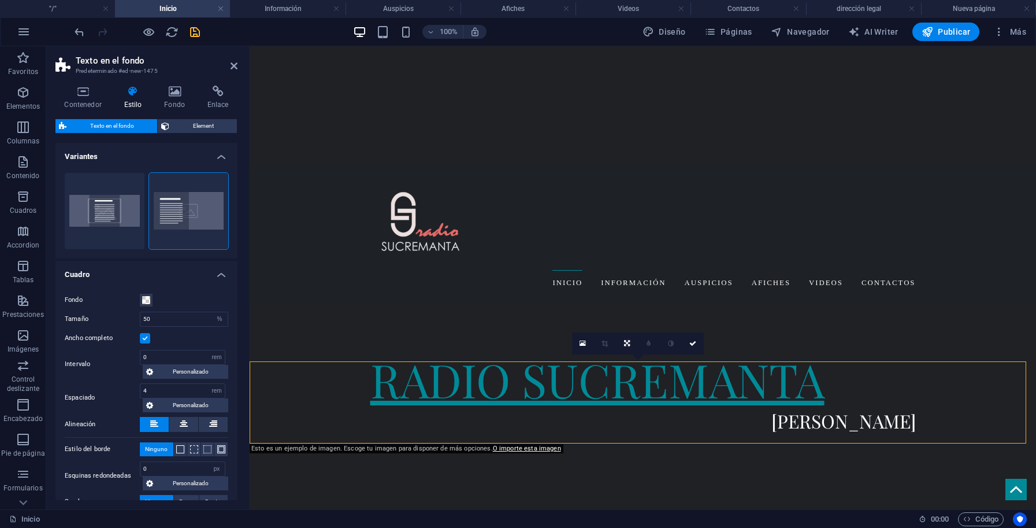
scroll to position [317, 0]
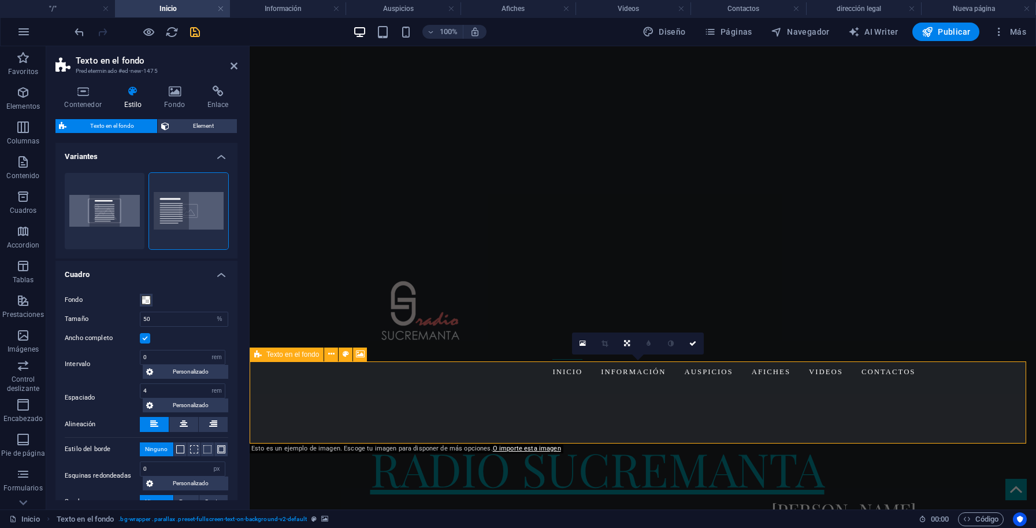
click at [297, 354] on span "Texto en el fondo" at bounding box center [292, 354] width 53 height 7
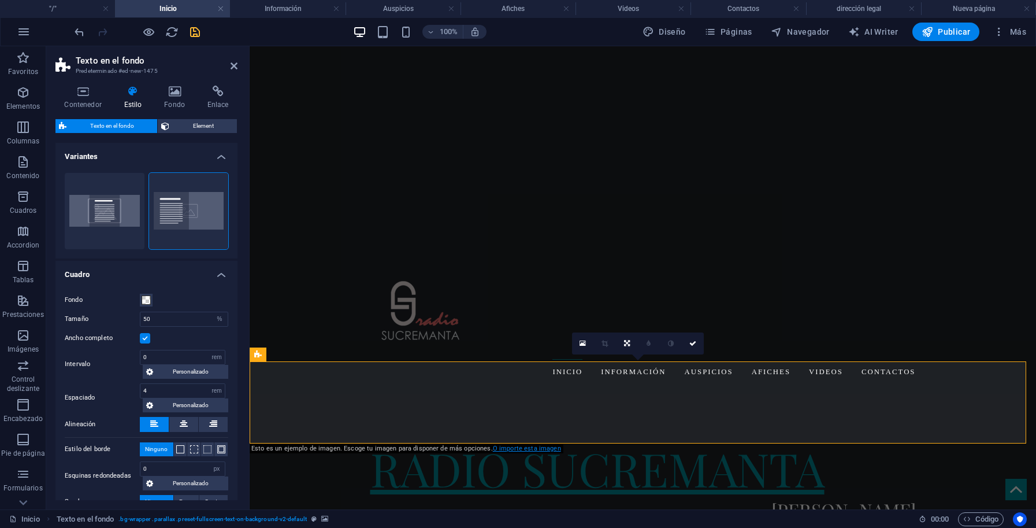
click at [503, 450] on link "O importe esta imagen" at bounding box center [527, 448] width 68 height 8
click at [86, 94] on icon at bounding box center [82, 92] width 55 height 12
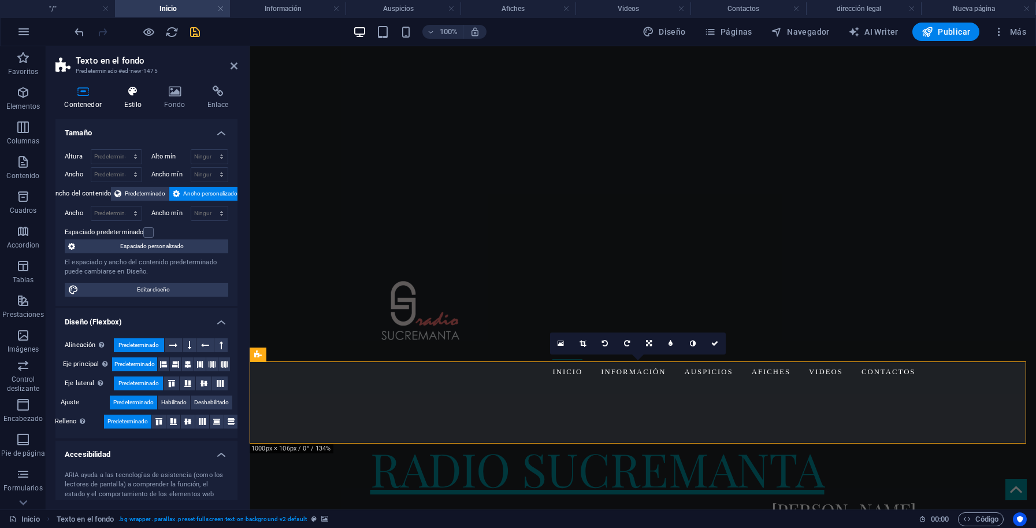
click at [145, 96] on icon at bounding box center [133, 92] width 36 height 12
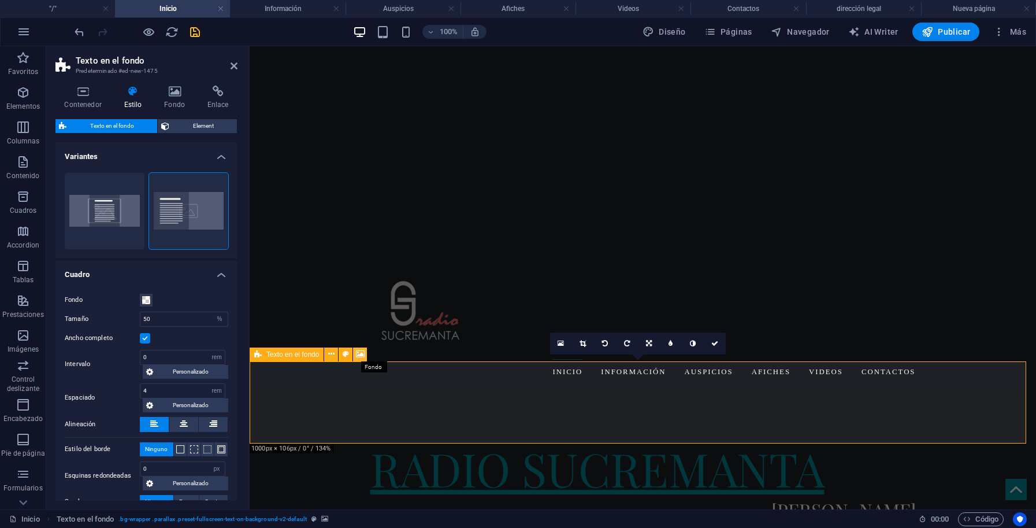
click at [362, 352] on icon at bounding box center [360, 354] width 9 height 12
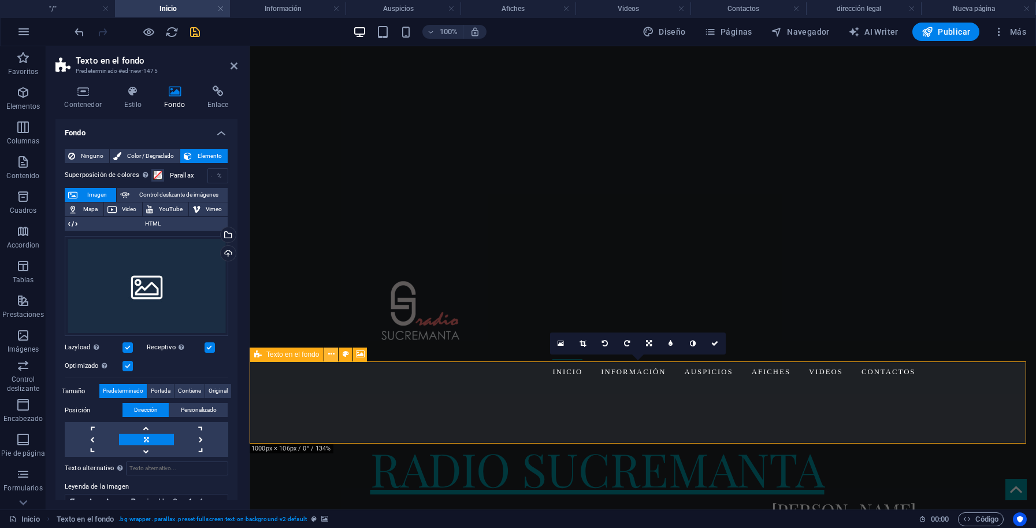
click at [330, 357] on icon at bounding box center [331, 354] width 6 height 12
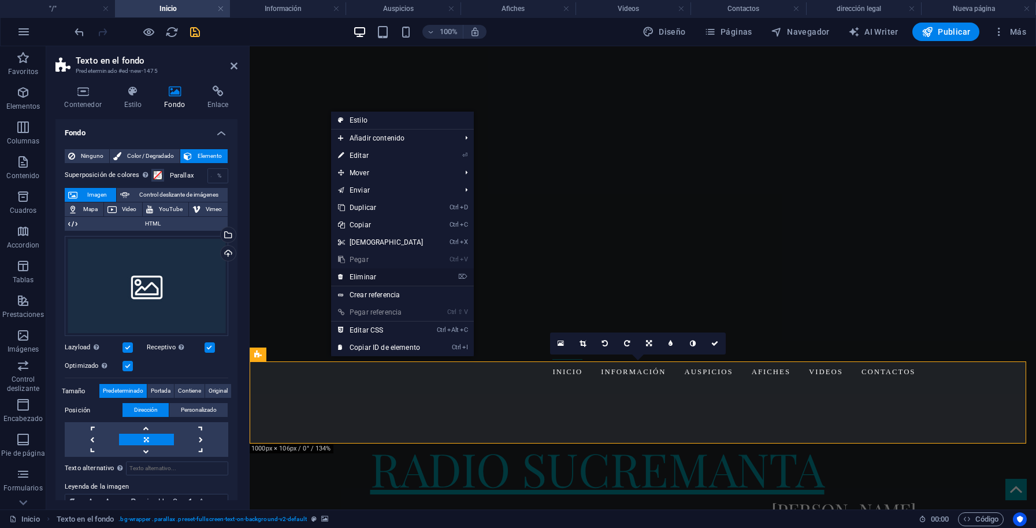
click at [364, 275] on link "⌦ Eliminar" at bounding box center [380, 276] width 99 height 17
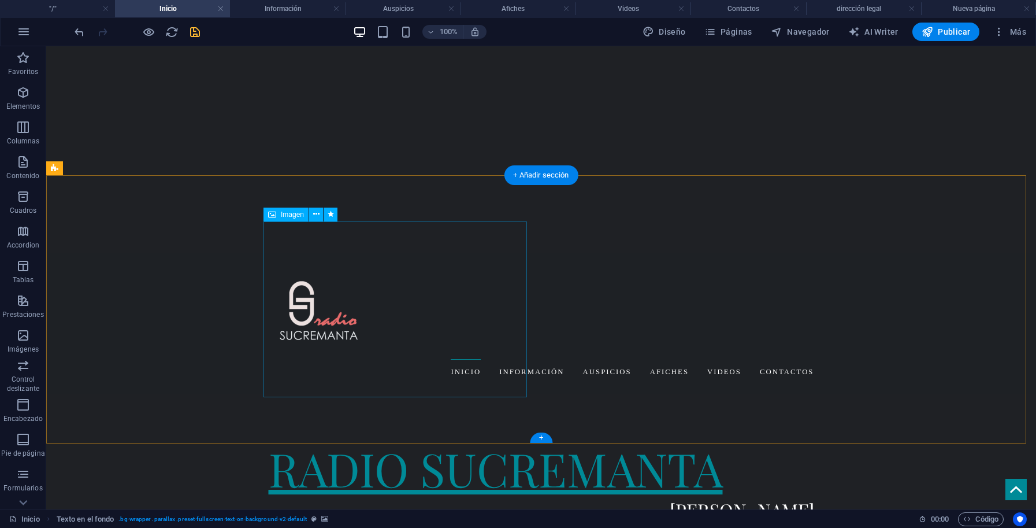
scroll to position [235, 0]
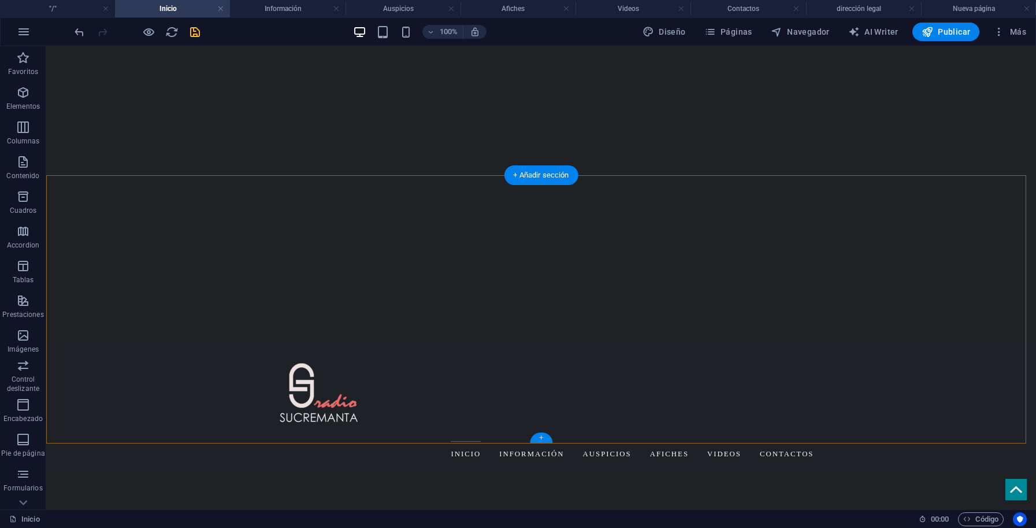
click at [543, 438] on div "+" at bounding box center [541, 437] width 23 height 10
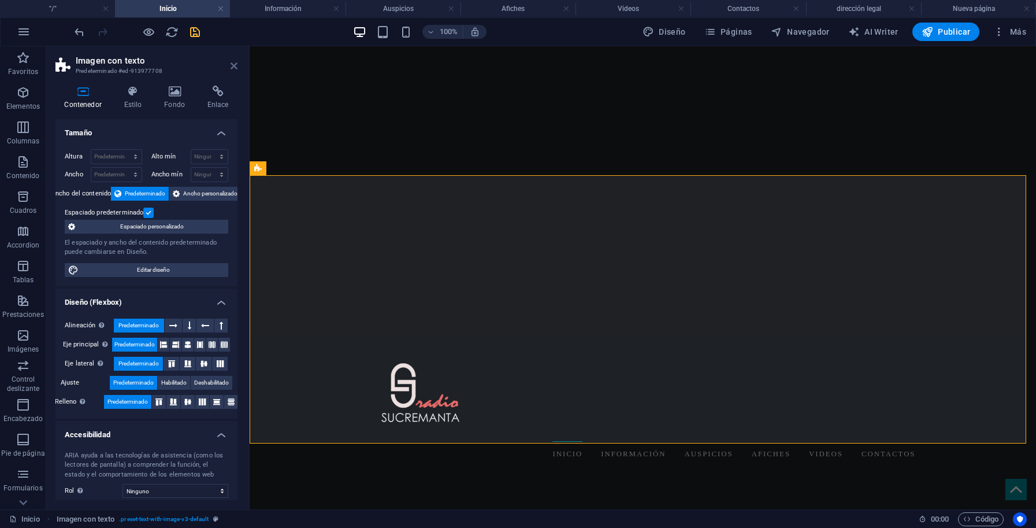
click at [231, 65] on icon at bounding box center [234, 65] width 7 height 9
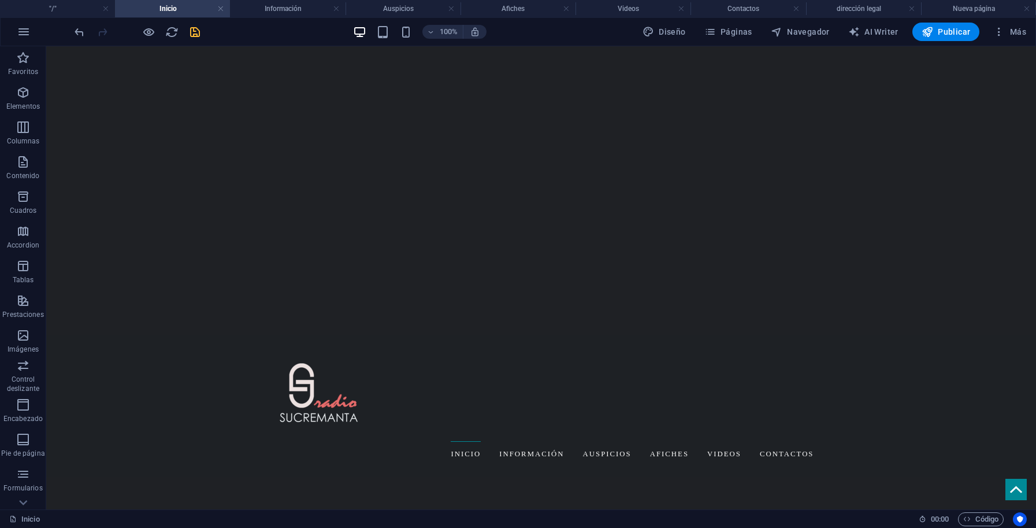
click at [73, 443] on span "Separador" at bounding box center [80, 441] width 32 height 7
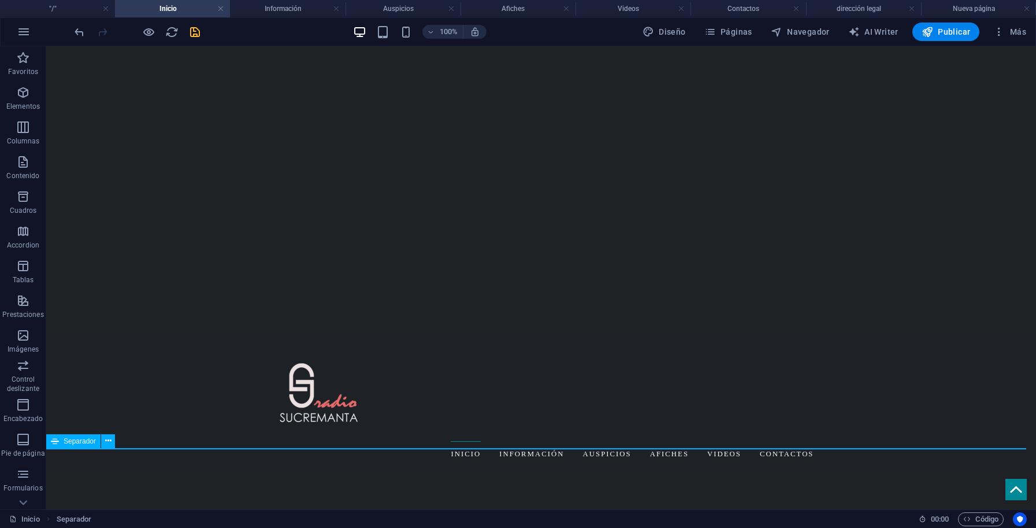
click at [73, 443] on span "Separador" at bounding box center [80, 441] width 32 height 7
select select "%"
select select "px"
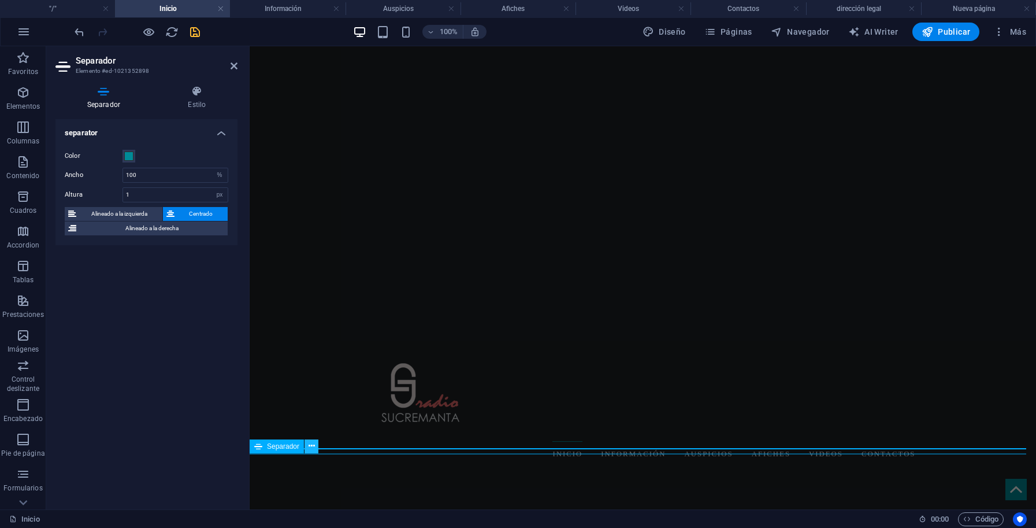
click at [311, 447] on icon at bounding box center [312, 446] width 6 height 12
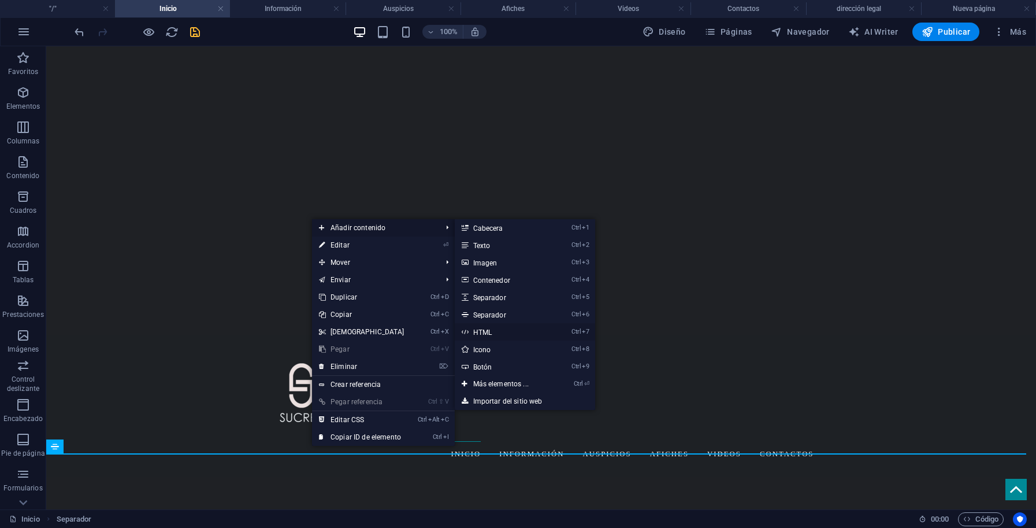
click at [488, 333] on link "Ctrl 7 HTML" at bounding box center [503, 331] width 97 height 17
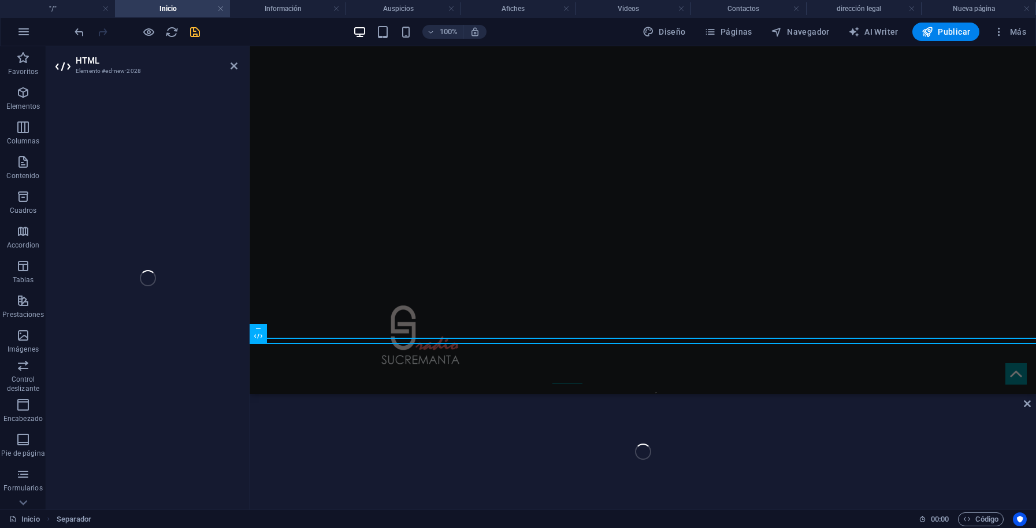
scroll to position [350, 0]
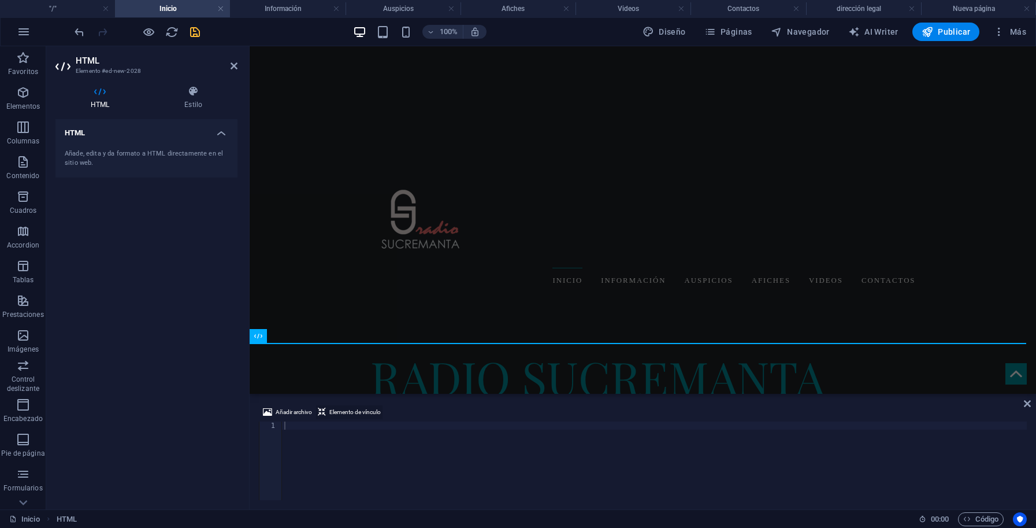
click at [343, 413] on span "Elemento de vínculo" at bounding box center [354, 412] width 51 height 14
click at [301, 412] on span "Añadir archivo" at bounding box center [294, 412] width 36 height 14
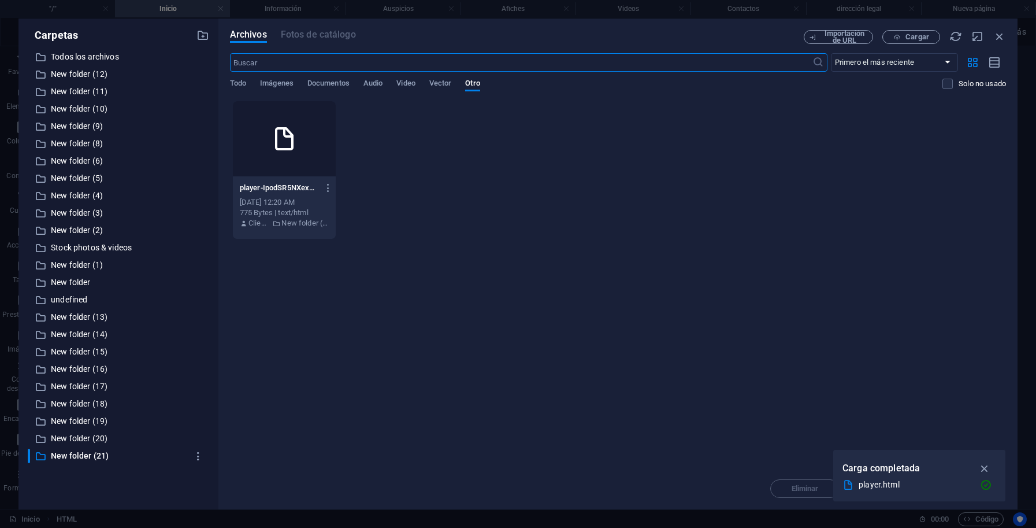
scroll to position [289, 0]
click at [888, 487] on div "player.html" at bounding box center [915, 484] width 112 height 13
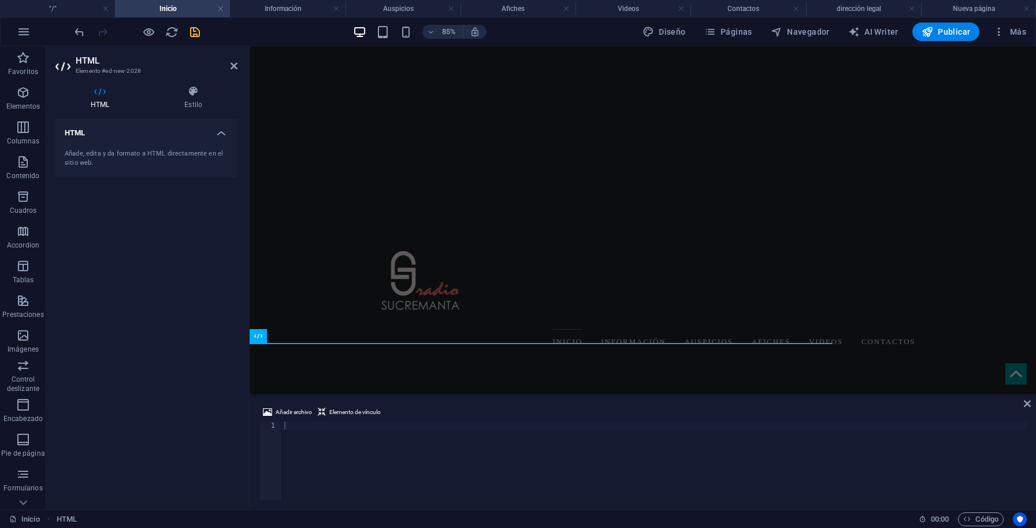
scroll to position [350, 0]
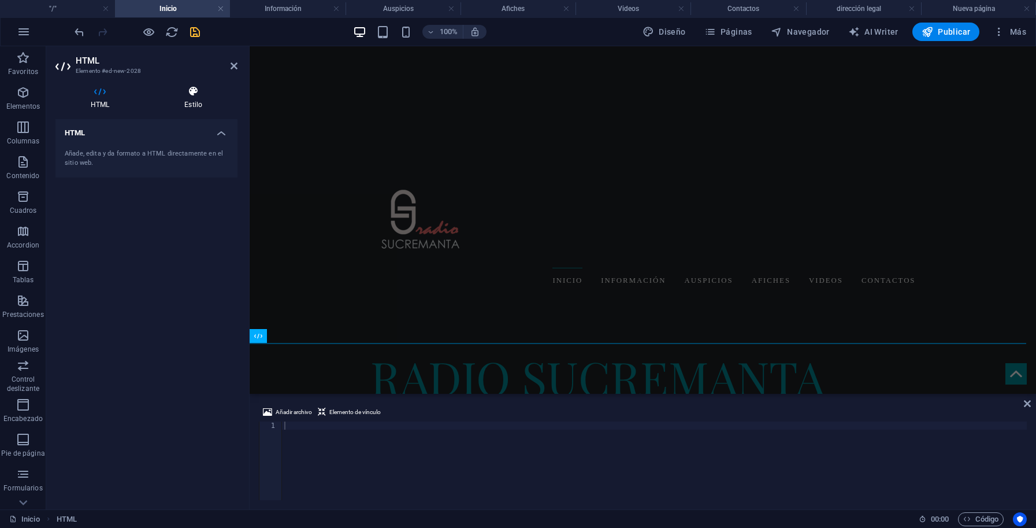
click at [188, 98] on h4 "Estilo" at bounding box center [193, 98] width 88 height 24
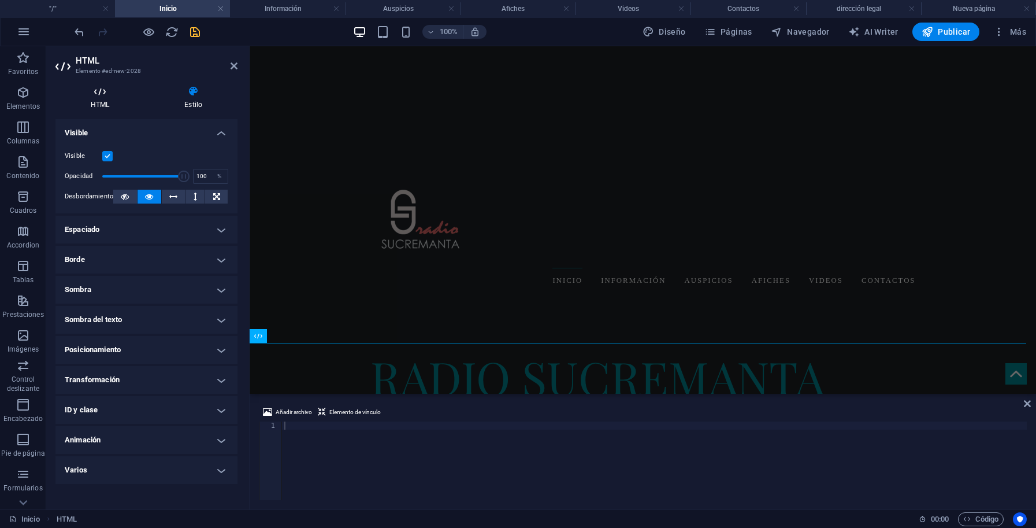
click at [105, 96] on icon at bounding box center [99, 92] width 89 height 12
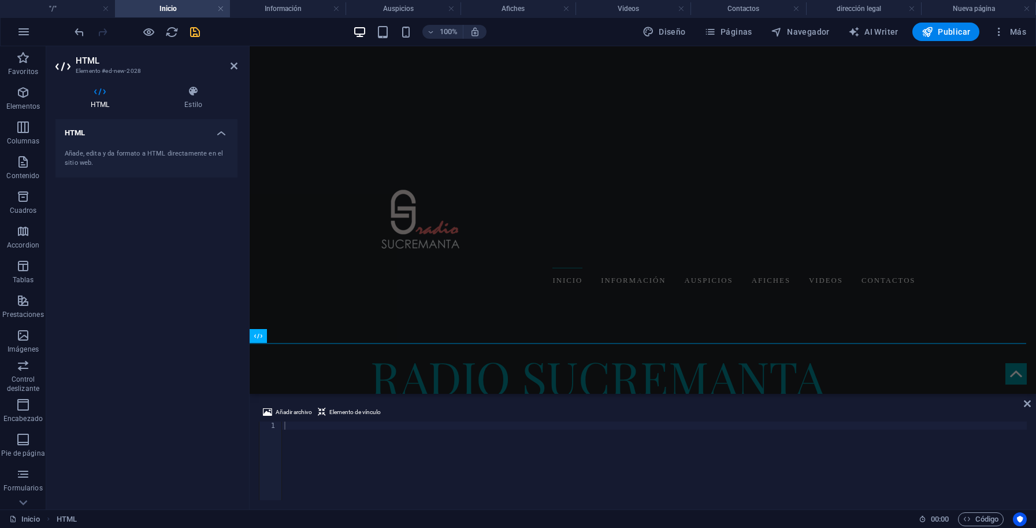
click at [105, 96] on icon at bounding box center [99, 92] width 89 height 12
click at [106, 96] on icon at bounding box center [99, 92] width 89 height 12
click at [191, 98] on h4 "Estilo" at bounding box center [193, 98] width 88 height 24
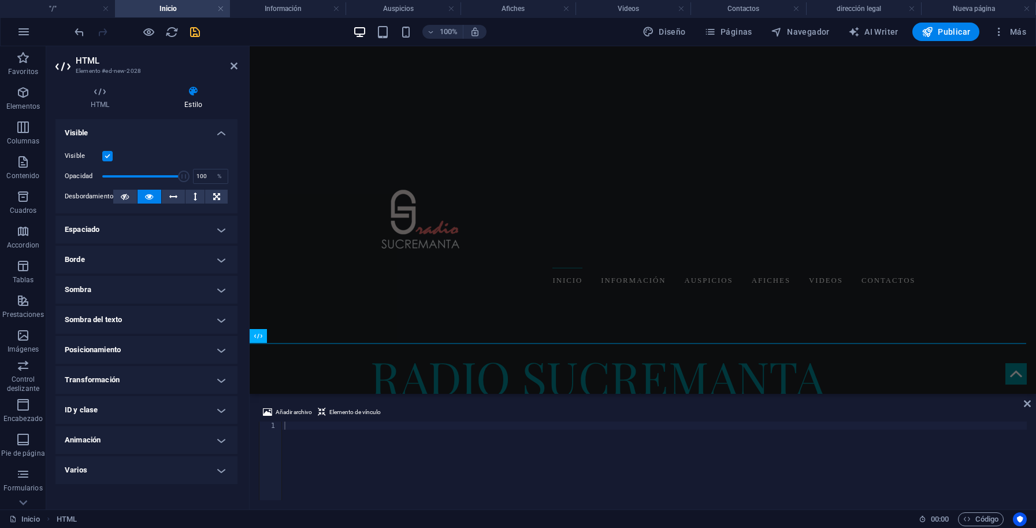
click at [299, 427] on div at bounding box center [654, 468] width 745 height 95
click at [264, 412] on icon at bounding box center [267, 412] width 9 height 14
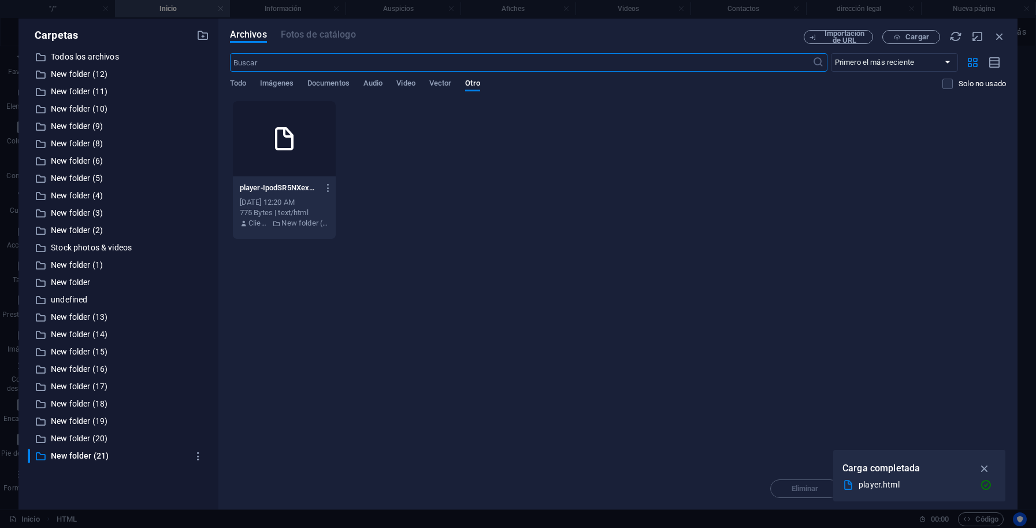
scroll to position [289, 0]
click at [303, 199] on div "Oct 7, 2025 12:20 AM" at bounding box center [284, 202] width 89 height 10
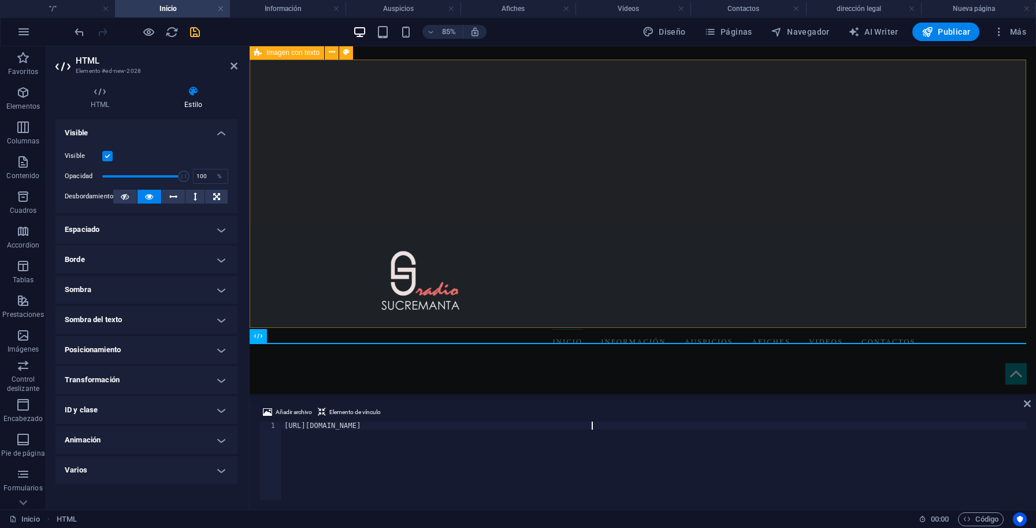
scroll to position [350, 0]
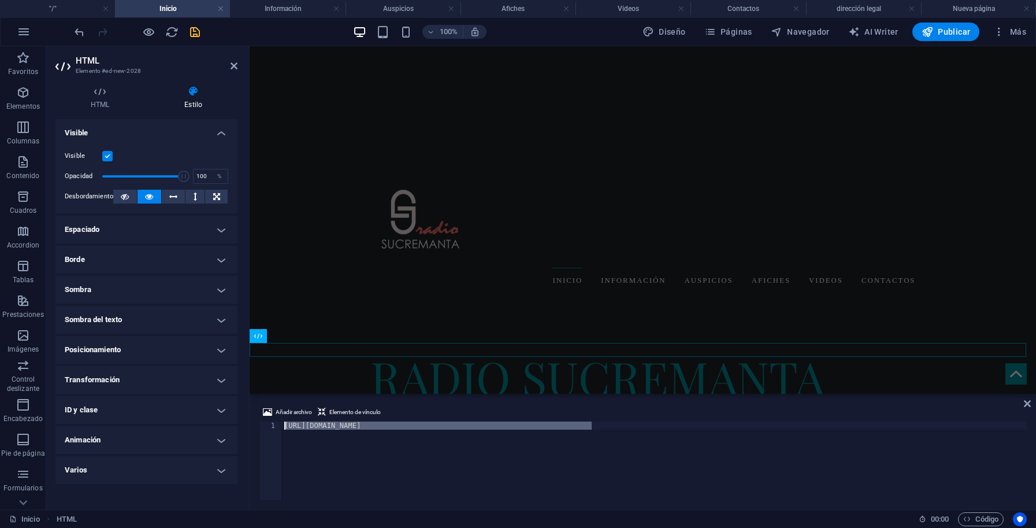
drag, startPoint x: 599, startPoint y: 426, endPoint x: 289, endPoint y: 417, distance: 309.9
click at [289, 421] on div "https://cdn1.site-media.eu/images/0/19750527/player-IpodSR5NXexBYSKNuWBU6Q.html" at bounding box center [654, 460] width 745 height 79
paste textarea "zeno.fm/radio/radio-sucremanta/"
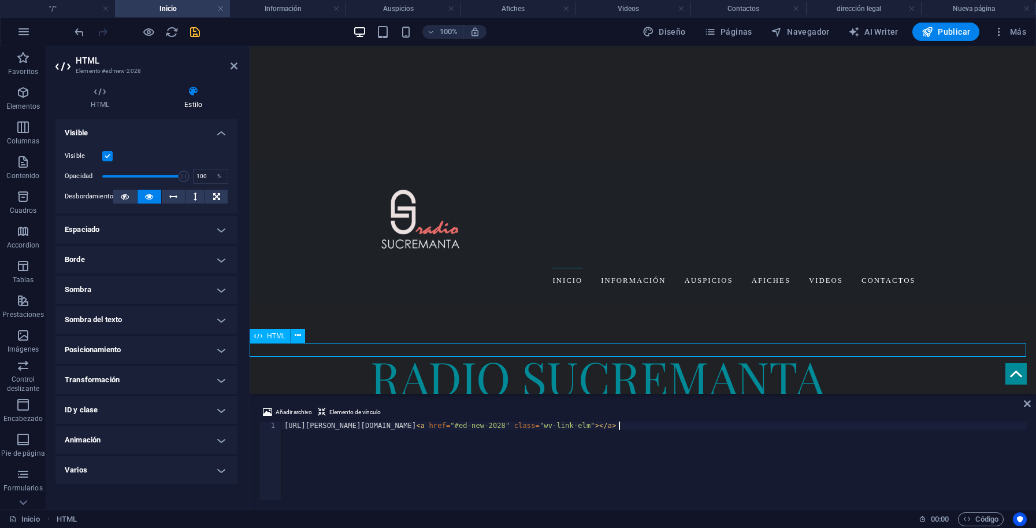
type textarea "https://zeno.fm/radio/radio-sucremanta/<a href="#ed-new-2028" class="wv-link-el…"
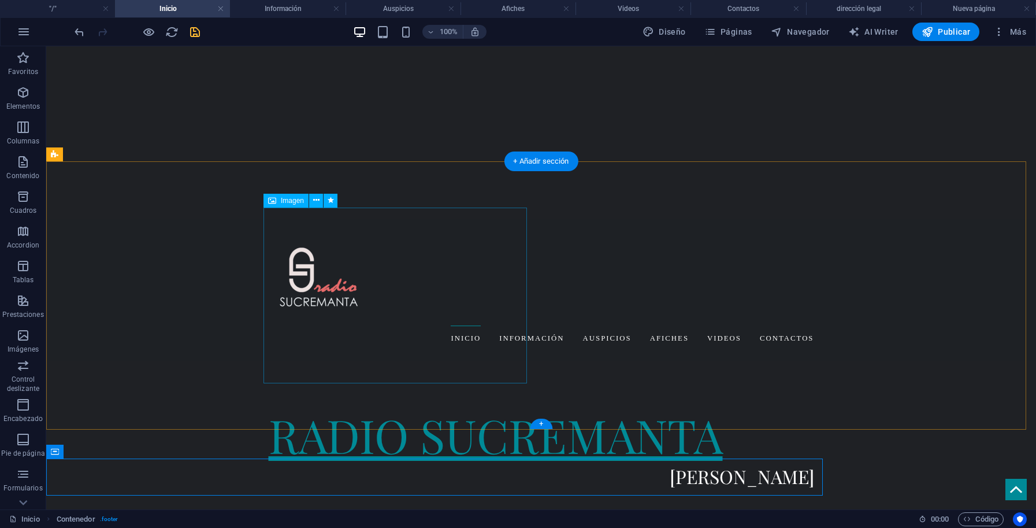
scroll to position [249, 0]
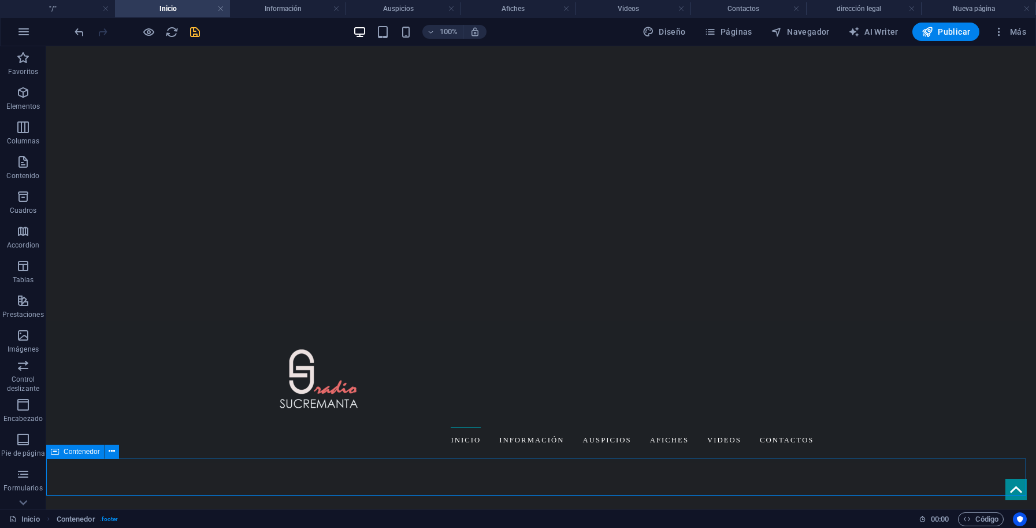
click at [56, 453] on icon at bounding box center [55, 451] width 8 height 14
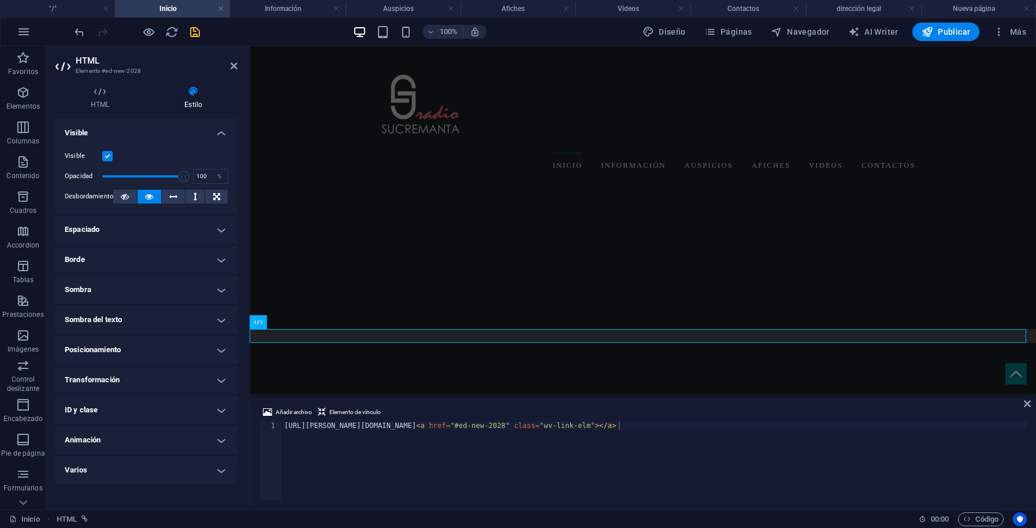
scroll to position [364, 0]
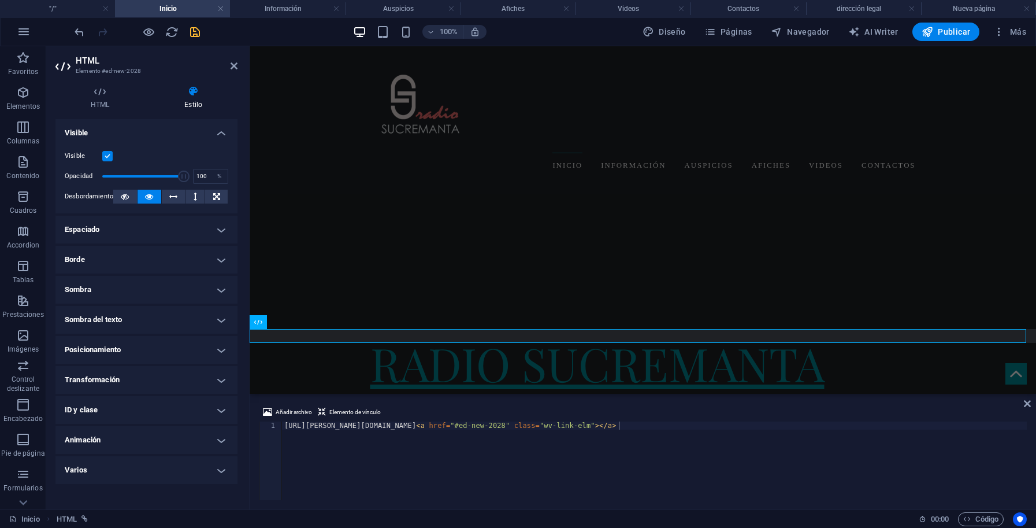
click at [394, 452] on div "https://zeno.fm/radio/radio-sucremanta/ < a href = "#ed-new-2028" class = "wv-l…" at bounding box center [654, 468] width 745 height 95
drag, startPoint x: 613, startPoint y: 426, endPoint x: 284, endPoint y: 425, distance: 329.4
click at [284, 425] on div "https://zeno.fm/radio/radio-sucremanta/ < a href = "#ed-new-2028" class = "wv-l…" at bounding box center [654, 468] width 745 height 95
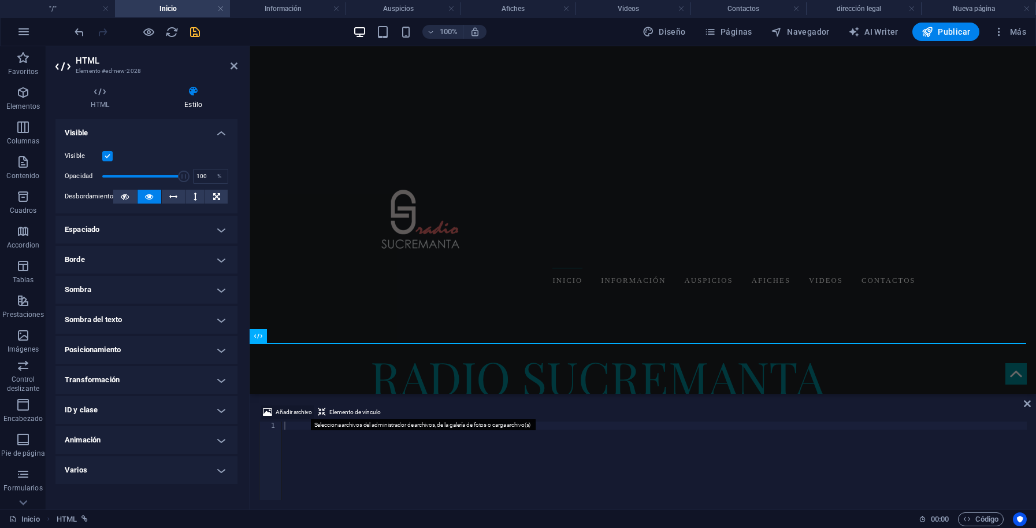
click at [269, 413] on icon at bounding box center [267, 412] width 9 height 14
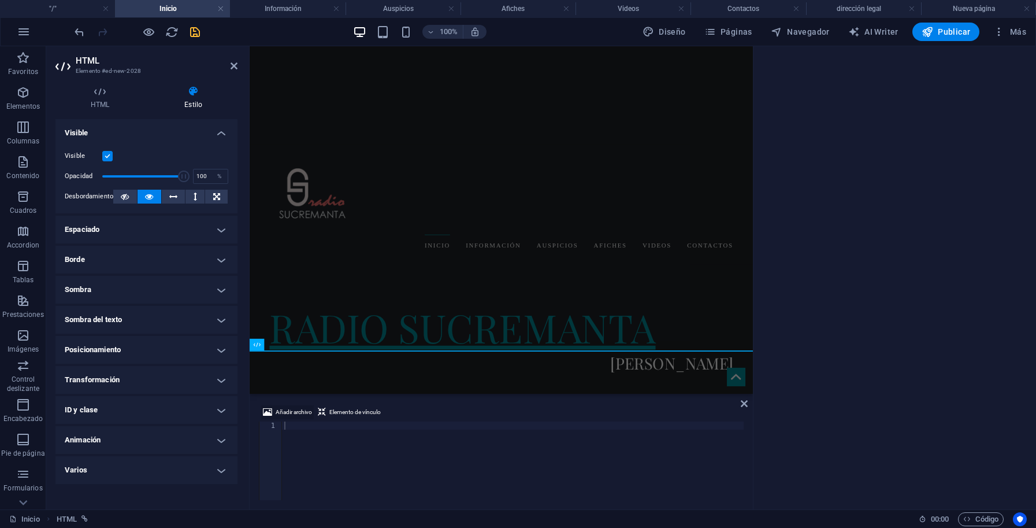
click at [268, 413] on body "radiosucremanta "/" Inicio Información Auspicios Afiches Videos Contactos direc…" at bounding box center [518, 264] width 1036 height 528
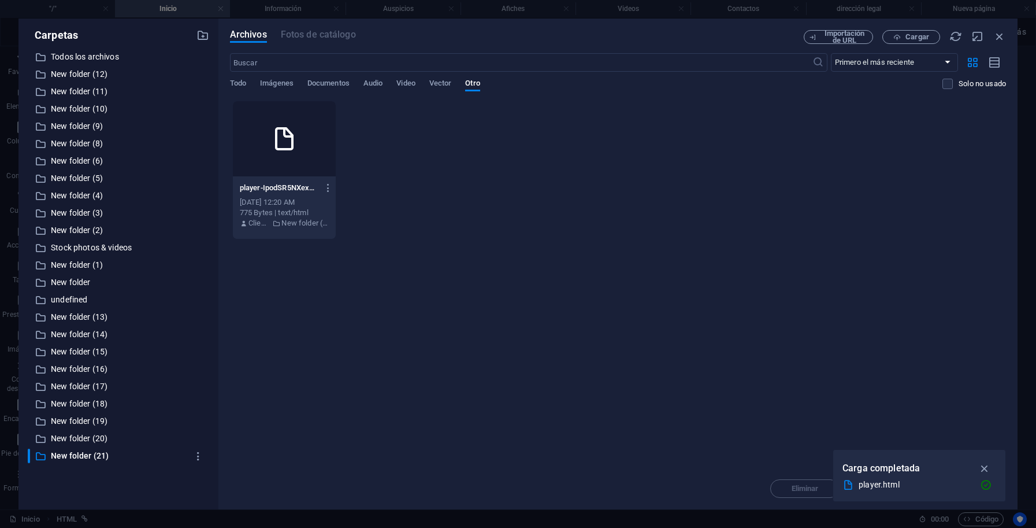
scroll to position [289, 0]
click at [334, 189] on icon "button" at bounding box center [328, 188] width 11 height 10
click at [354, 216] on h6 "Vista previa" at bounding box center [359, 218] width 55 height 14
click at [334, 186] on icon "button" at bounding box center [328, 188] width 11 height 10
click at [369, 249] on h6 "Obtener enlace" at bounding box center [359, 246] width 55 height 14
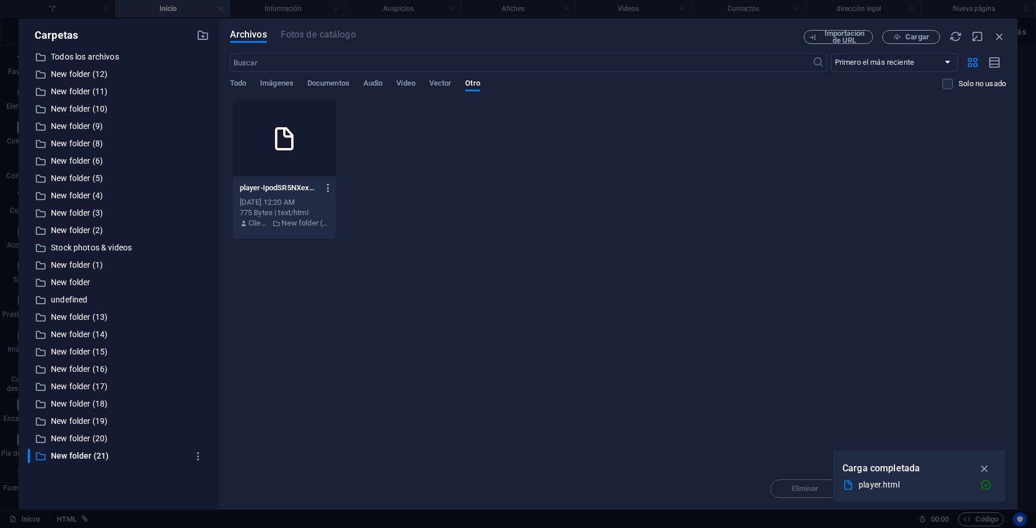
click at [334, 189] on icon "button" at bounding box center [328, 188] width 11 height 10
click at [343, 329] on h6 "Descargar" at bounding box center [359, 329] width 55 height 14
click at [294, 200] on div "Oct 7, 2025 12:20 AM" at bounding box center [284, 202] width 89 height 10
click at [334, 188] on icon "button" at bounding box center [328, 188] width 11 height 10
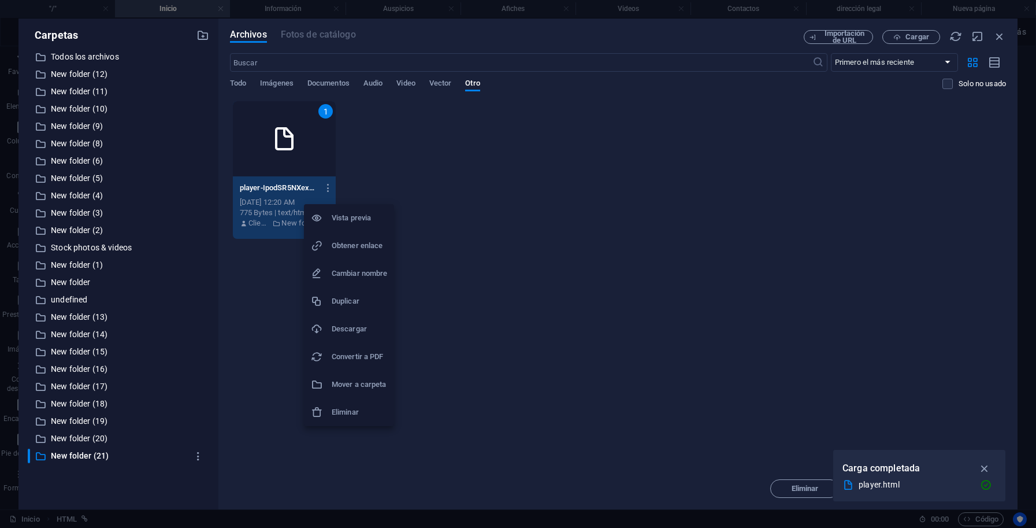
click at [360, 359] on h6 "Convertir a PDF" at bounding box center [359, 357] width 55 height 14
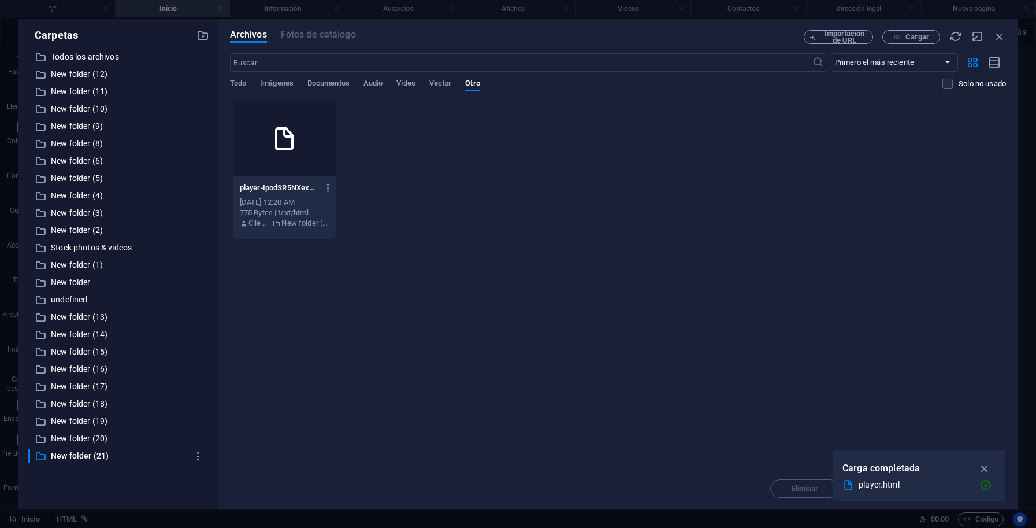
click at [302, 197] on div "Oct 7, 2025 12:20 AM" at bounding box center [284, 202] width 89 height 10
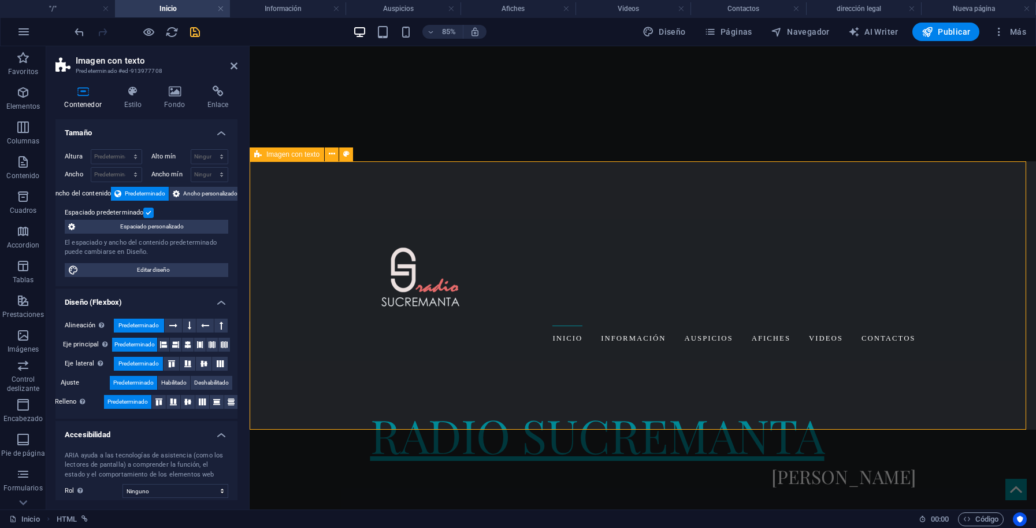
scroll to position [249, 0]
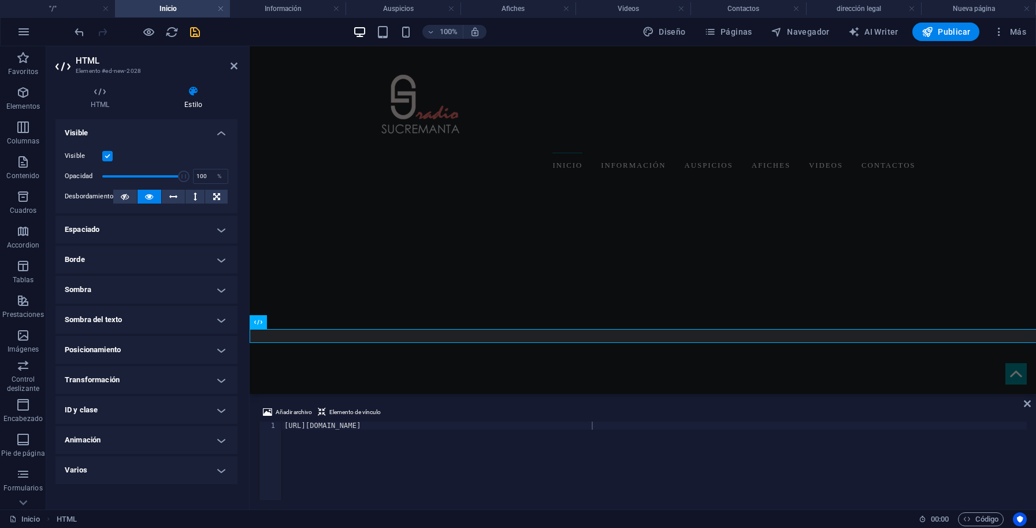
scroll to position [364, 0]
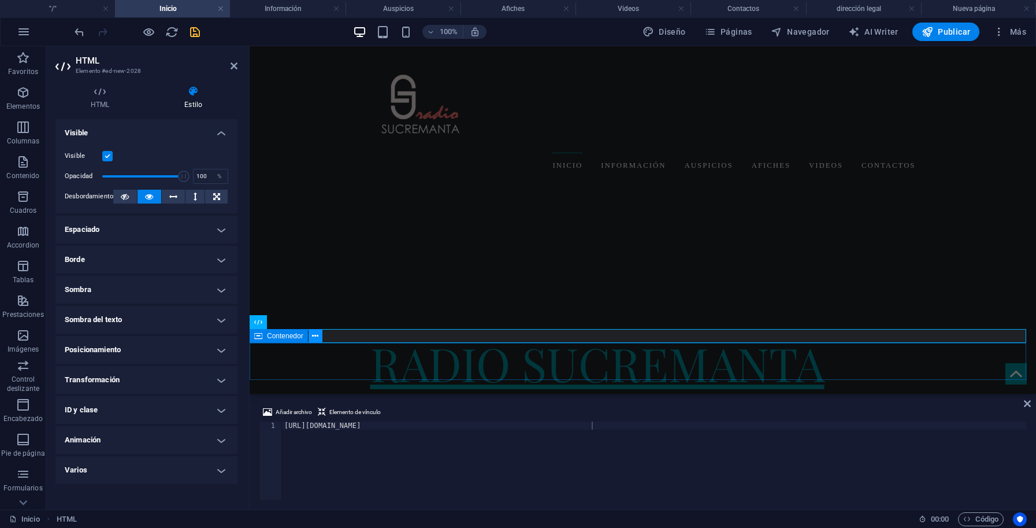
click at [316, 338] on icon at bounding box center [315, 336] width 6 height 12
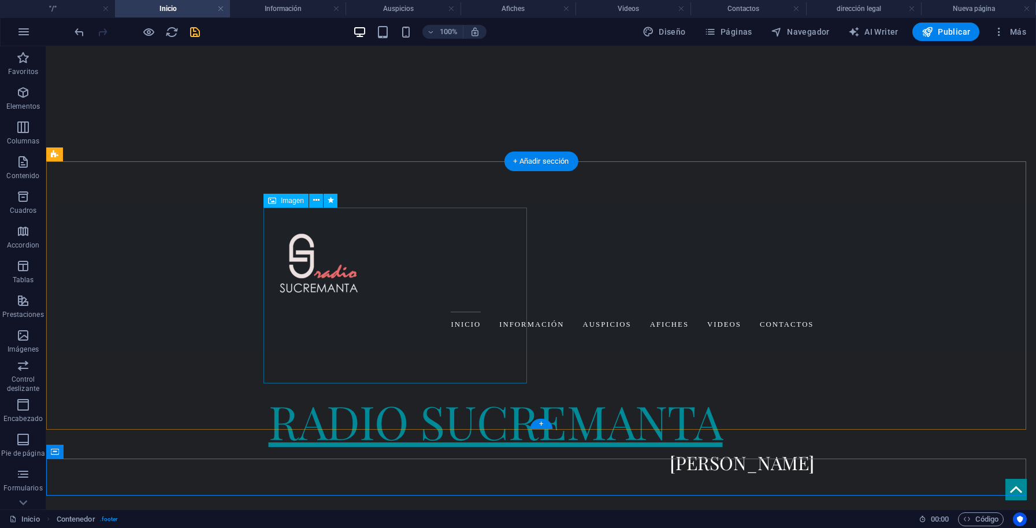
scroll to position [249, 0]
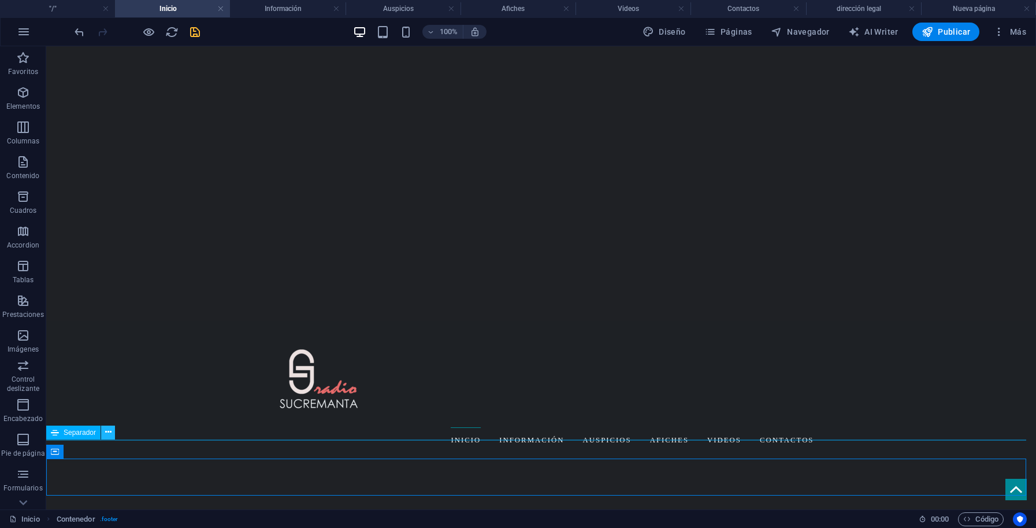
click at [110, 434] on icon at bounding box center [108, 432] width 6 height 12
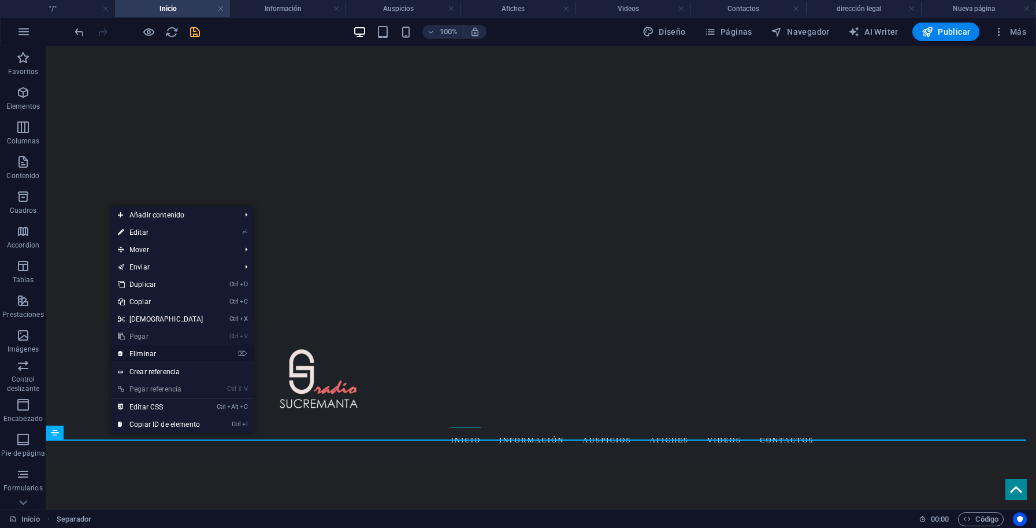
drag, startPoint x: 156, startPoint y: 354, endPoint x: 250, endPoint y: 343, distance: 94.9
click at [156, 354] on link "⌦ Eliminar" at bounding box center [160, 353] width 99 height 17
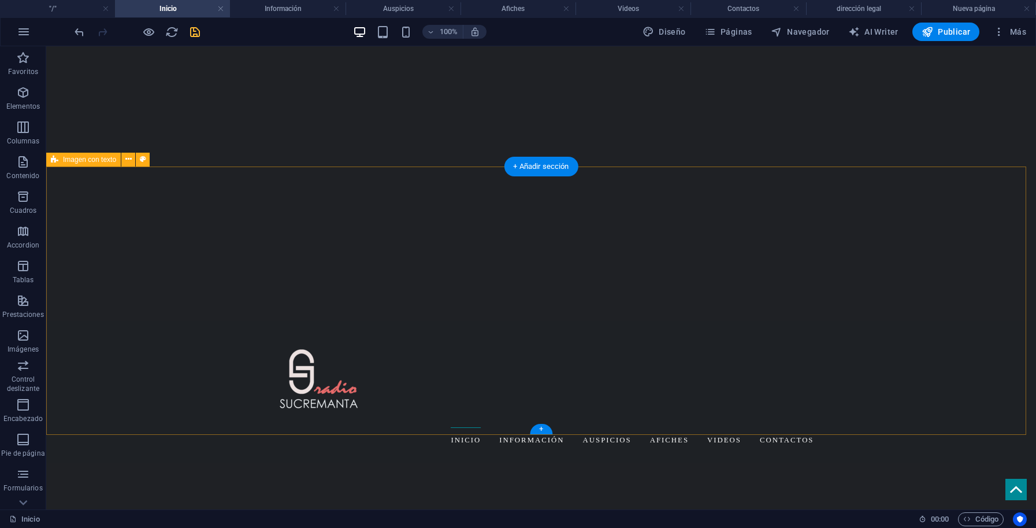
scroll to position [243, 0]
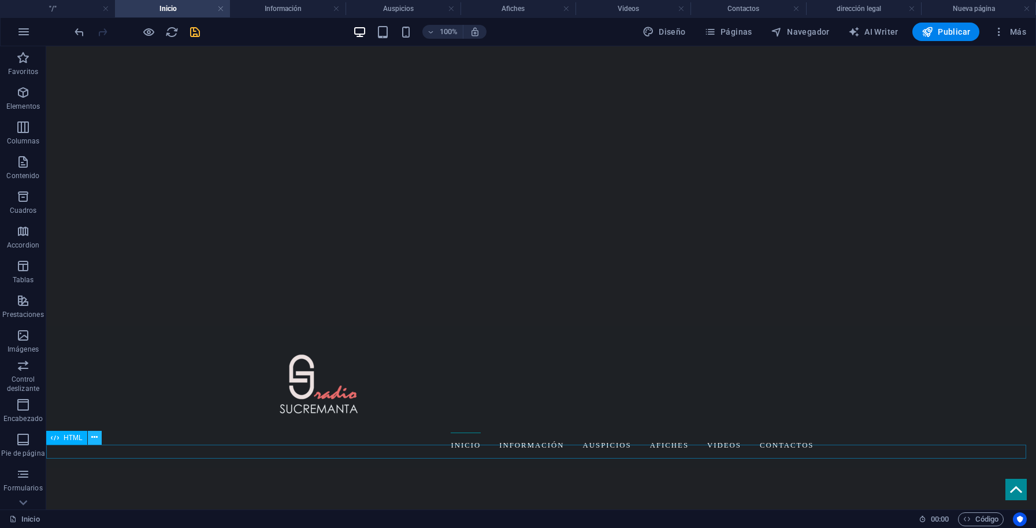
click at [100, 438] on button at bounding box center [95, 438] width 14 height 14
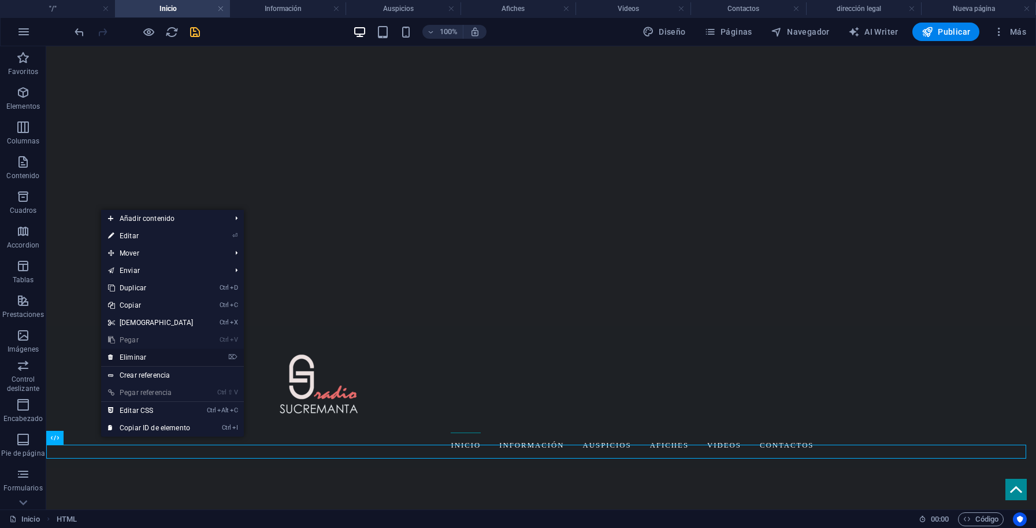
click at [136, 357] on link "⌦ Eliminar" at bounding box center [150, 357] width 99 height 17
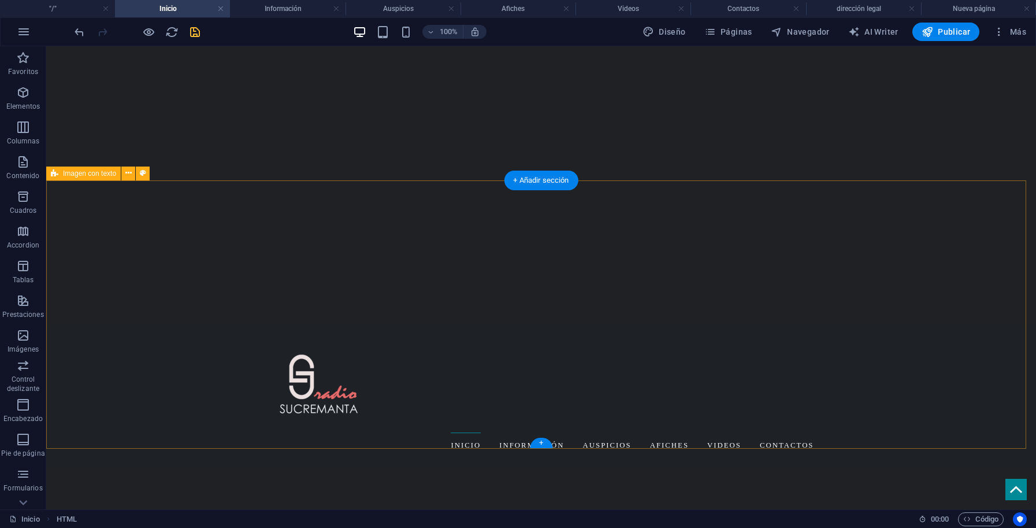
scroll to position [229, 0]
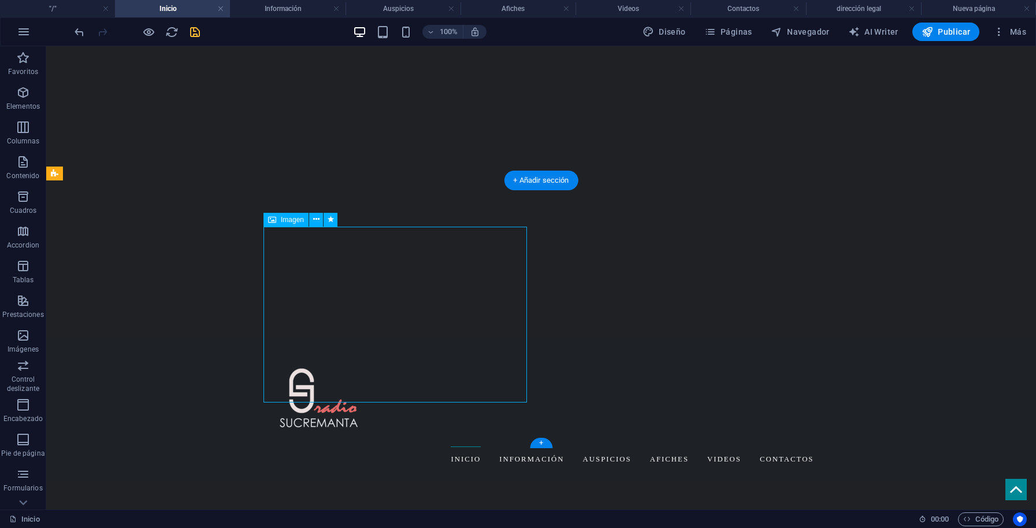
select select "%"
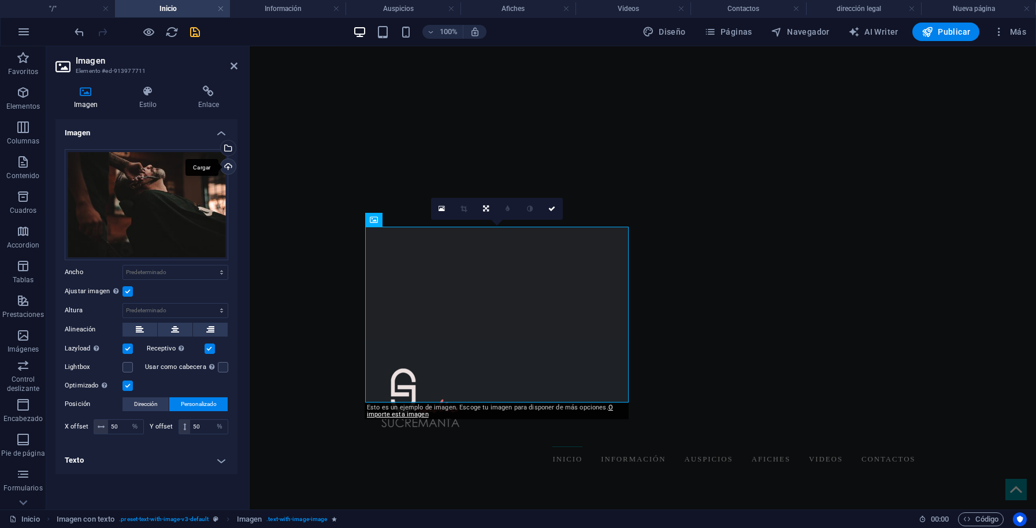
click at [225, 165] on div "Cargar" at bounding box center [226, 167] width 17 height 17
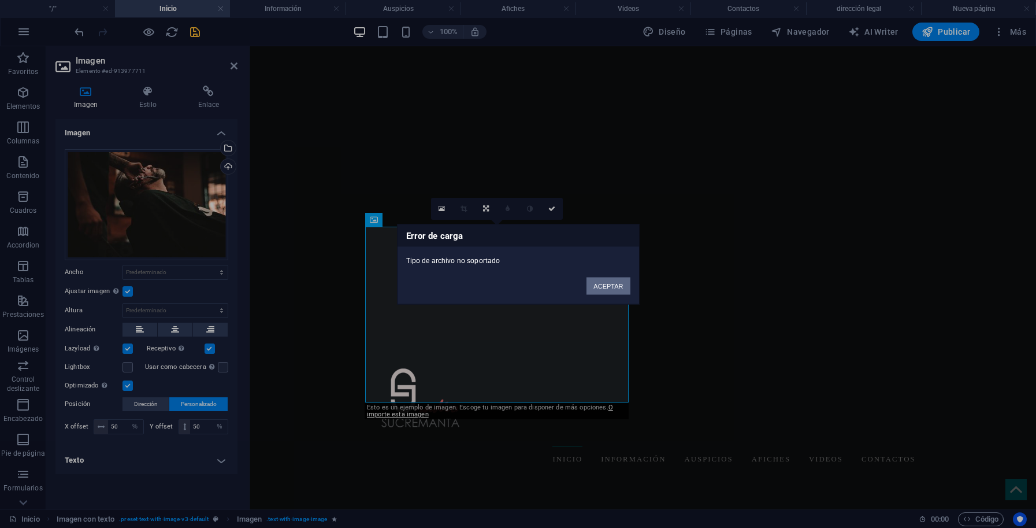
click at [613, 289] on button "ACEPTAR" at bounding box center [608, 285] width 43 height 17
